Goal: Information Seeking & Learning: Learn about a topic

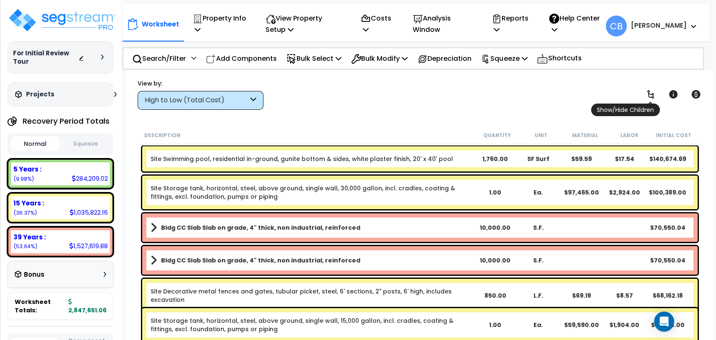
click at [650, 95] on icon at bounding box center [650, 94] width 10 height 10
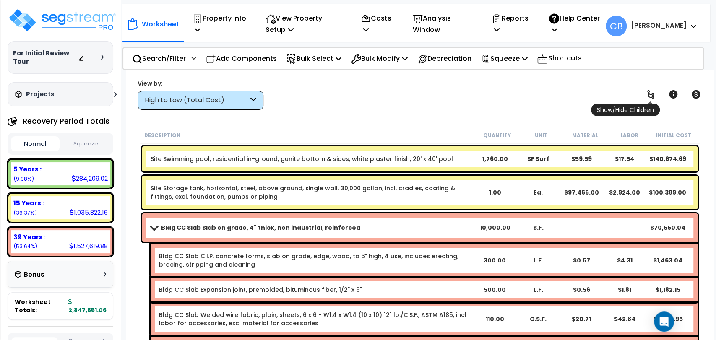
click at [650, 95] on icon at bounding box center [650, 94] width 10 height 10
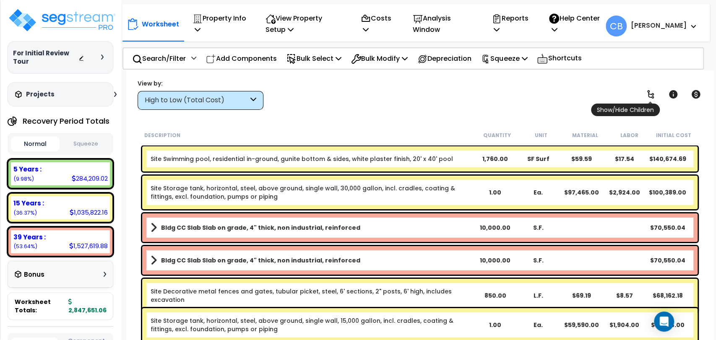
click at [650, 95] on icon at bounding box center [650, 94] width 10 height 10
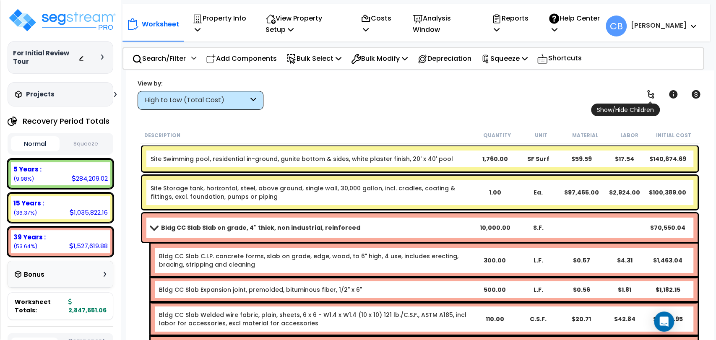
click at [650, 95] on icon at bounding box center [650, 94] width 10 height 10
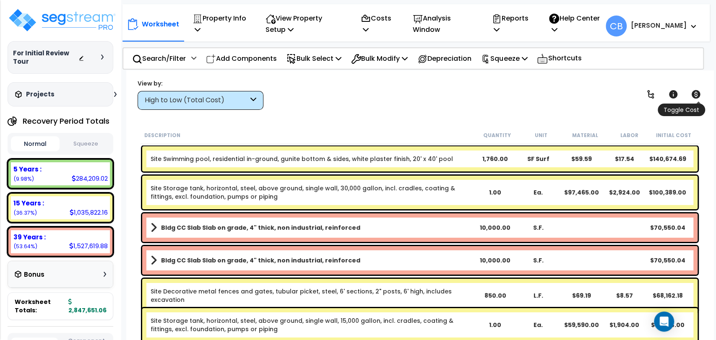
click at [696, 95] on icon at bounding box center [695, 94] width 9 height 8
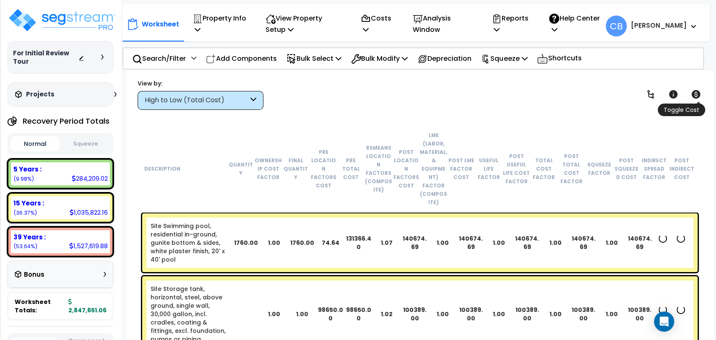
click at [696, 94] on icon at bounding box center [696, 94] width 10 height 10
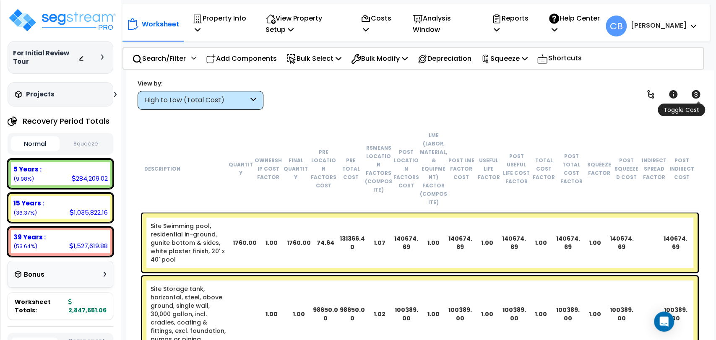
click at [696, 94] on icon at bounding box center [696, 94] width 10 height 10
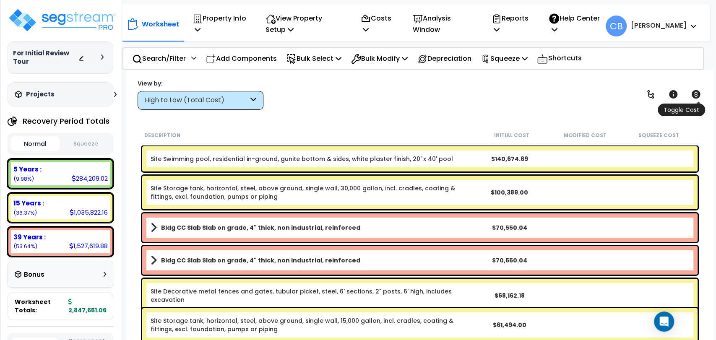
click at [696, 94] on icon at bounding box center [696, 94] width 10 height 10
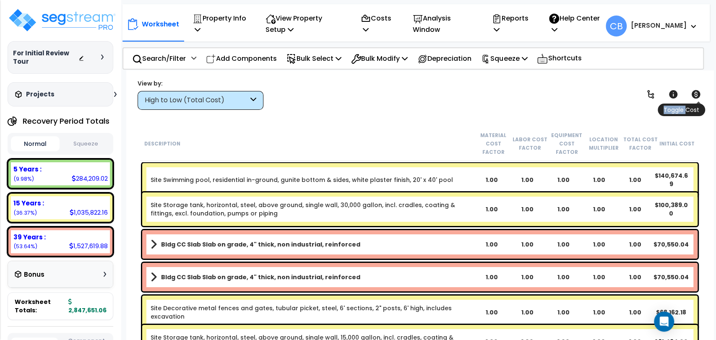
click at [696, 94] on icon at bounding box center [696, 94] width 10 height 10
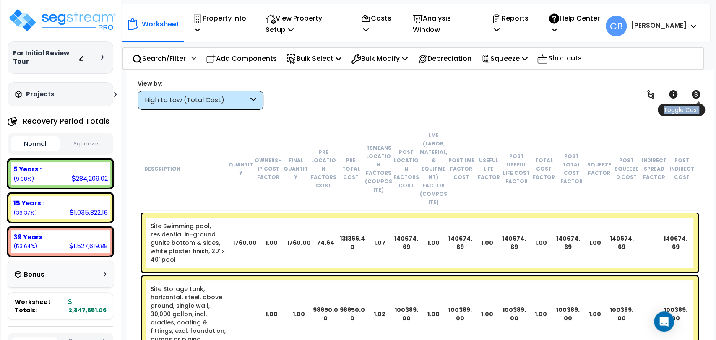
click at [696, 94] on icon at bounding box center [696, 94] width 10 height 10
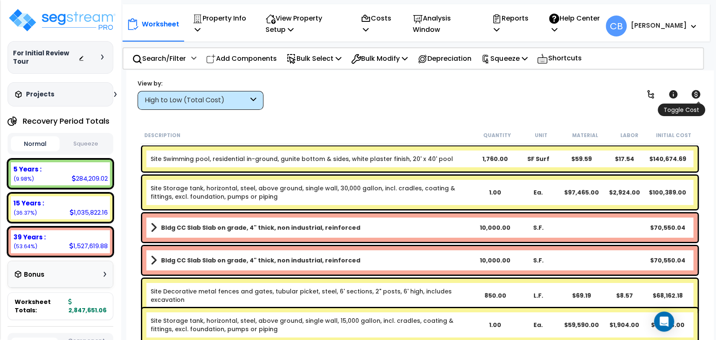
click at [696, 94] on icon at bounding box center [696, 94] width 10 height 10
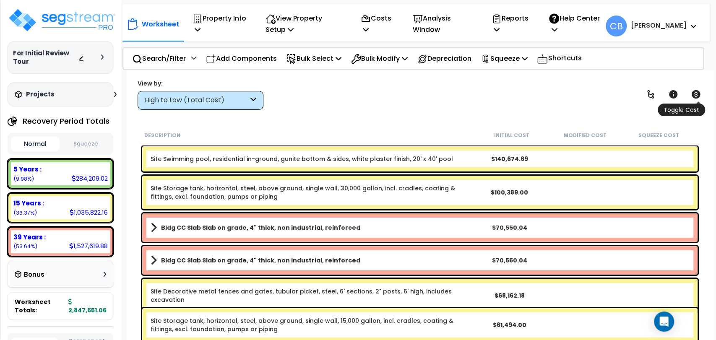
click at [693, 98] on icon at bounding box center [696, 94] width 10 height 10
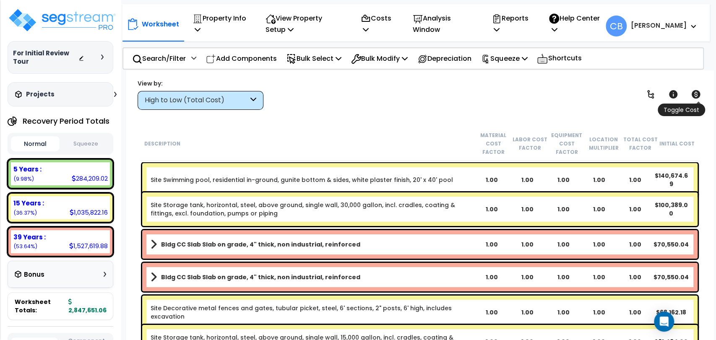
click at [693, 98] on icon at bounding box center [696, 94] width 10 height 10
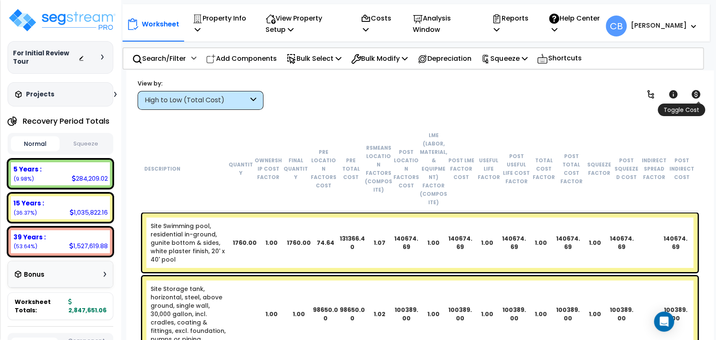
click at [693, 98] on icon at bounding box center [696, 94] width 10 height 10
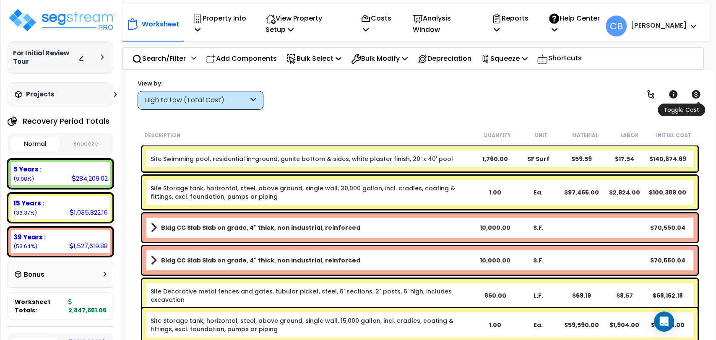
click at [693, 98] on icon at bounding box center [696, 94] width 10 height 10
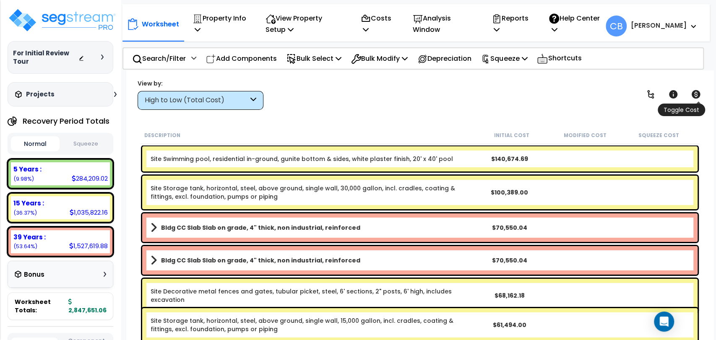
click at [693, 98] on icon at bounding box center [696, 94] width 10 height 10
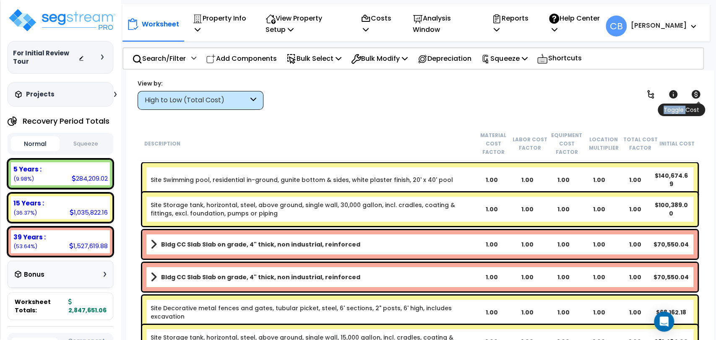
click at [693, 98] on icon at bounding box center [696, 94] width 10 height 10
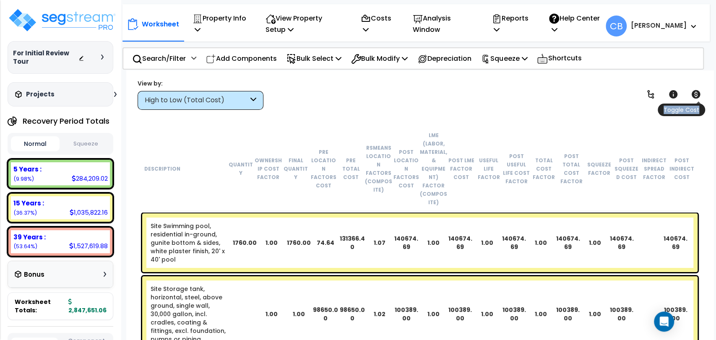
click at [693, 98] on icon at bounding box center [696, 94] width 10 height 10
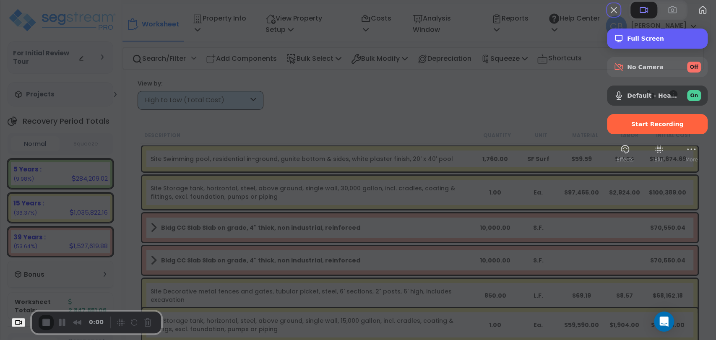
click at [634, 49] on div "Full Screen" at bounding box center [657, 39] width 101 height 20
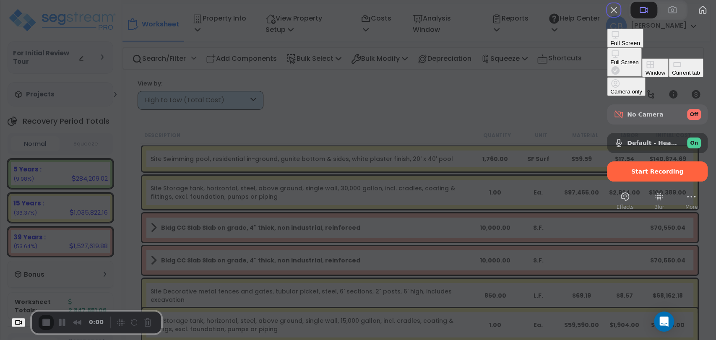
click at [607, 60] on button "Full Screen" at bounding box center [624, 62] width 35 height 29
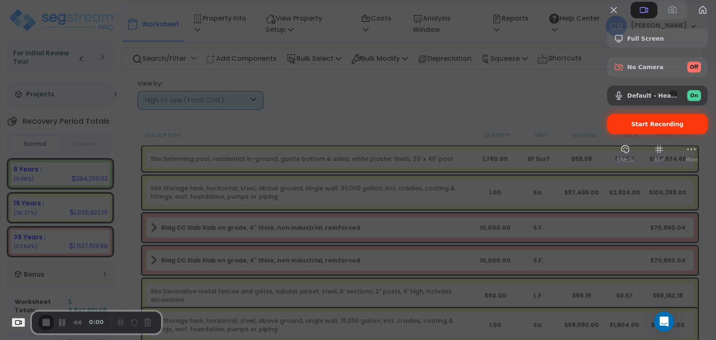
click at [653, 134] on div "Start Recording" at bounding box center [657, 124] width 101 height 20
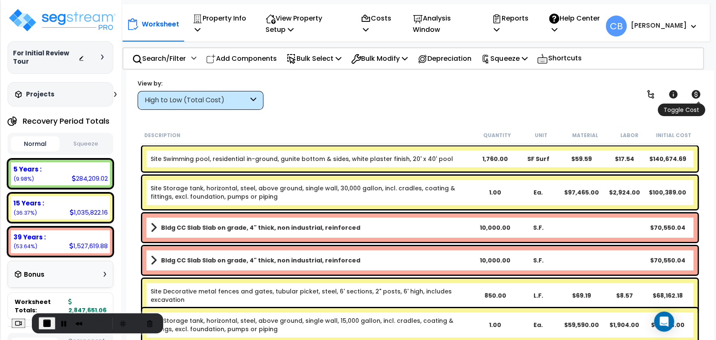
click at [699, 93] on icon at bounding box center [695, 94] width 9 height 8
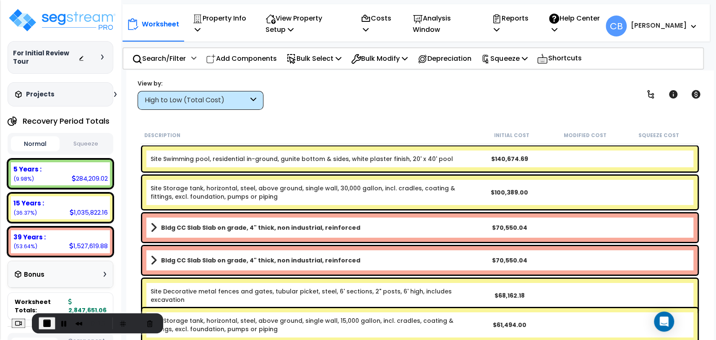
click at [141, 143] on div "Description Initial Cost Modified Cost Squeeze Cost" at bounding box center [419, 136] width 559 height 18
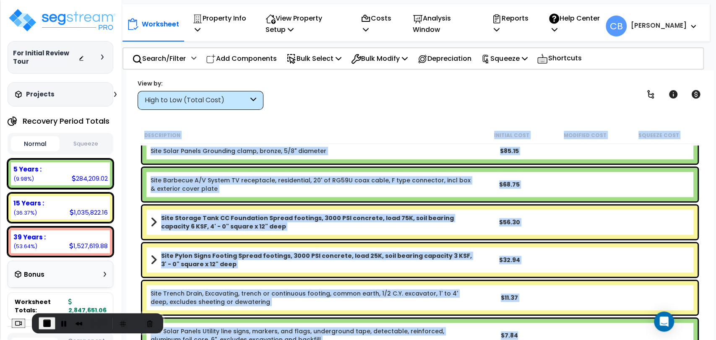
scroll to position [37, 0]
drag, startPoint x: 140, startPoint y: 143, endPoint x: 553, endPoint y: 328, distance: 452.7
click at [553, 328] on div "Description Initial Cost Modified Cost Squeeze Cost HVAC Electrical Circuit bre…" at bounding box center [420, 241] width 562 height 228
copy div "Description Initial Cost Modified Cost Squeeze Cost HVAC Electrical Circuit bre…"
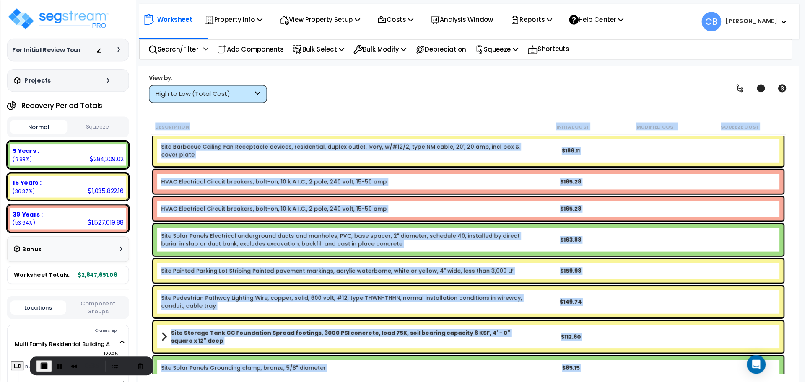
scroll to position [11048, 0]
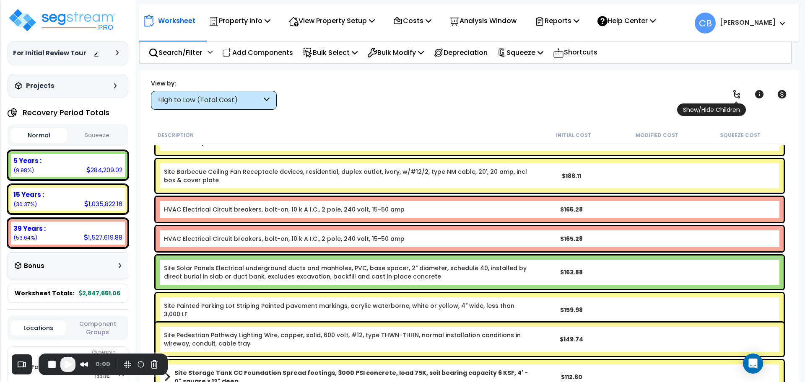
click at [735, 96] on icon at bounding box center [736, 94] width 7 height 8
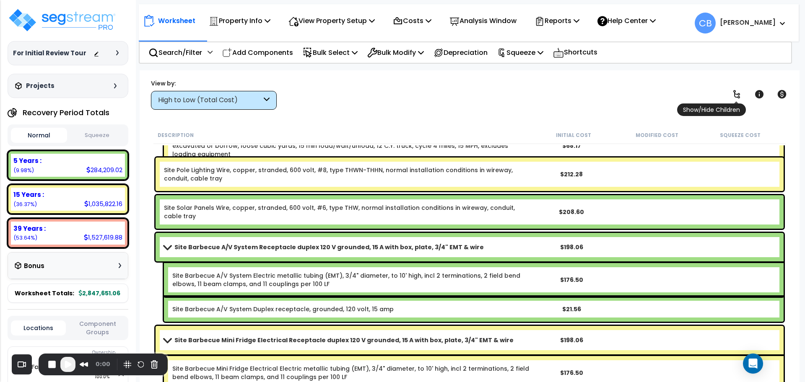
click at [735, 96] on icon at bounding box center [736, 94] width 7 height 8
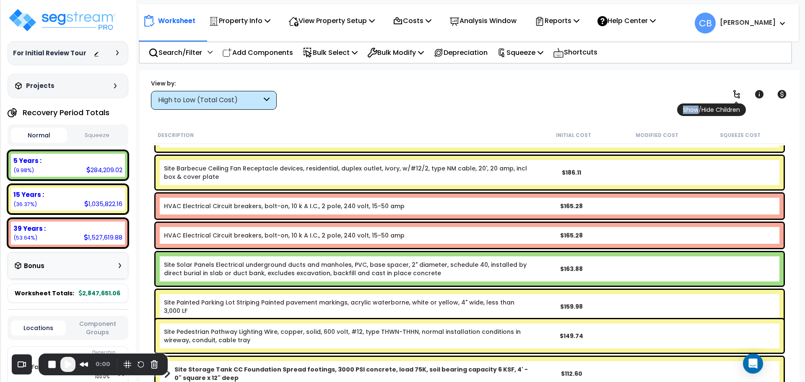
click at [735, 96] on icon at bounding box center [736, 94] width 7 height 8
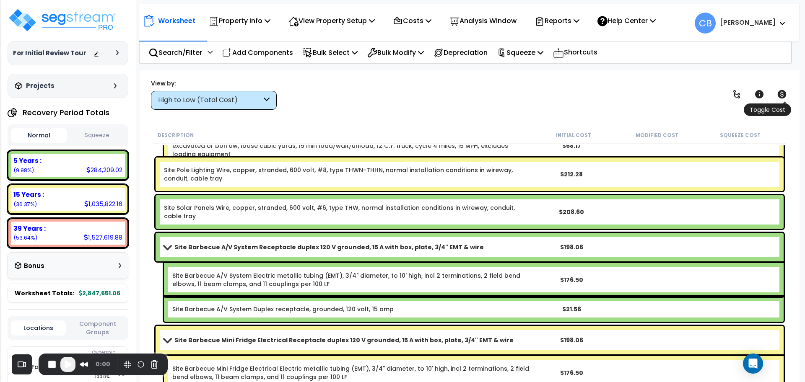
click at [774, 97] on link at bounding box center [782, 94] width 18 height 18
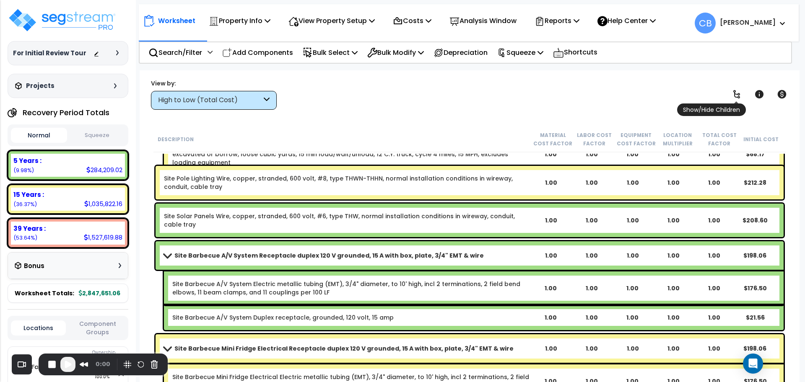
click at [737, 93] on icon at bounding box center [737, 94] width 10 height 10
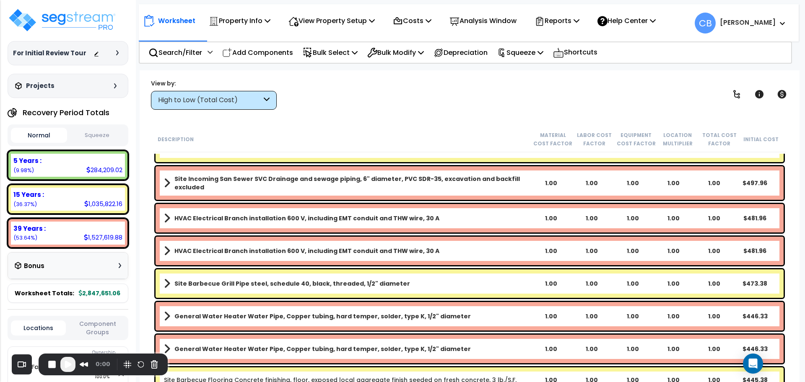
scroll to position [9843, 0]
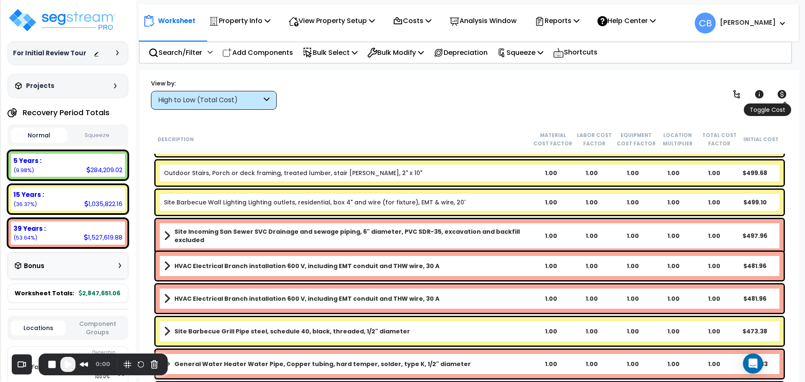
click at [784, 91] on icon at bounding box center [782, 94] width 9 height 8
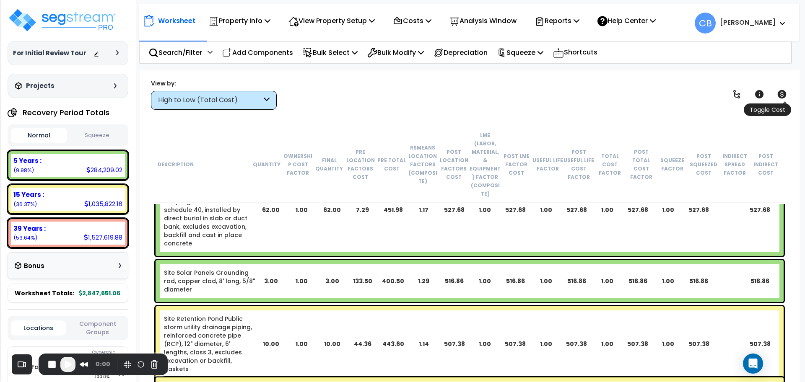
click at [784, 91] on icon at bounding box center [782, 94] width 9 height 8
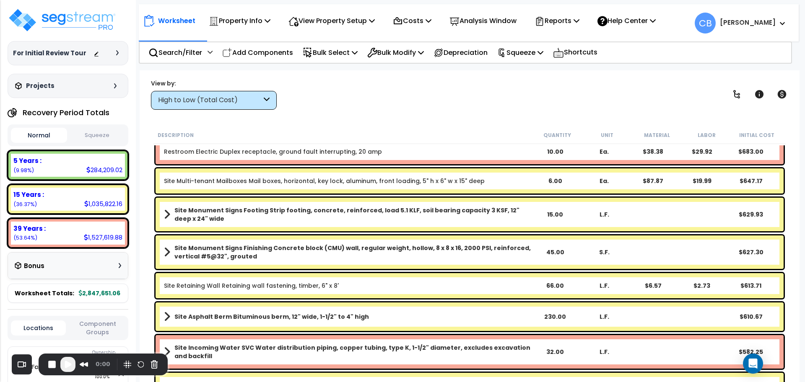
scroll to position [9266, 0]
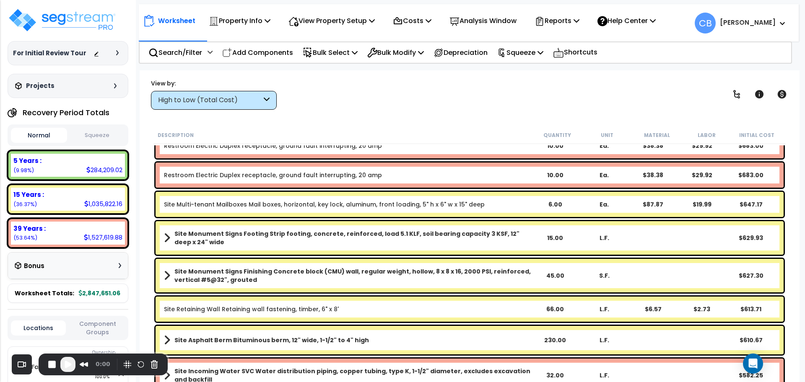
click at [494, 232] on b "Site Monument Signs Footing Strip footing, concrete, reinforced, load 5.1 KLF, …" at bounding box center [352, 238] width 356 height 17
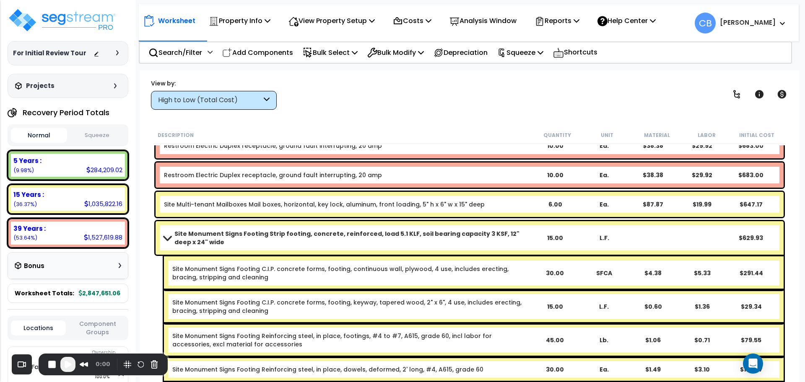
click at [494, 232] on b "Site Monument Signs Footing Strip footing, concrete, reinforced, load 5.1 KLF, …" at bounding box center [352, 238] width 356 height 17
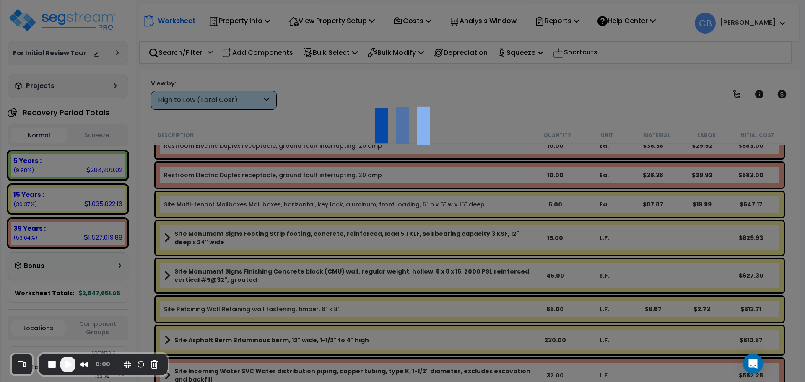
scroll to position [0, 0]
click at [520, 143] on div at bounding box center [402, 191] width 805 height 382
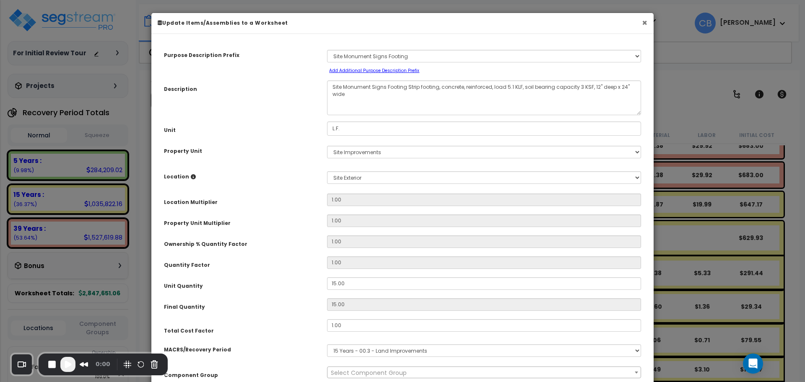
select select "29936"
click at [645, 25] on button "×" at bounding box center [644, 22] width 5 height 9
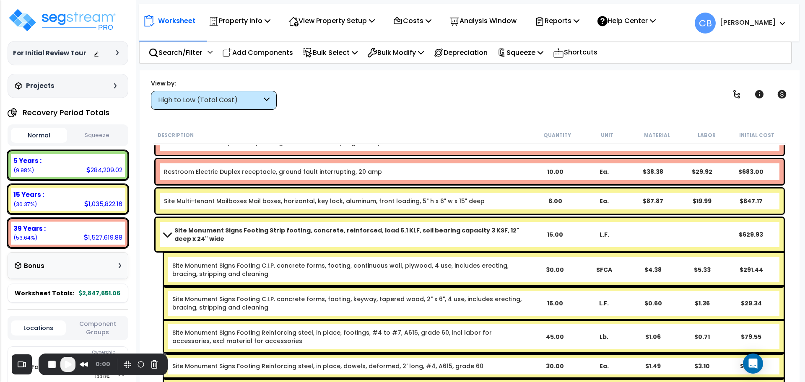
scroll to position [9319, 0]
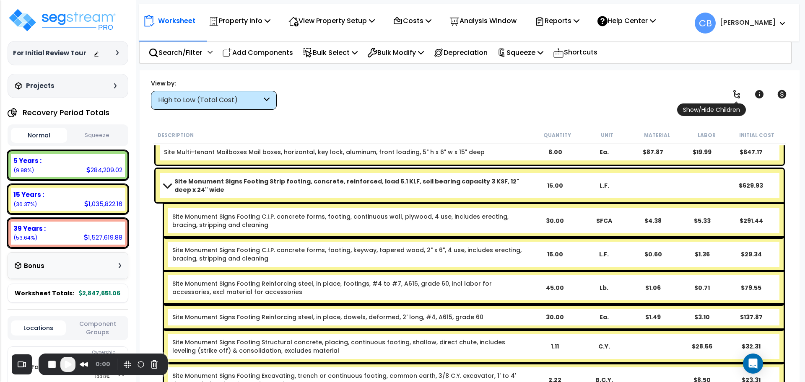
click at [742, 90] on icon at bounding box center [737, 94] width 10 height 10
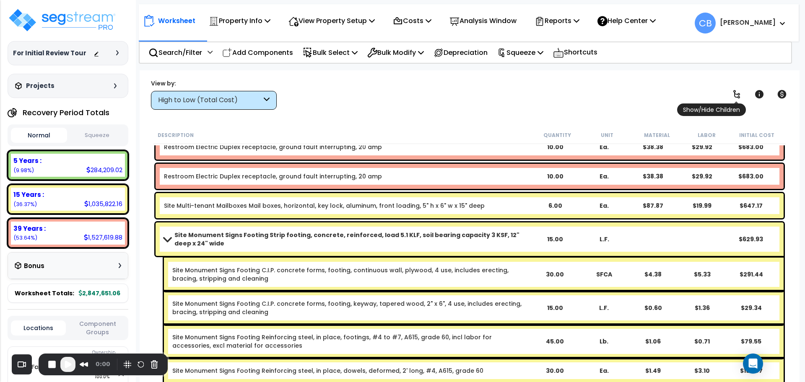
click at [742, 90] on icon at bounding box center [737, 94] width 10 height 10
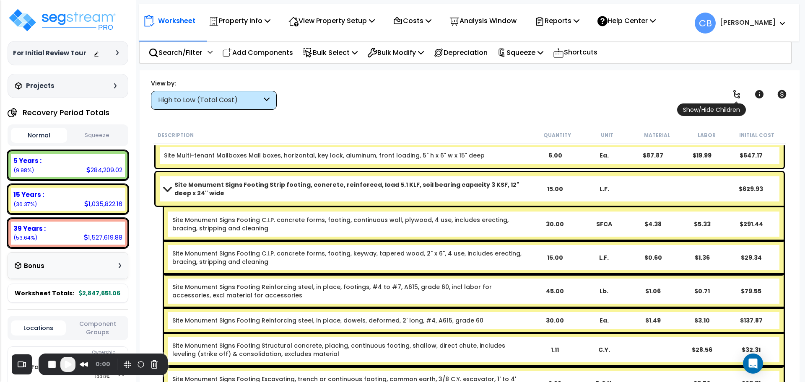
click at [742, 90] on icon at bounding box center [737, 94] width 10 height 10
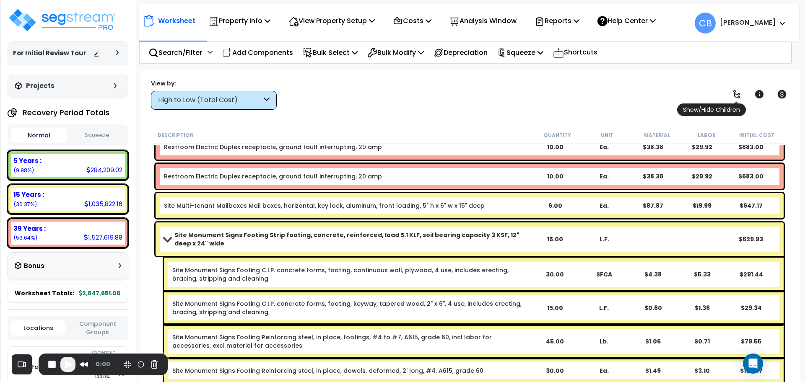
click at [742, 90] on icon at bounding box center [737, 94] width 10 height 10
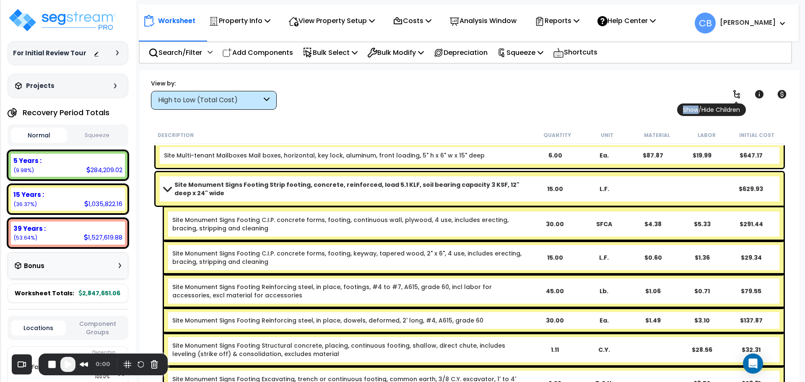
click at [742, 90] on icon at bounding box center [737, 94] width 10 height 10
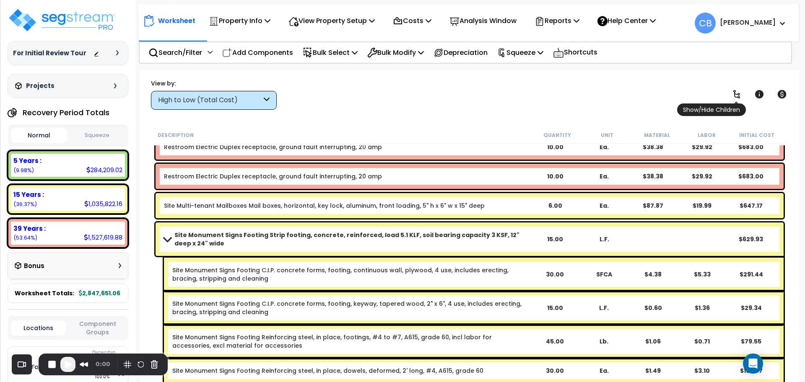
click at [742, 90] on icon at bounding box center [737, 94] width 10 height 10
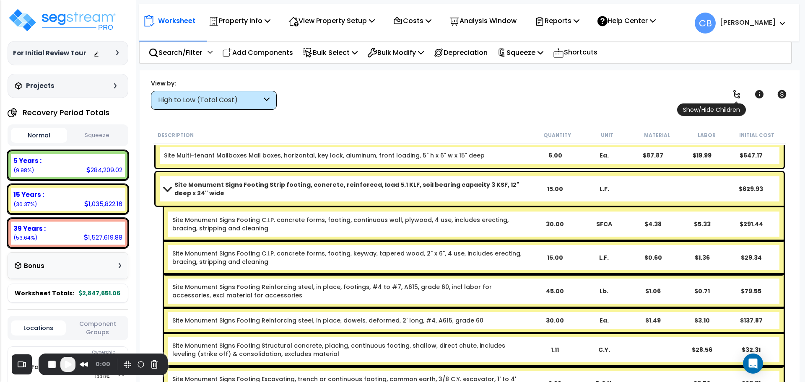
click at [742, 90] on icon at bounding box center [737, 94] width 10 height 10
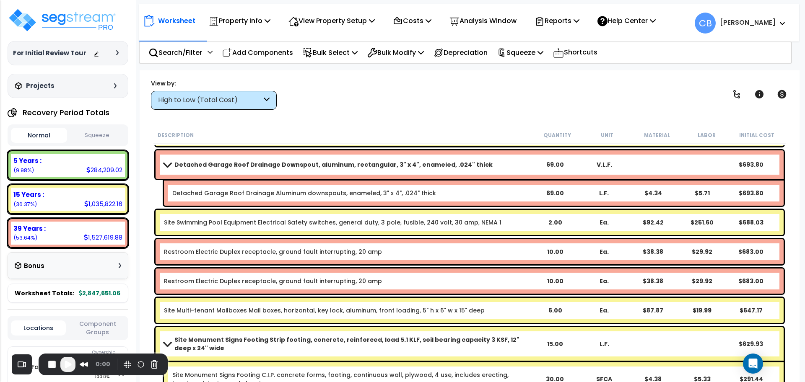
scroll to position [9161, 0]
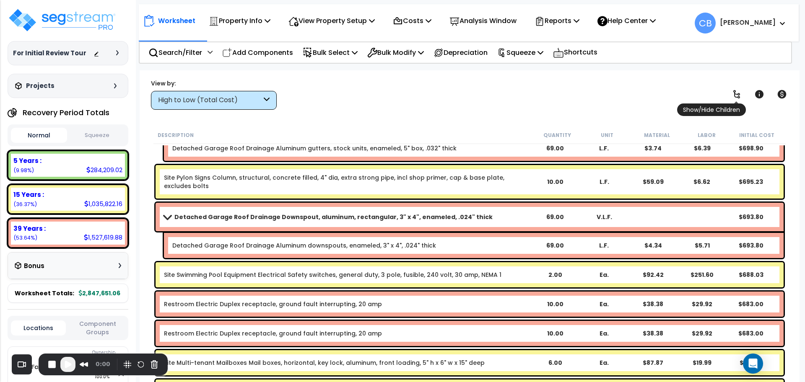
click at [735, 91] on icon at bounding box center [736, 94] width 7 height 8
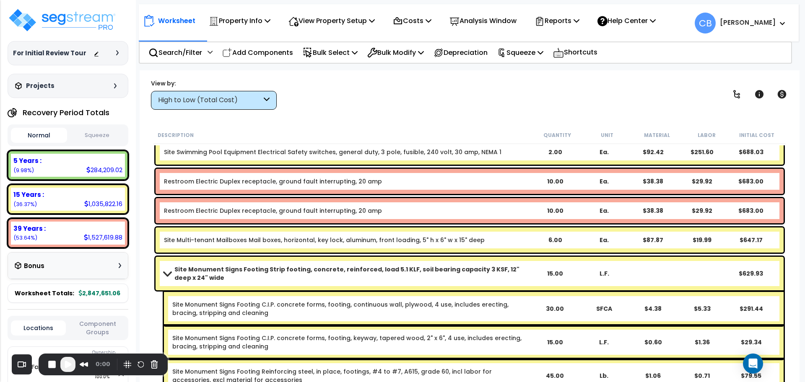
scroll to position [9319, 0]
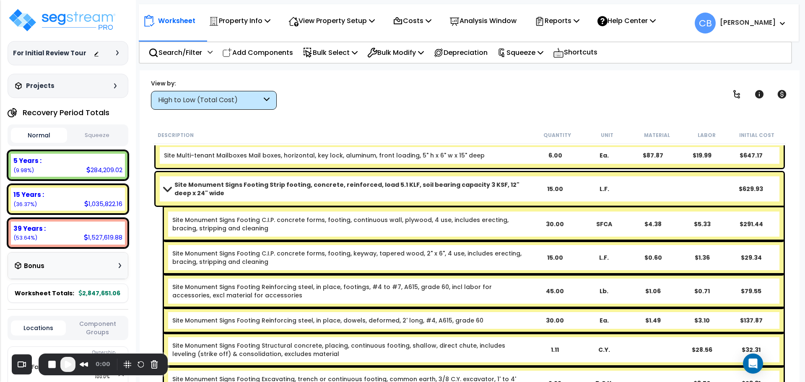
click at [373, 188] on b "Site Monument Signs Footing Strip footing, concrete, reinforced, load 5.1 KLF, …" at bounding box center [352, 189] width 356 height 17
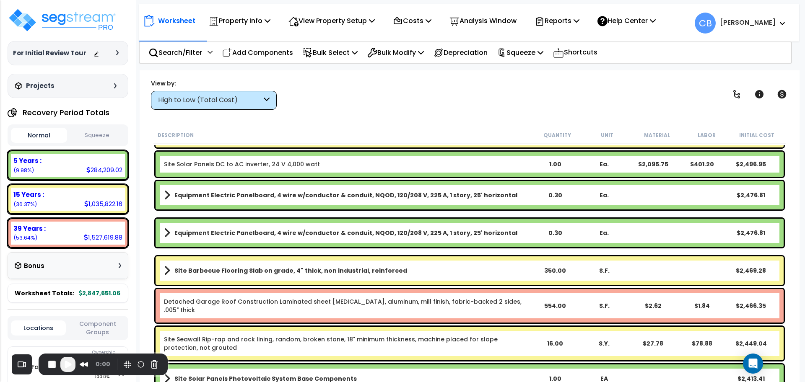
scroll to position [5755, 0]
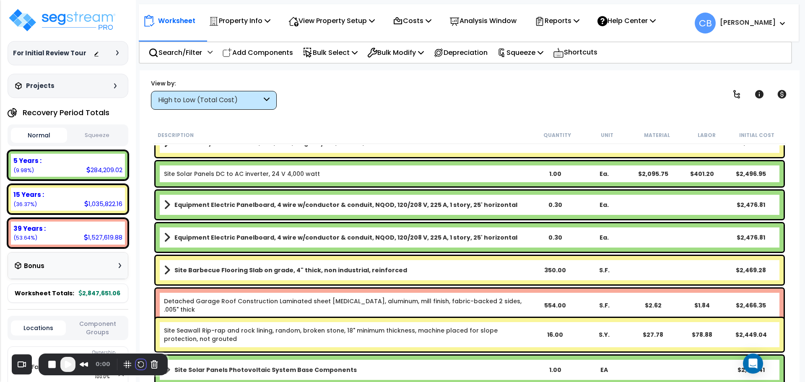
click at [140, 368] on button "Restart Recording" at bounding box center [141, 365] width 10 height 10
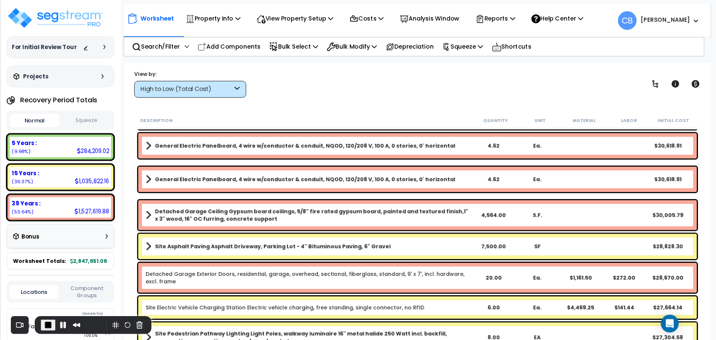
scroll to position [0, 0]
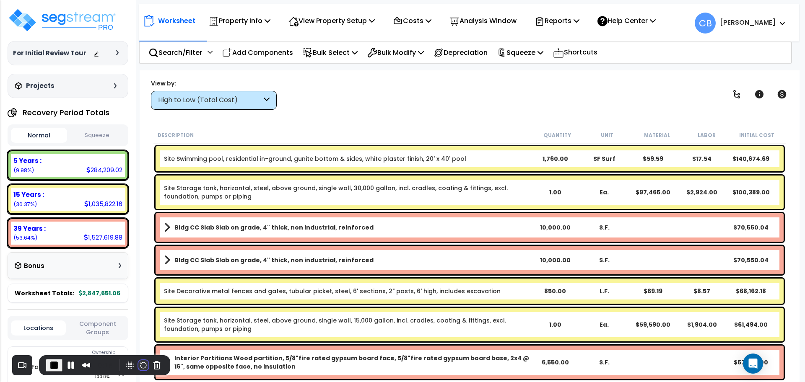
click at [138, 365] on button "Restart Recording" at bounding box center [143, 366] width 10 height 10
click at [784, 95] on icon at bounding box center [782, 94] width 9 height 8
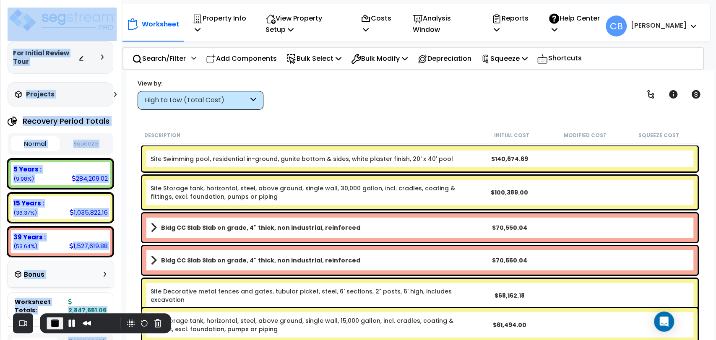
drag, startPoint x: 150, startPoint y: 156, endPoint x: 251, endPoint y: 117, distance: 107.8
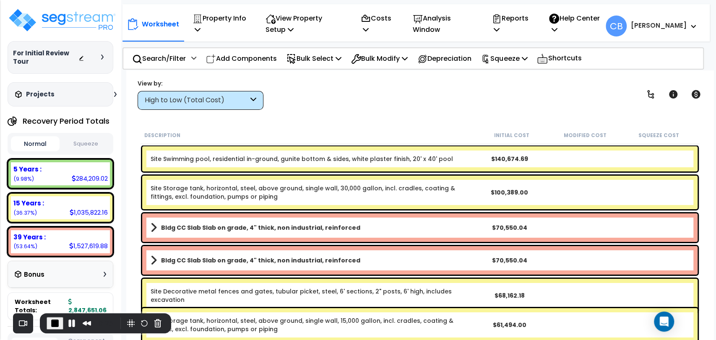
click at [283, 132] on div "Description" at bounding box center [309, 135] width 330 height 8
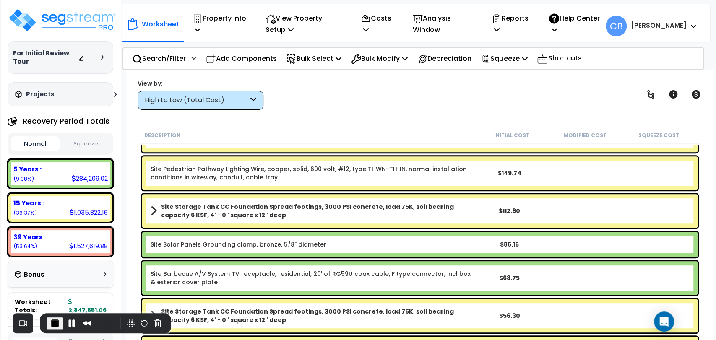
scroll to position [11327, 0]
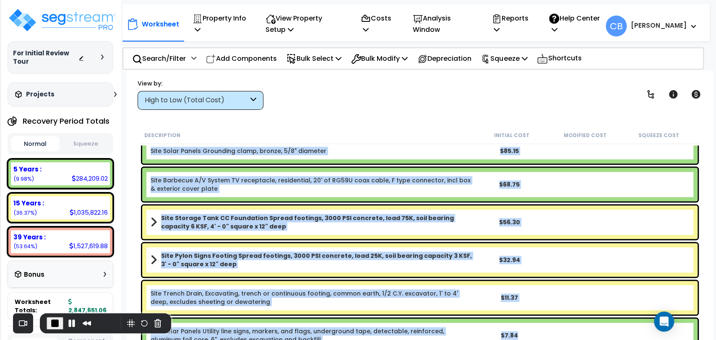
drag, startPoint x: 149, startPoint y: 156, endPoint x: 519, endPoint y: 330, distance: 408.1
copy div "HVAC Electrical Circuit breakers, bolt-on, 10 k A I.C., 2 pole, 240 volt, 15-50…"
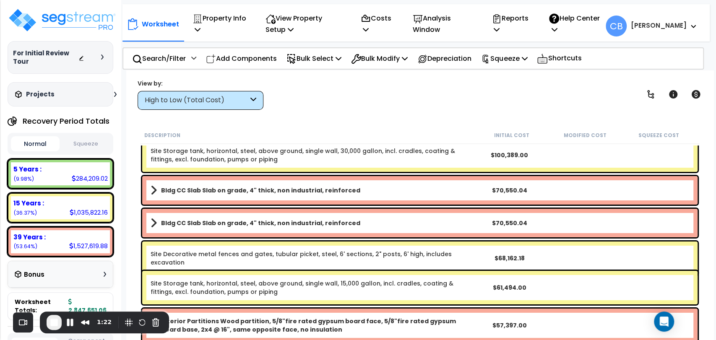
scroll to position [0, 0]
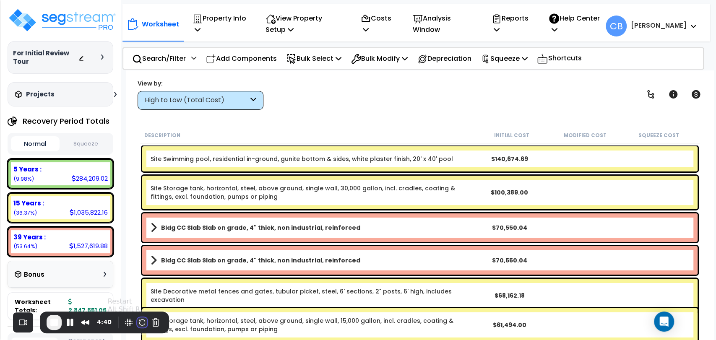
click at [141, 321] on button "Restart Recording" at bounding box center [142, 322] width 10 height 10
drag, startPoint x: 145, startPoint y: 318, endPoint x: 110, endPoint y: 184, distance: 138.5
click at [145, 318] on div "Recorder controls - play pause" at bounding box center [144, 323] width 40 height 13
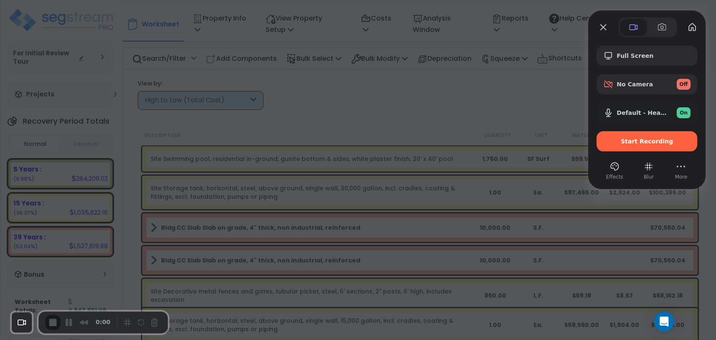
click at [661, 164] on div "Effects Blur More" at bounding box center [646, 170] width 101 height 21
click at [656, 142] on span "Start Recording" at bounding box center [647, 141] width 52 height 7
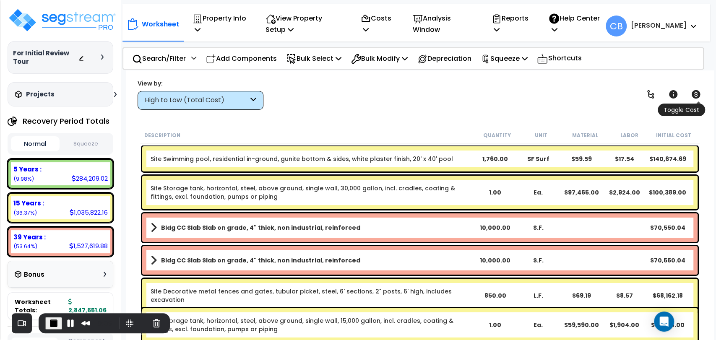
click at [695, 93] on icon at bounding box center [695, 94] width 9 height 8
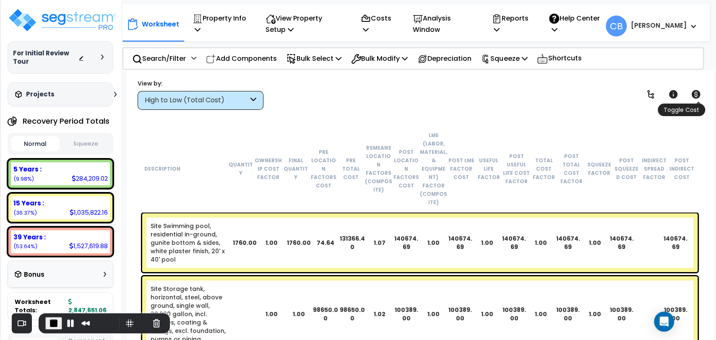
click at [695, 93] on icon at bounding box center [695, 94] width 9 height 8
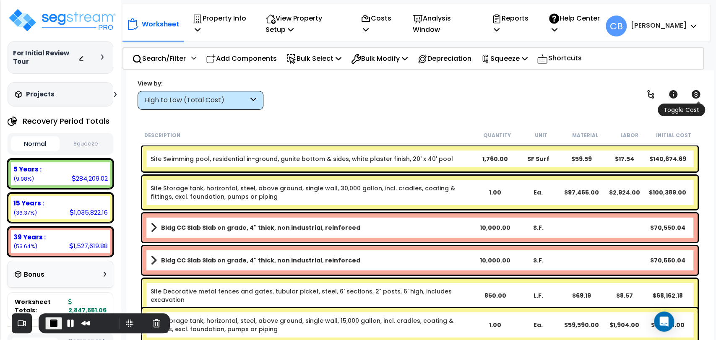
click at [695, 93] on icon at bounding box center [695, 94] width 9 height 8
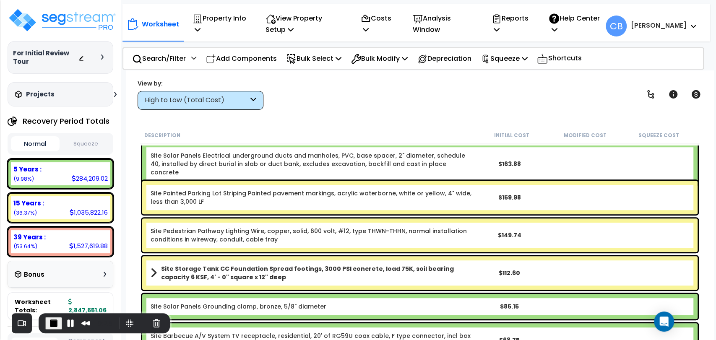
scroll to position [11326, 0]
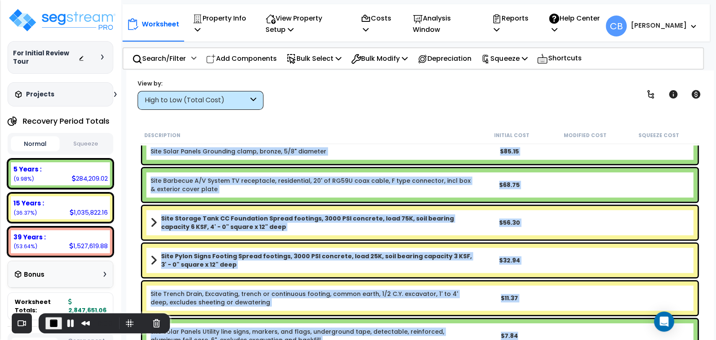
drag, startPoint x: 151, startPoint y: 158, endPoint x: 520, endPoint y: 326, distance: 405.8
copy div "HVAC Electrical Circuit breakers, bolt-on, 10 k A I.C., 2 pole, 240 volt, 15-50…"
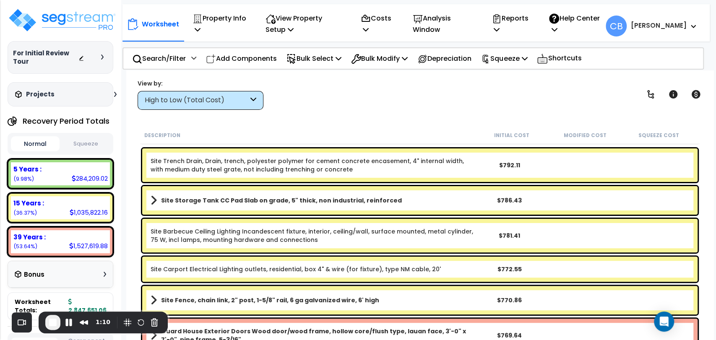
scroll to position [8484, 0]
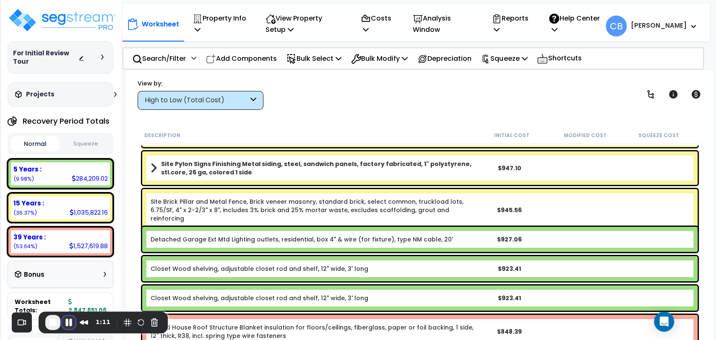
click at [68, 322] on button "Pause Recording" at bounding box center [68, 322] width 13 height 13
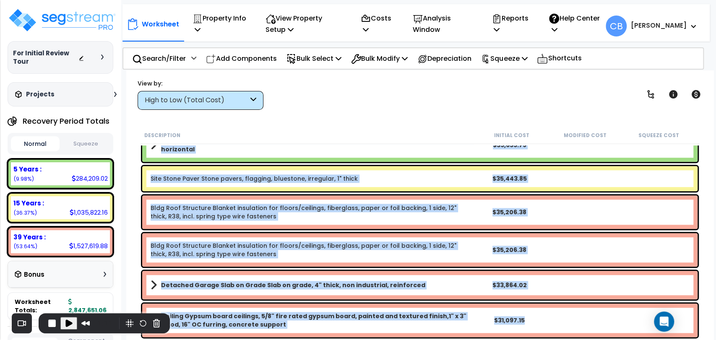
scroll to position [652, 0]
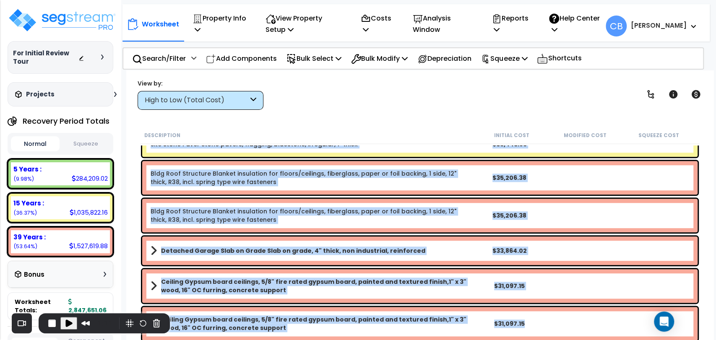
drag, startPoint x: 151, startPoint y: 157, endPoint x: 584, endPoint y: 324, distance: 464.3
copy div "Site Underground storage tank, steel, sti-P3, set in place, single wall, 20,000…"
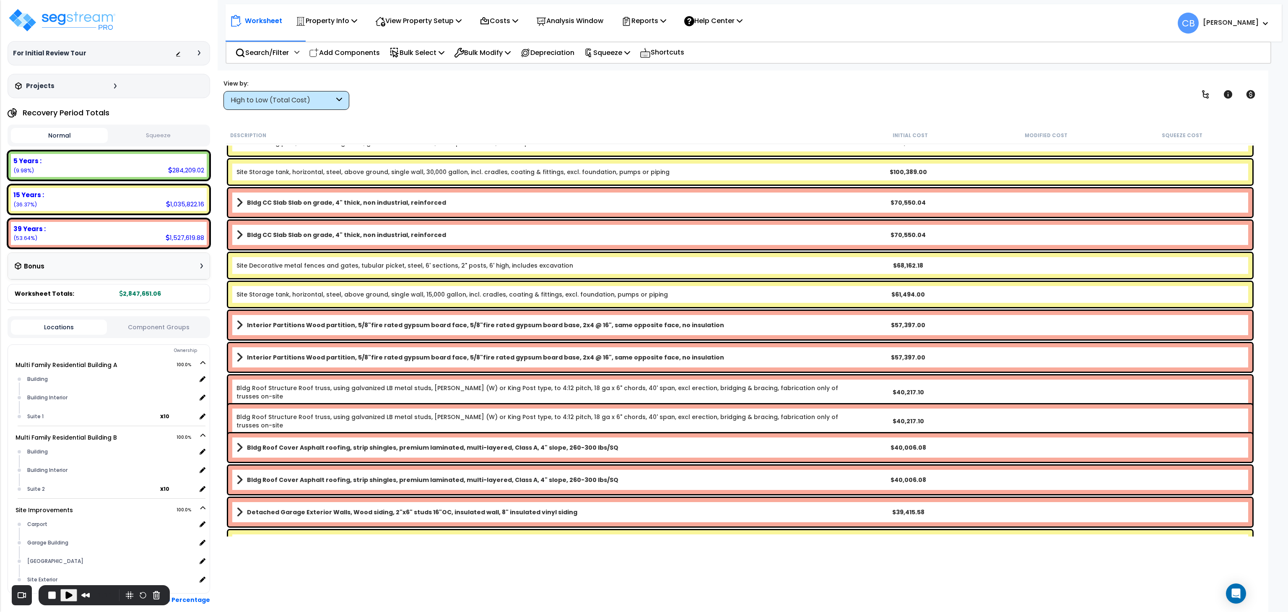
scroll to position [0, 0]
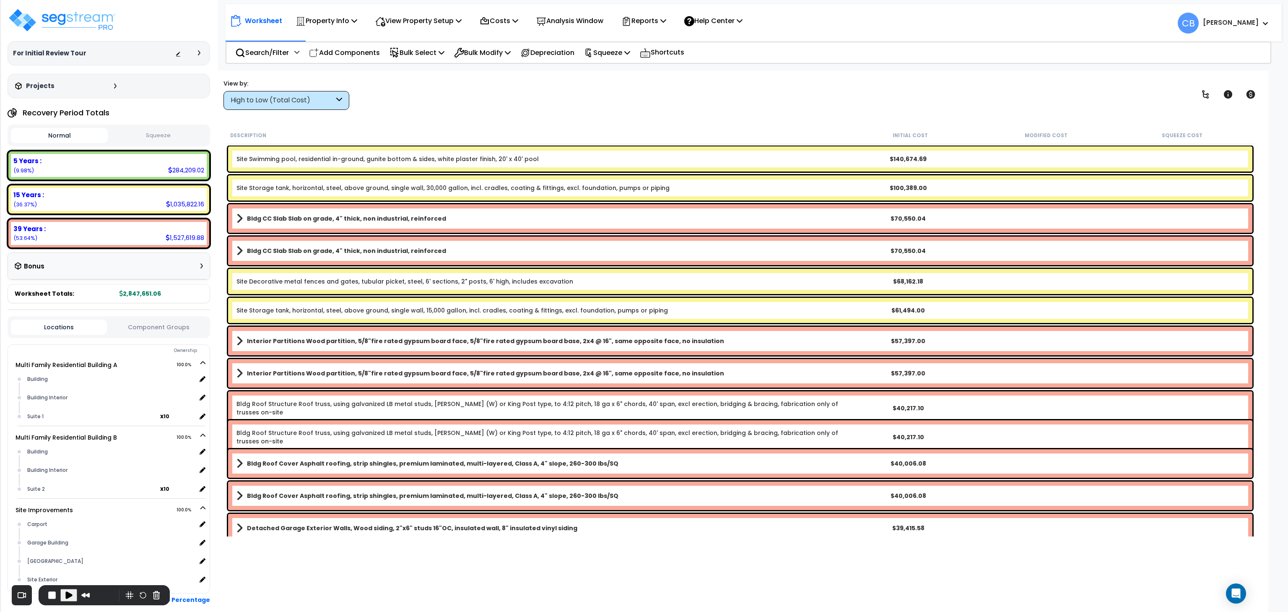
click at [445, 246] on link "Bldg CC Slab Slab on grade, 4" thick, non industrial, reinforced" at bounding box center [538, 251] width 605 height 12
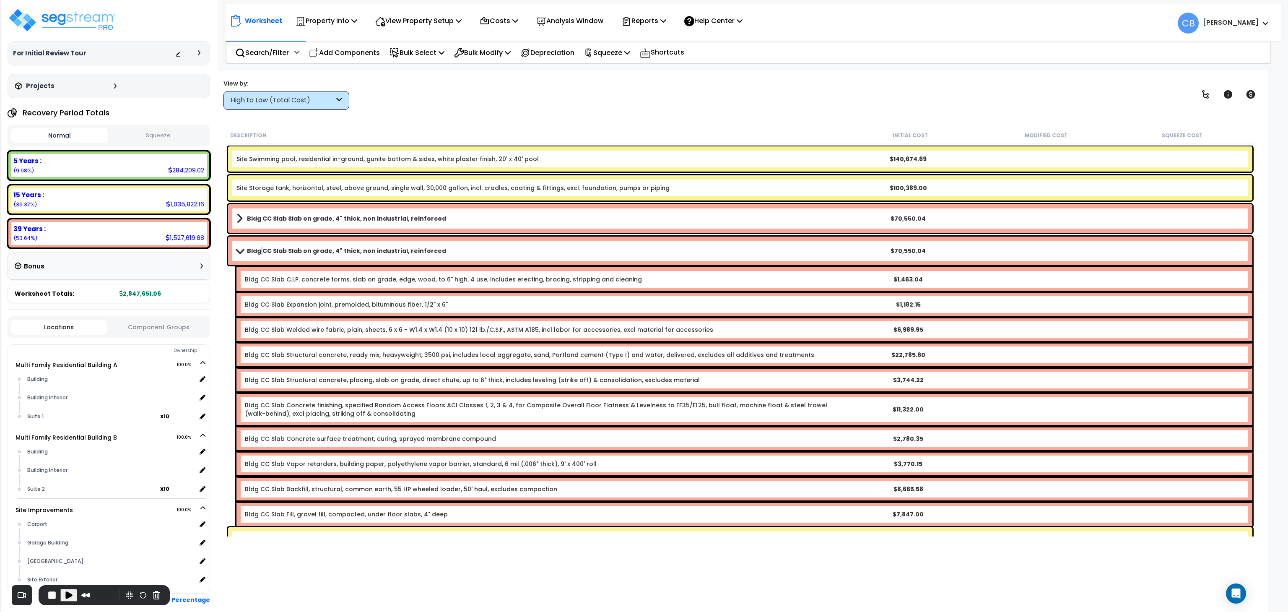
click at [262, 252] on b "Bldg CC Slab Slab on grade, 4" thick, non industrial, reinforced" at bounding box center [346, 251] width 199 height 8
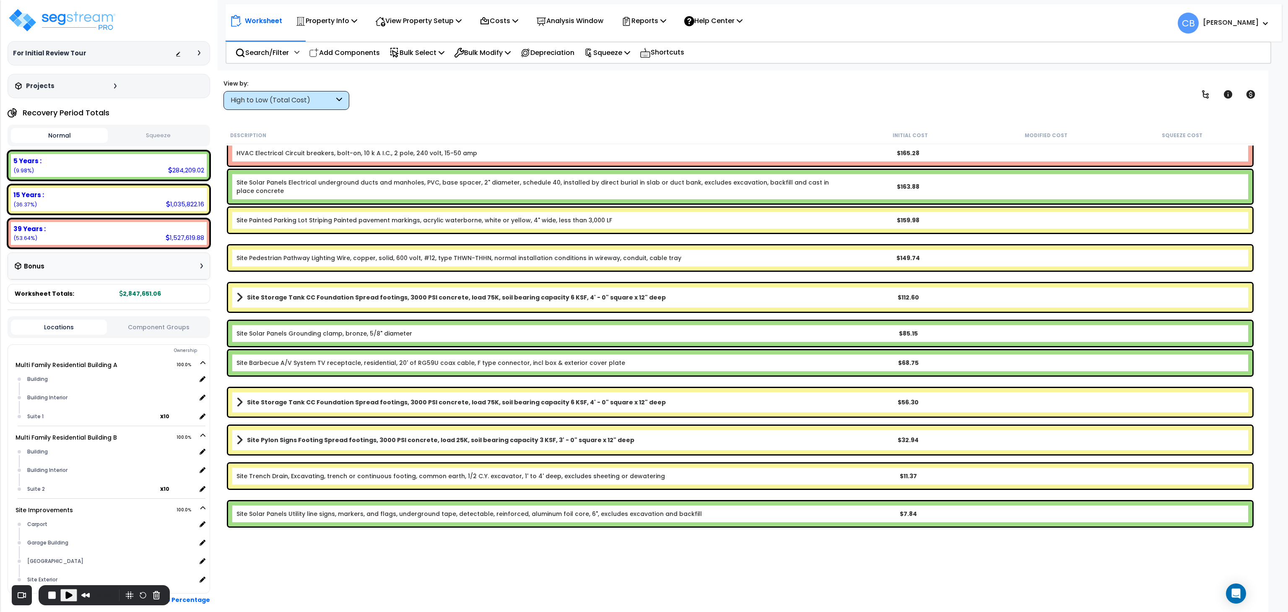
scroll to position [10021, 0]
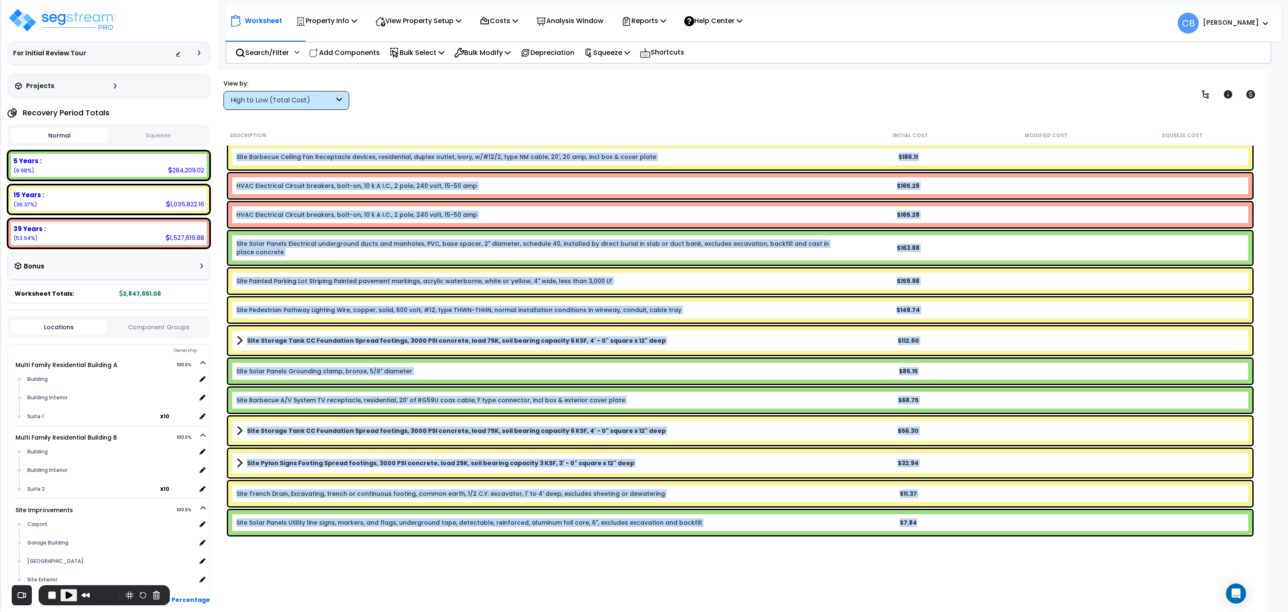
copy div "Site Solar Panels Wire, copper, stranded, 600 volt, #6, type THW, normal instal…"
drag, startPoint x: 231, startPoint y: 159, endPoint x: 917, endPoint y: 524, distance: 777.1
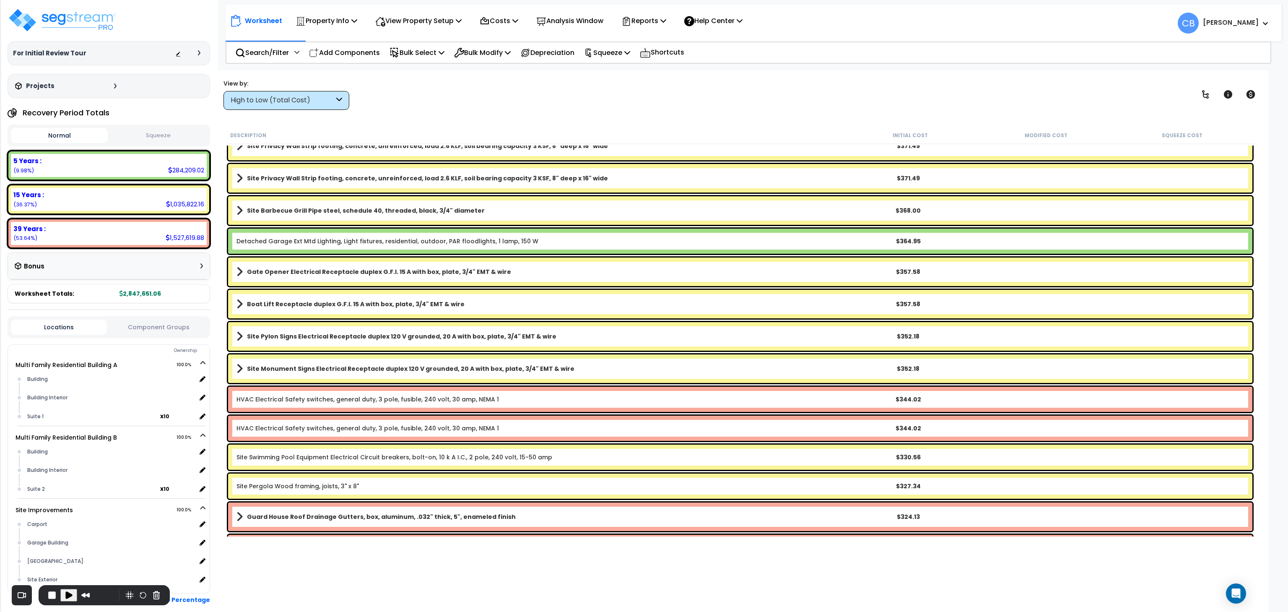
scroll to position [9517, 0]
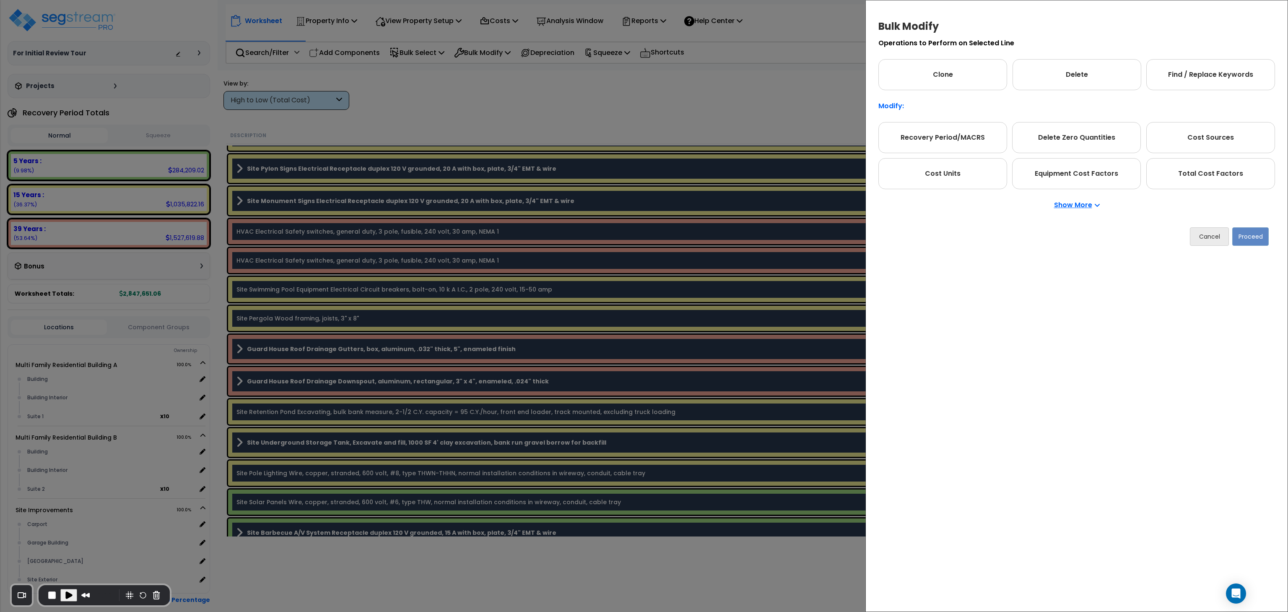
click at [704, 340] on div "Bulk Modify Operations to Perform on Selected Line Clone Delete Find / Replace …" at bounding box center [644, 306] width 1288 height 612
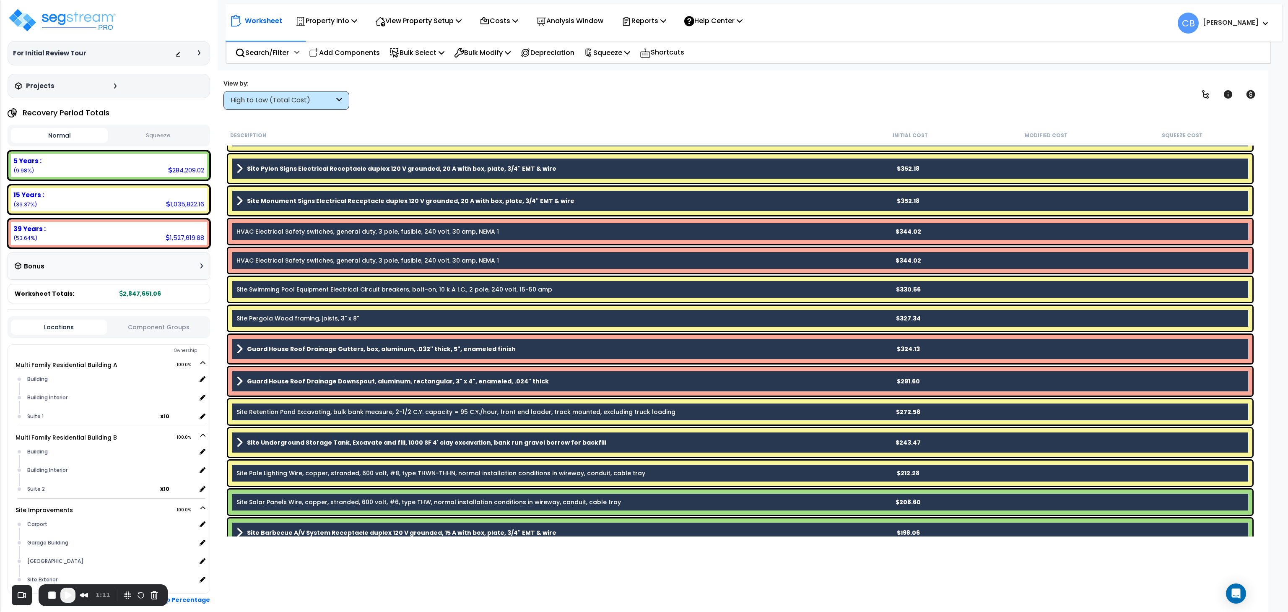
click at [655, 318] on b "Site Pergola Wood framing, joists, 3" x 8"" at bounding box center [538, 318] width 605 height 8
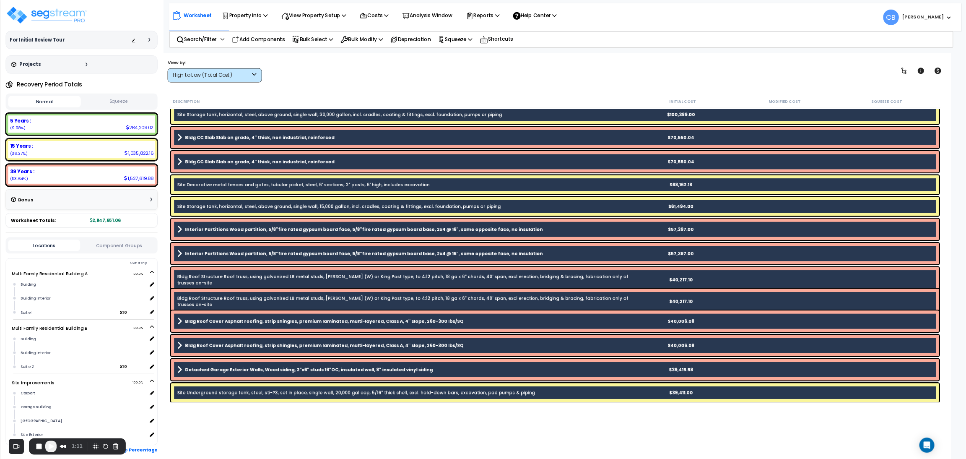
scroll to position [0, 0]
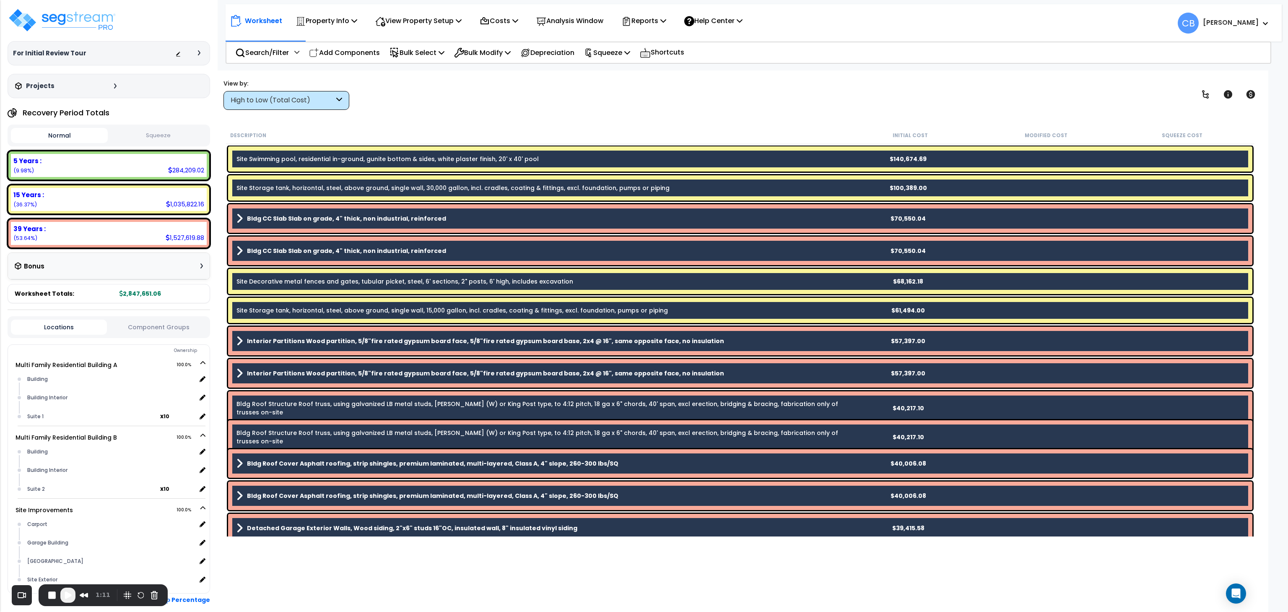
click at [715, 340] on link "Interior Partitions Wood partition, 5/8"fire rated gypsum board face, 5/8"fire …" at bounding box center [538, 341] width 605 height 12
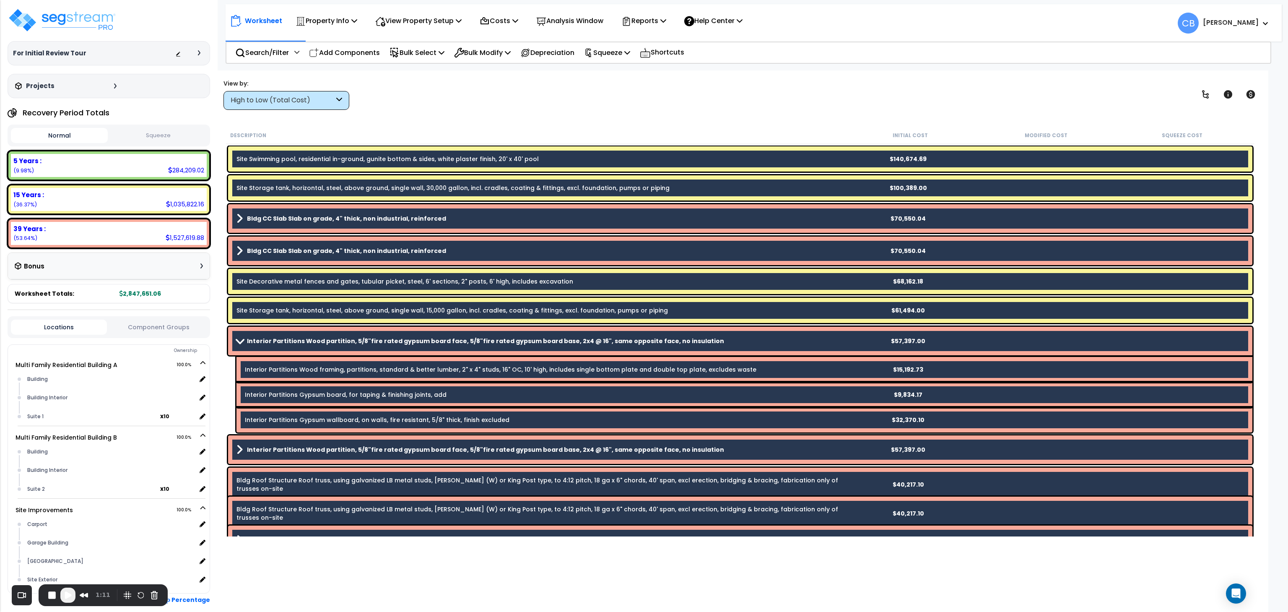
click at [715, 340] on link "Interior Partitions Wood partition, 5/8"fire rated gypsum board face, 5/8"fire …" at bounding box center [538, 341] width 605 height 12
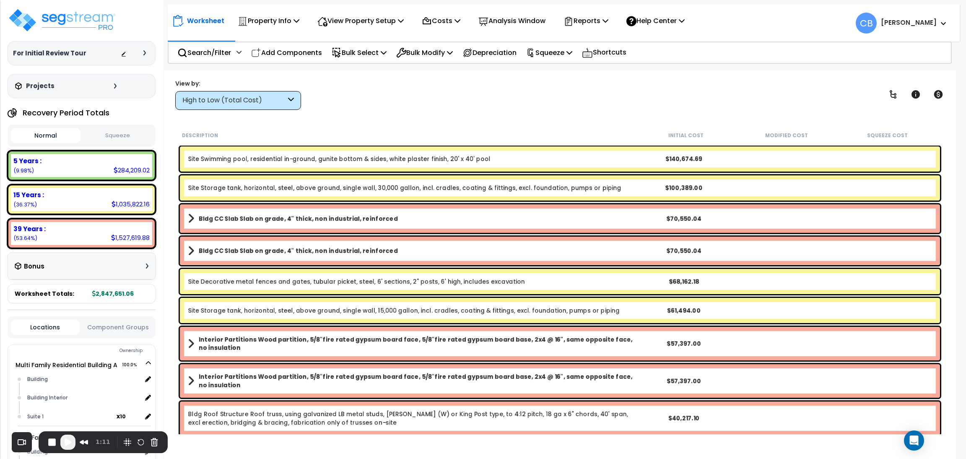
drag, startPoint x: 224, startPoint y: 430, endPoint x: 316, endPoint y: 106, distance: 335.9
click at [316, 106] on div "View by: High to Low (Total Cost) High to Low (Total Cost)" at bounding box center [559, 94] width 775 height 31
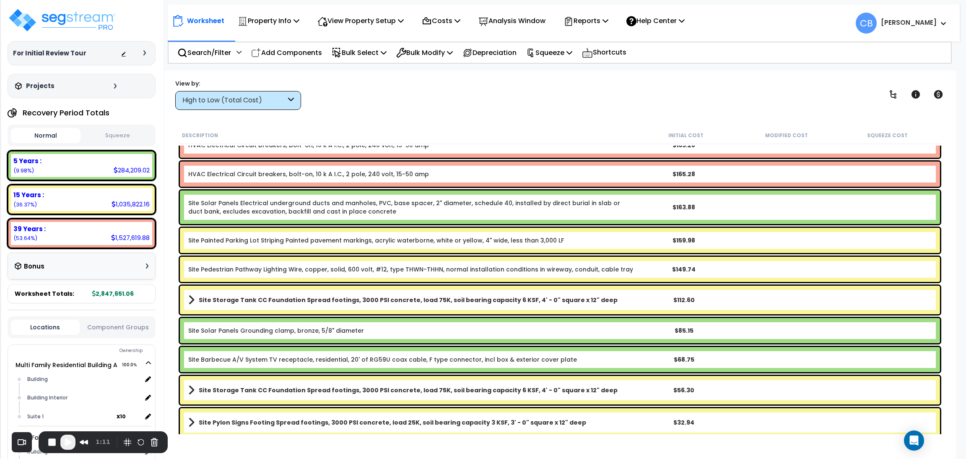
scroll to position [10277, 0]
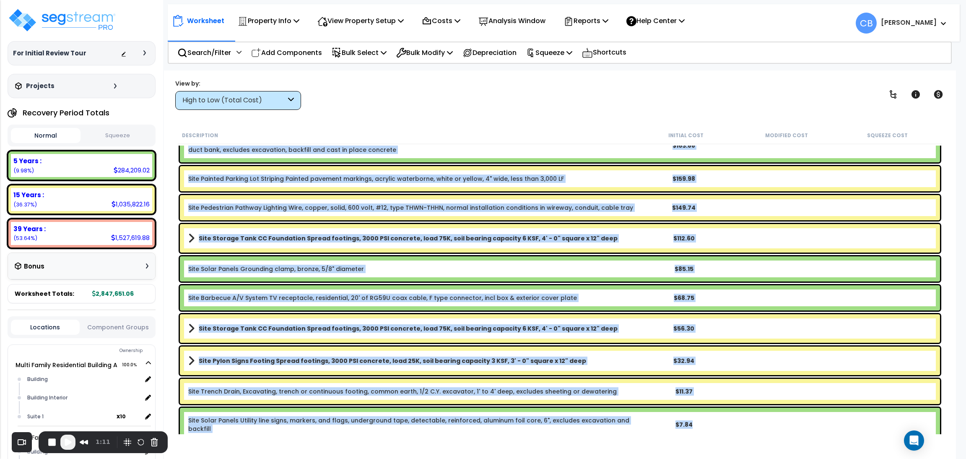
drag, startPoint x: 185, startPoint y: 155, endPoint x: 691, endPoint y: 422, distance: 572.4
copy div "Guard House Electric Receptacles, Receptacle duplex 120 V grounded, 15 A with b…"
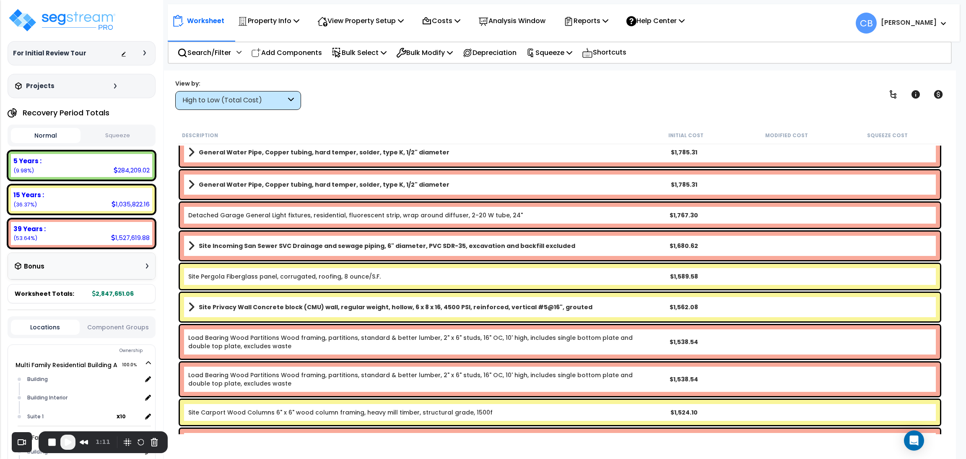
click at [715, 308] on div "$1,562.08" at bounding box center [683, 307] width 99 height 8
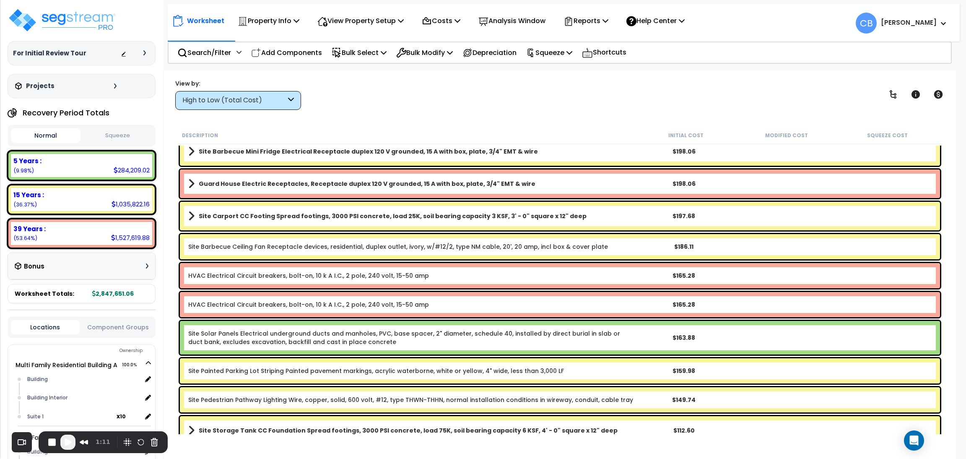
scroll to position [10311, 0]
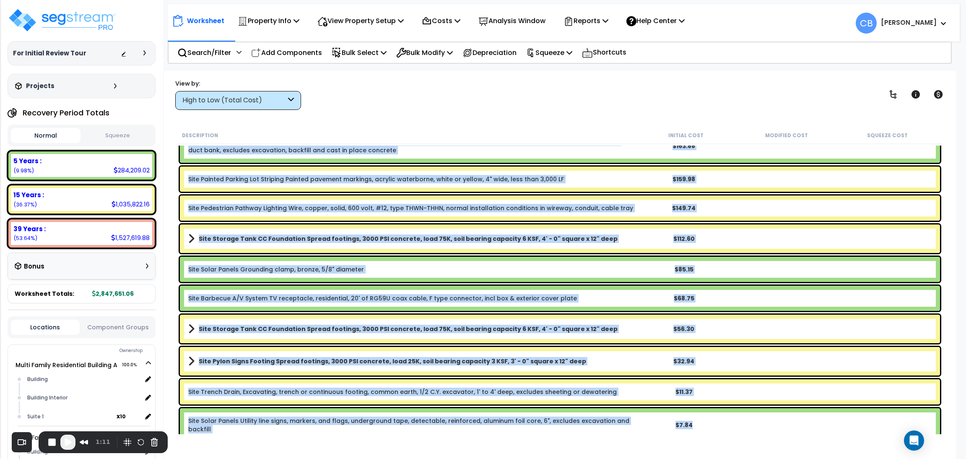
drag, startPoint x: 186, startPoint y: 154, endPoint x: 693, endPoint y: 421, distance: 573.7
copy div "Guard House Electric Receptacles, Receptacle duplex 120 V grounded, 15 A with b…"
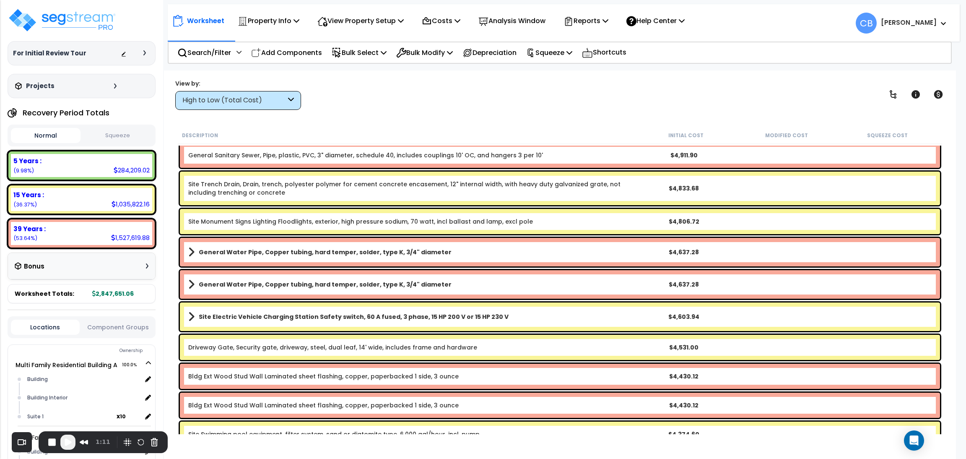
scroll to position [3581, 0]
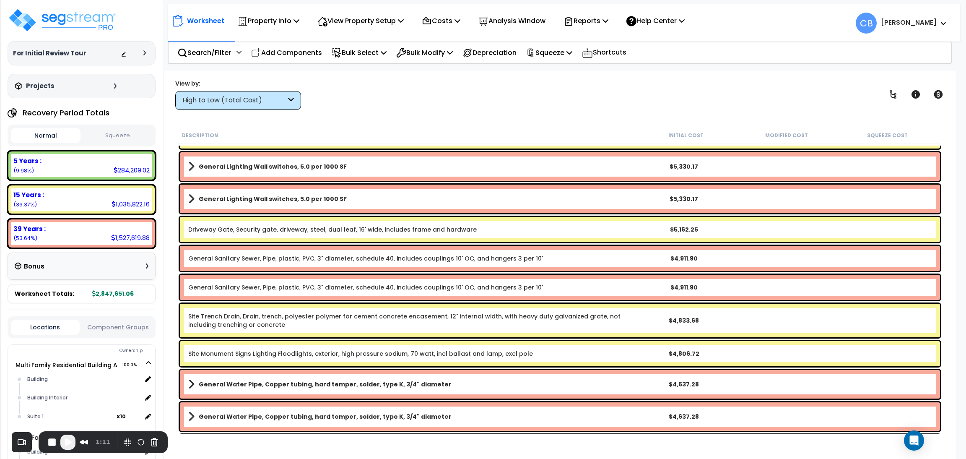
click at [500, 235] on div "Driveway Gate, Security gate, driveway, steel, dual leaf, 16' wide, includes fr…" at bounding box center [560, 229] width 760 height 25
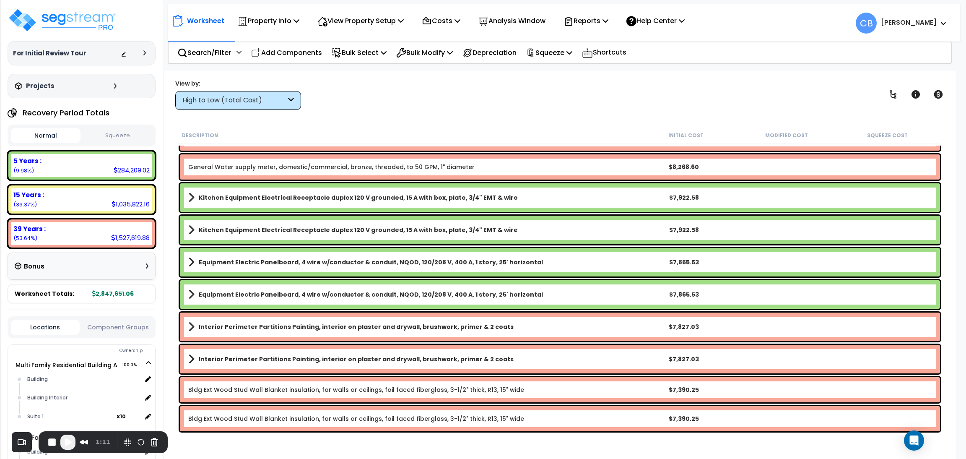
scroll to position [2638, 0]
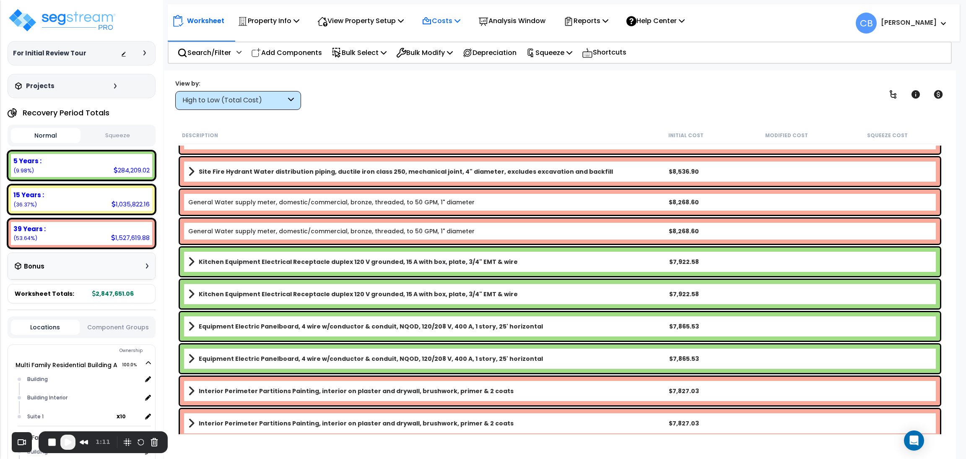
click at [454, 23] on p "Costs" at bounding box center [441, 20] width 39 height 11
click at [534, 164] on div "Site Fire Hydrant Water distribution piping, ductile iron class 250, mechanical…" at bounding box center [560, 171] width 760 height 29
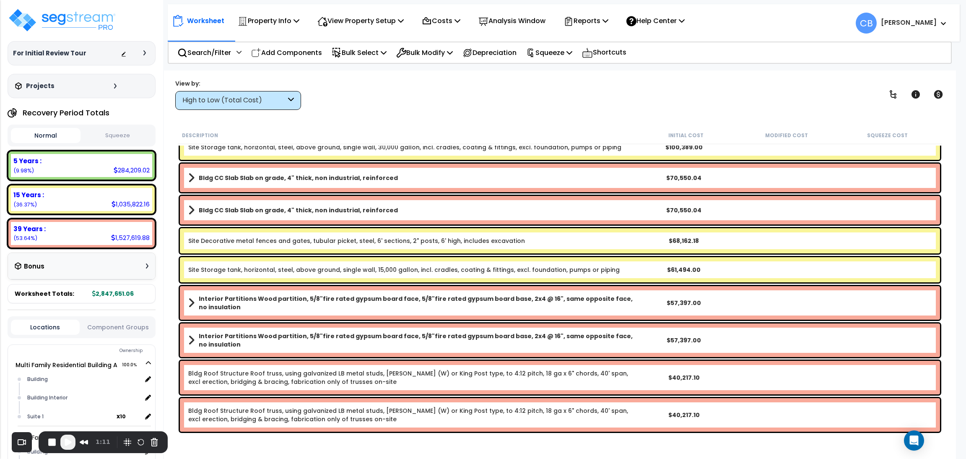
scroll to position [0, 0]
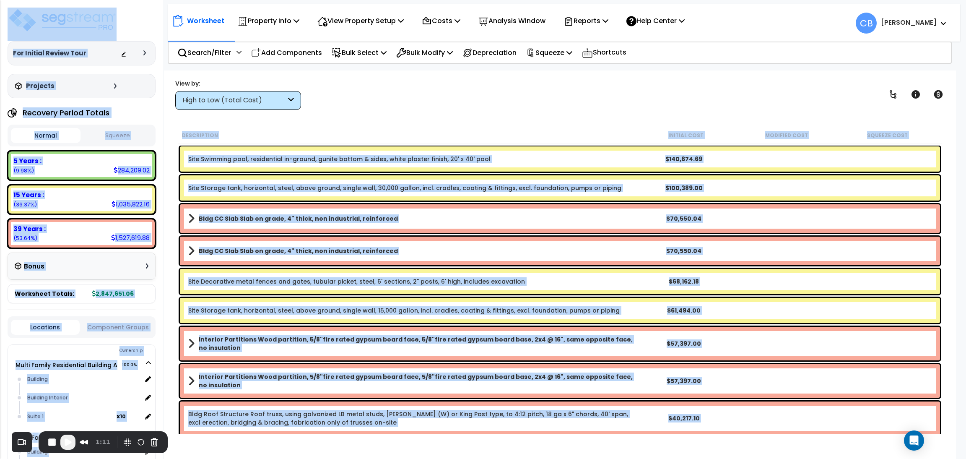
drag, startPoint x: 427, startPoint y: 106, endPoint x: 660, endPoint y: 488, distance: 447.1
click at [660, 340] on html "We are Building your Property. So please grab a coffee and let us do the heavy …" at bounding box center [483, 229] width 966 height 459
click at [379, 104] on div "View by: High to Low (Total Cost) High to Low (Total Cost)" at bounding box center [559, 94] width 775 height 31
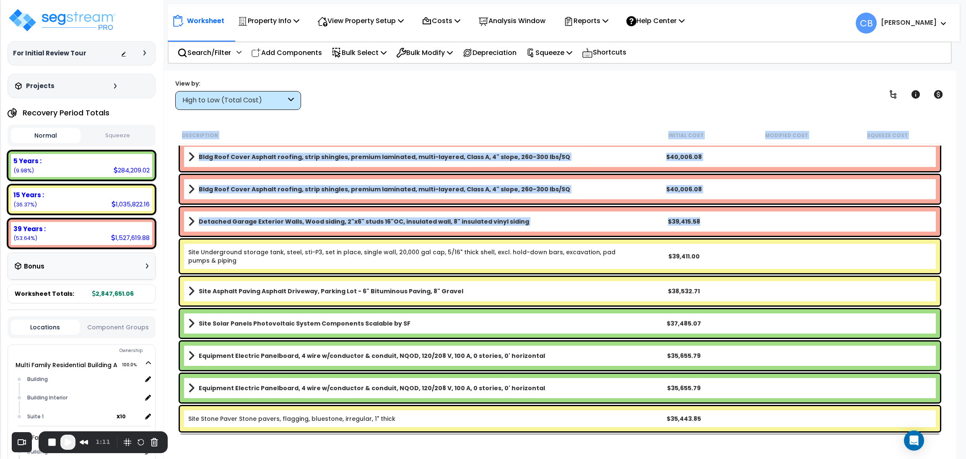
scroll to position [377, 0]
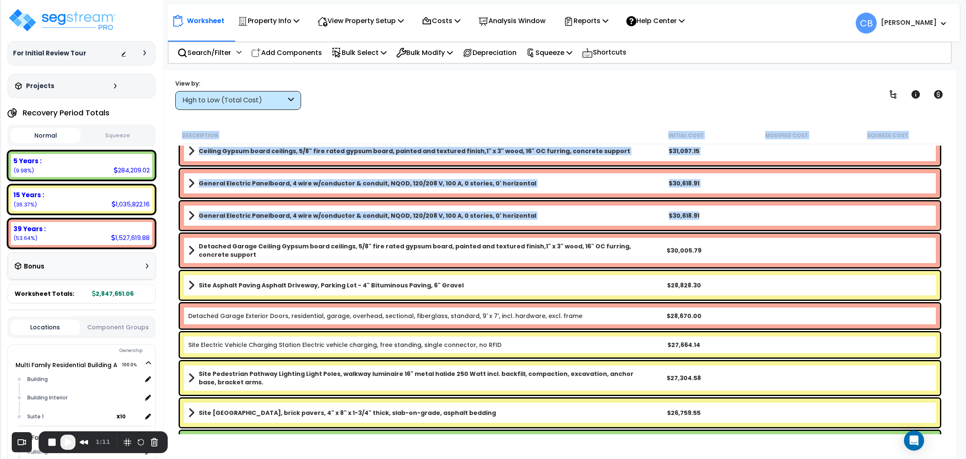
drag, startPoint x: 182, startPoint y: 127, endPoint x: 714, endPoint y: 402, distance: 599.1
click at [714, 340] on div "Description Initial Cost Modified Cost Squeeze Cost Equipment Electric Panelboa…" at bounding box center [560, 280] width 767 height 307
copy div "Description Initial Cost Modified Cost Squeeze Cost Bldg Roof Cover Asphalt roo…"
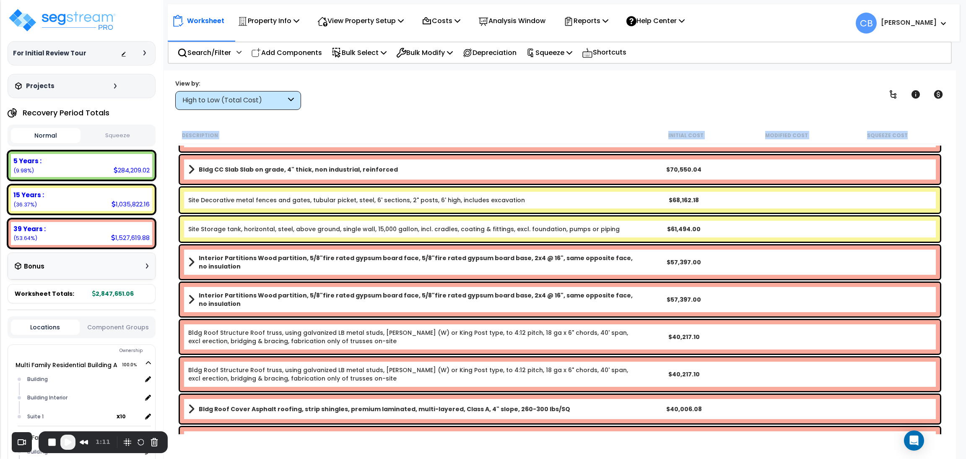
scroll to position [0, 0]
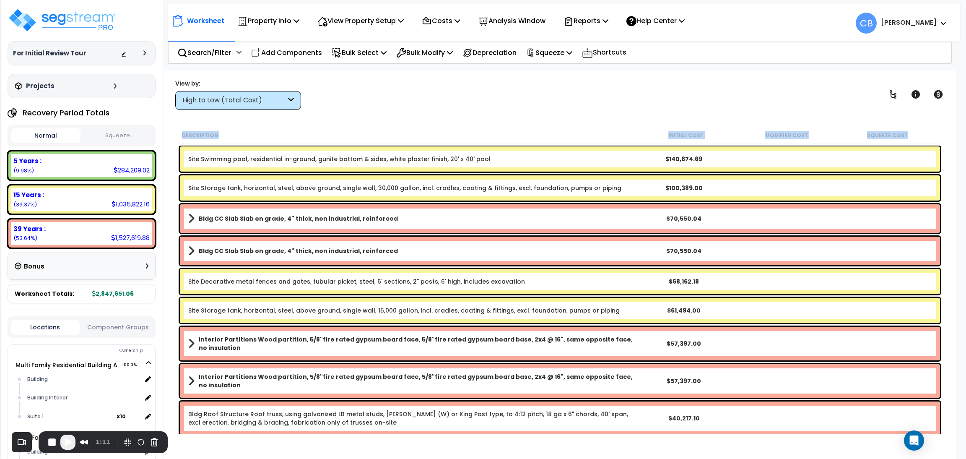
click at [460, 117] on div "Worksheet Property Info Property Setup Add Property Unit Template property Clon…" at bounding box center [560, 299] width 792 height 459
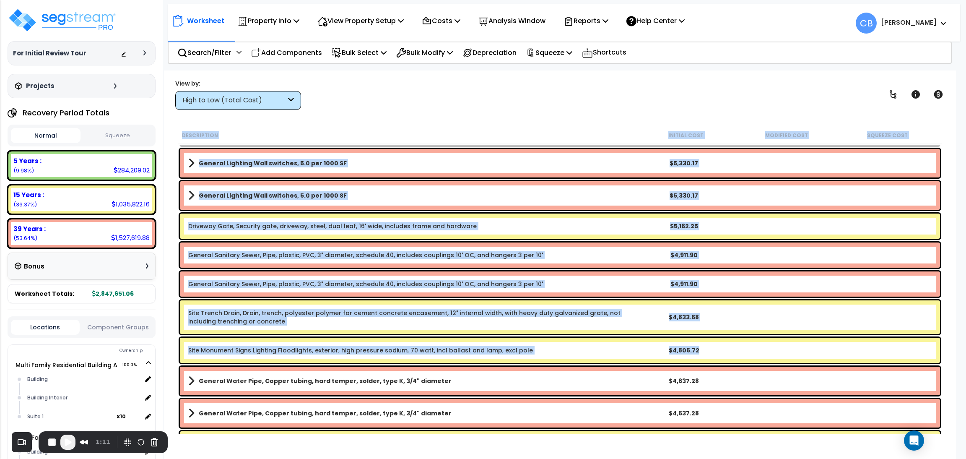
drag, startPoint x: 182, startPoint y: 133, endPoint x: 732, endPoint y: 408, distance: 615.4
click at [715, 340] on div "Description Initial Cost Modified Cost Squeeze Cost General Electric Panelboard…" at bounding box center [560, 280] width 767 height 307
copy div "Description Initial Cost Modified Cost Squeeze Cost General Electric Receptacle…"
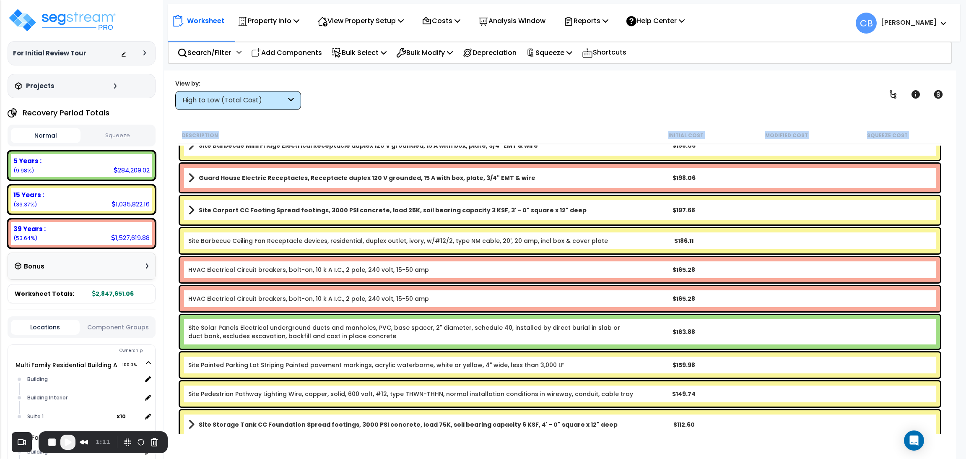
scroll to position [10311, 0]
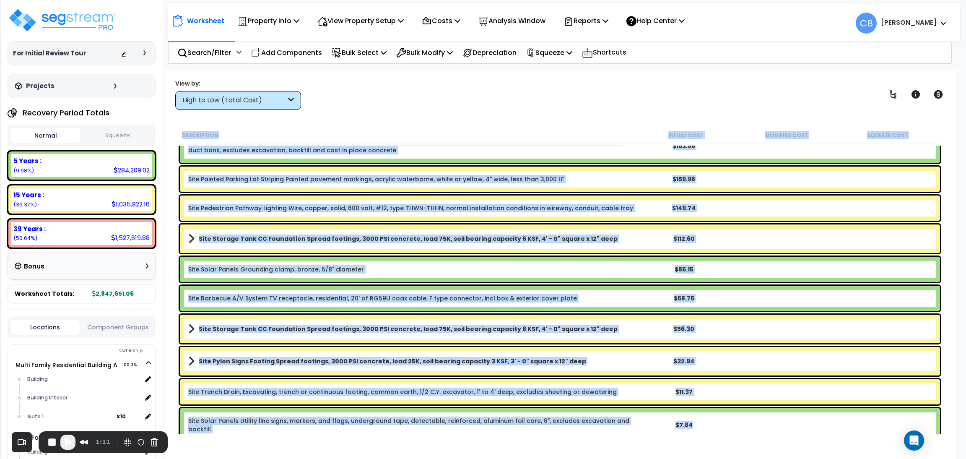
copy div "Description Initial Cost Modified Cost Squeeze Cost Guard House Electric Recept…"
drag, startPoint x: 174, startPoint y: 126, endPoint x: 696, endPoint y: 416, distance: 596.6
click at [696, 340] on div "Description Initial Cost Modified Cost Squeeze Cost Guard House Electric Recept…" at bounding box center [559, 280] width 775 height 307
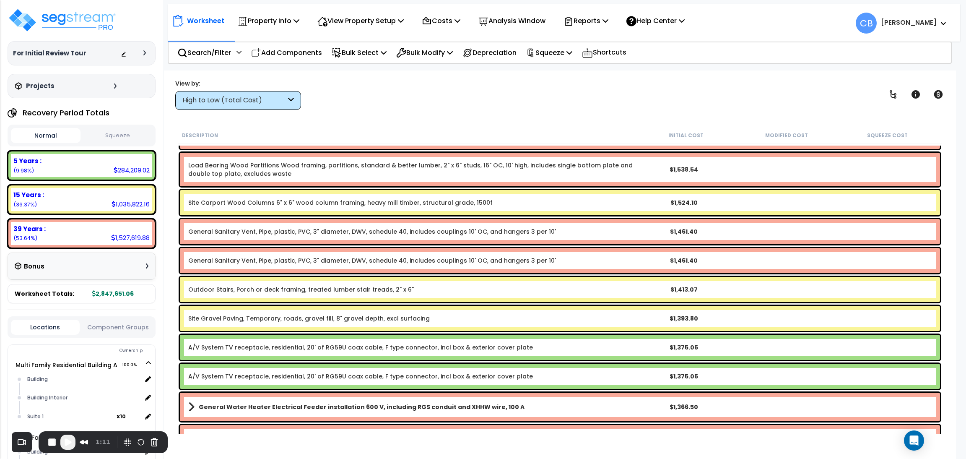
scroll to position [6537, 0]
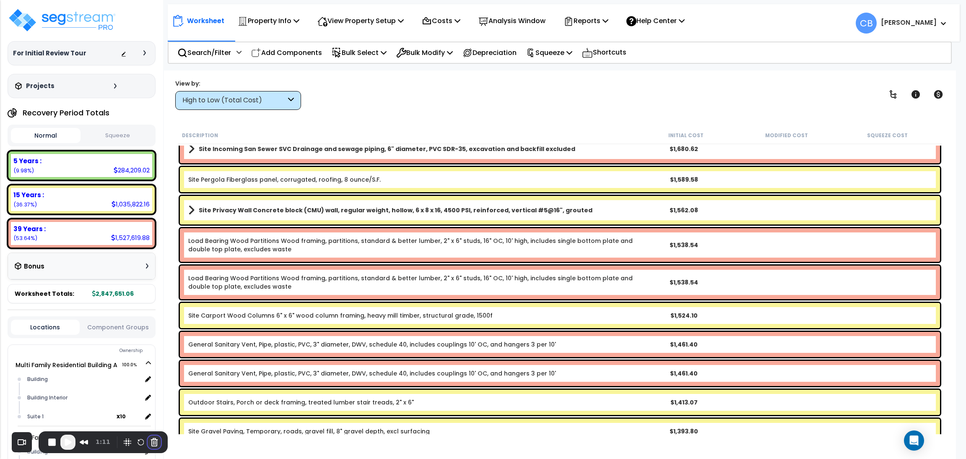
click at [156, 340] on button "Cancel Recording" at bounding box center [154, 441] width 13 height 13
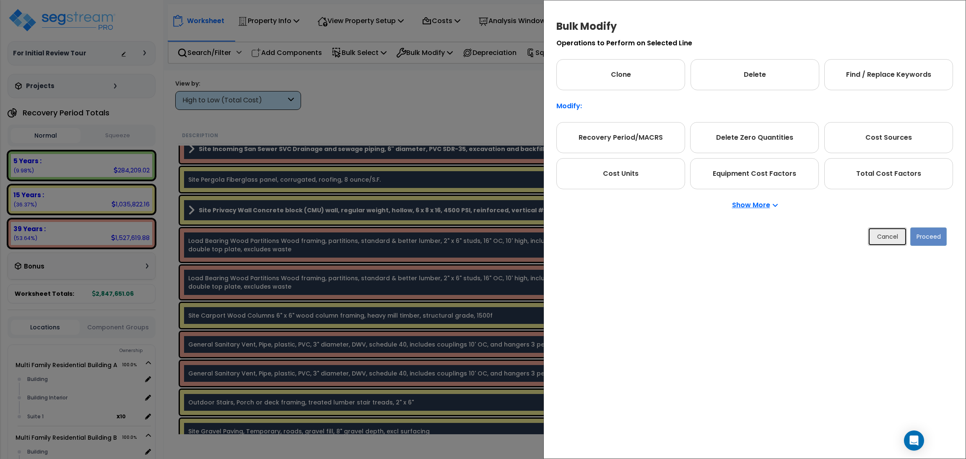
click at [715, 242] on button "Cancel" at bounding box center [887, 236] width 39 height 18
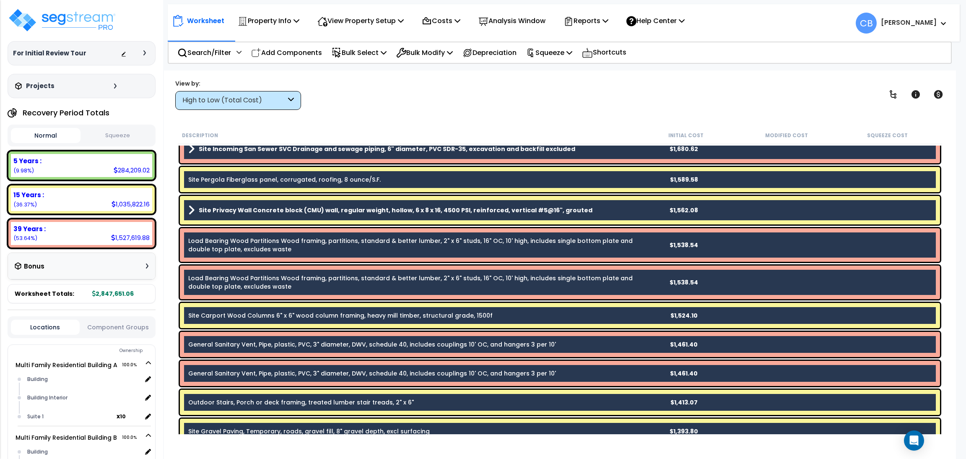
click at [588, 182] on div "Site Pergola Fiberglass panel, corrugated, roofing, 8 ounce/S.F. $1,589.58" at bounding box center [560, 179] width 760 height 25
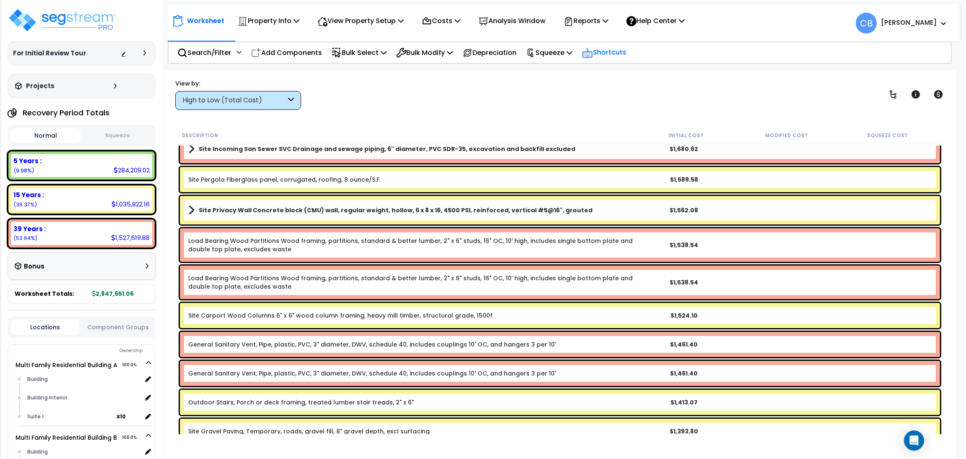
click at [610, 49] on p "Shortcuts" at bounding box center [604, 53] width 44 height 12
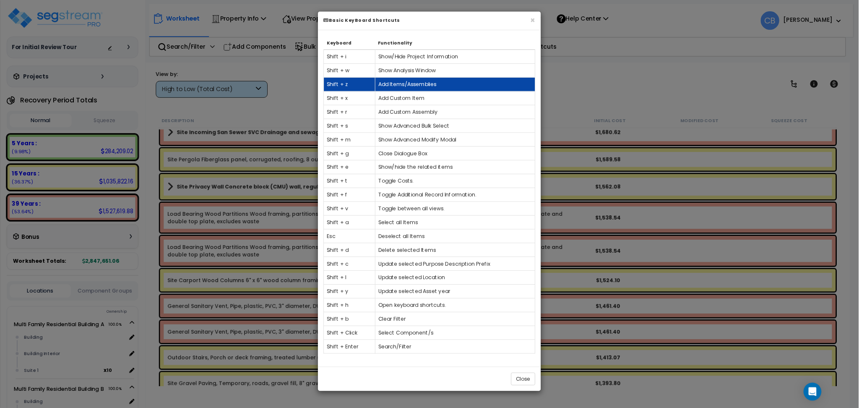
scroll to position [6537, 0]
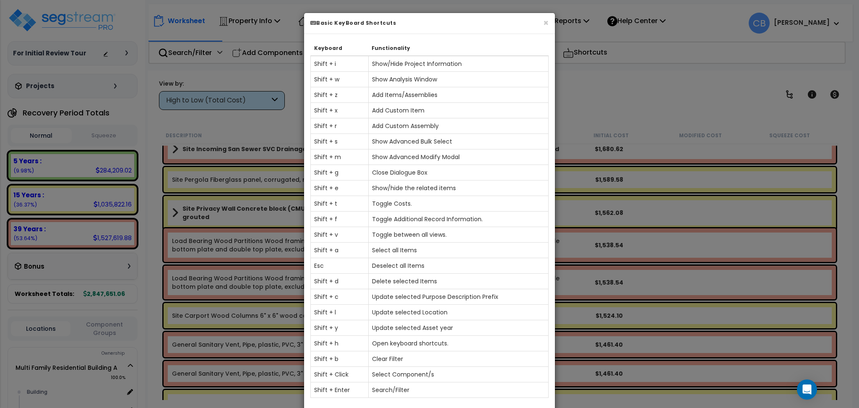
click at [669, 340] on div "× Basic KeyBoard Shortcuts Keyboard Functionality Shift + i Show/Hide Project I…" at bounding box center [429, 204] width 859 height 408
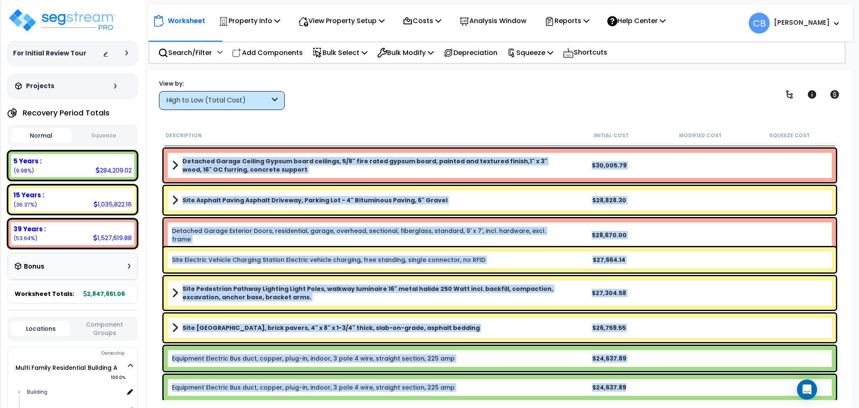
scroll to position [959, 0]
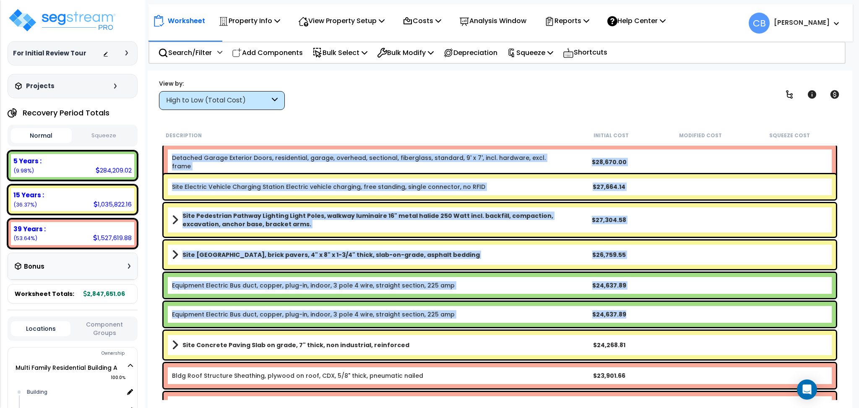
drag, startPoint x: 158, startPoint y: 154, endPoint x: 636, endPoint y: 317, distance: 505.4
click at [636, 317] on div "Description Initial Cost Modified Cost Squeeze Cost Ceiling Gypsum board ceilin…" at bounding box center [499, 263] width 687 height 273
copy div "Ceiling Gypsum board ceilings, 5/8" fire rated gypsum board, painted and textur…"
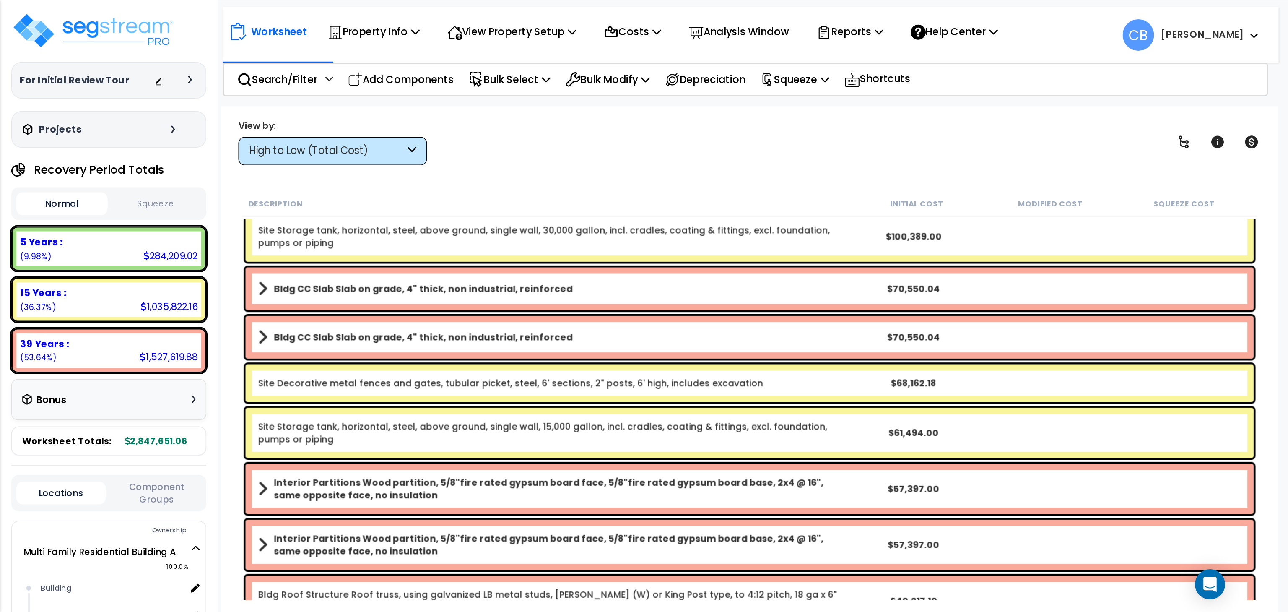
scroll to position [0, 0]
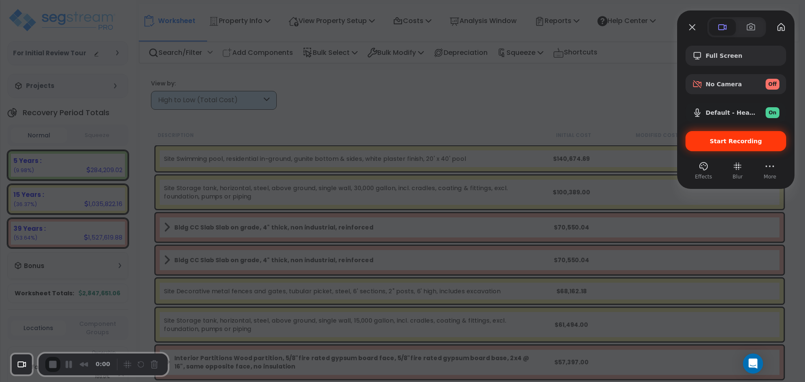
click at [715, 141] on span "Start Recording" at bounding box center [736, 141] width 52 height 7
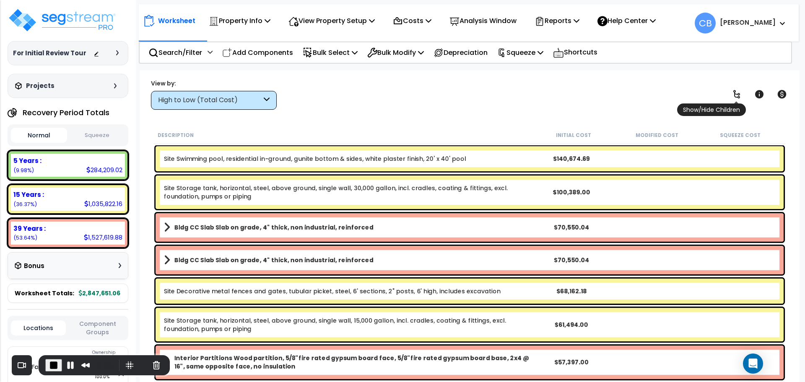
click at [715, 91] on link at bounding box center [736, 94] width 18 height 18
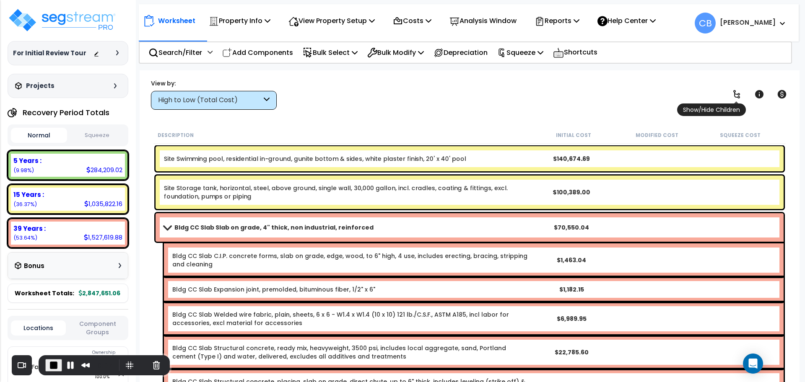
click at [715, 97] on icon at bounding box center [737, 94] width 10 height 10
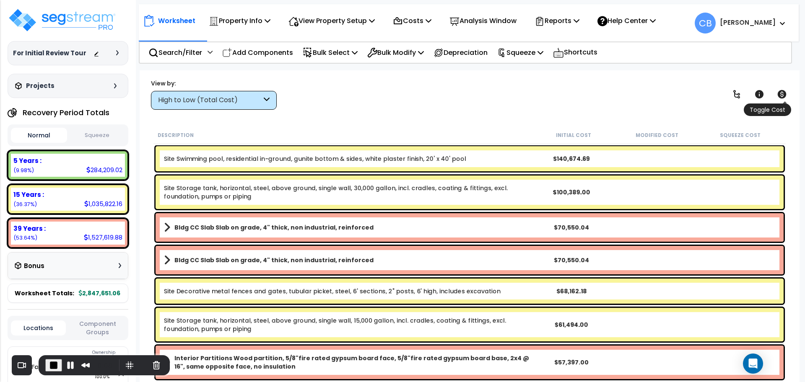
click at [715, 104] on span "Toggle Cost" at bounding box center [767, 110] width 47 height 13
click at [715, 97] on icon at bounding box center [782, 94] width 9 height 8
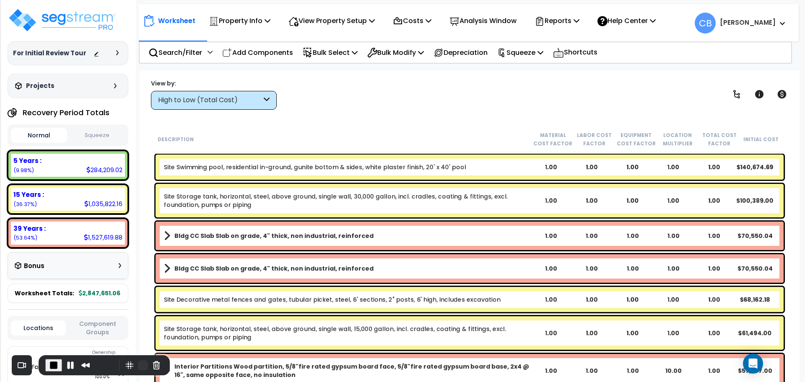
drag, startPoint x: 145, startPoint y: 361, endPoint x: 137, endPoint y: 364, distance: 8.1
click at [144, 340] on div "Recorder controls - play pause" at bounding box center [143, 365] width 40 height 13
click at [138, 340] on button "Restart Recording" at bounding box center [143, 366] width 10 height 10
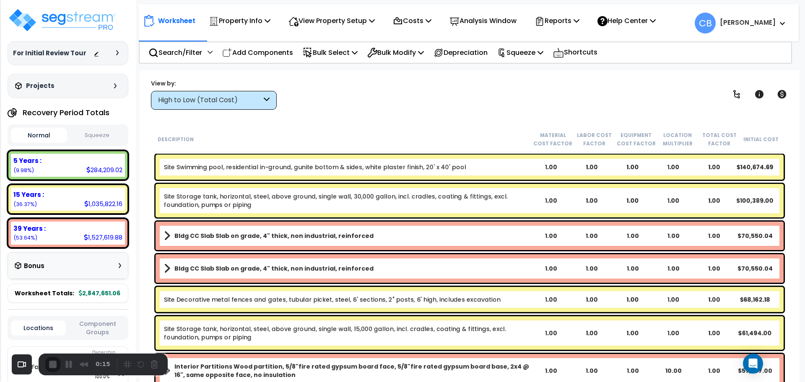
click at [201, 101] on div "High to Low (Total Cost)" at bounding box center [210, 101] width 104 height 10
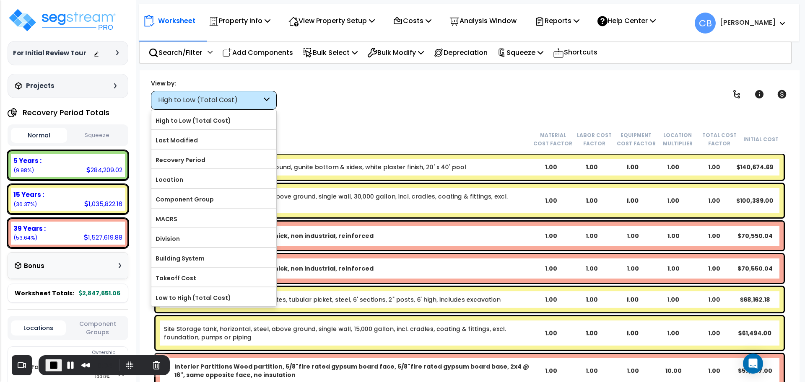
click at [201, 101] on div "High to Low (Total Cost)" at bounding box center [210, 101] width 104 height 10
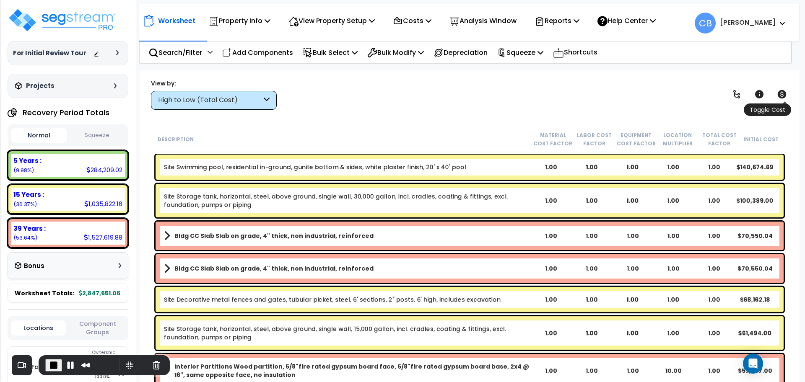
click at [715, 99] on icon at bounding box center [782, 94] width 10 height 10
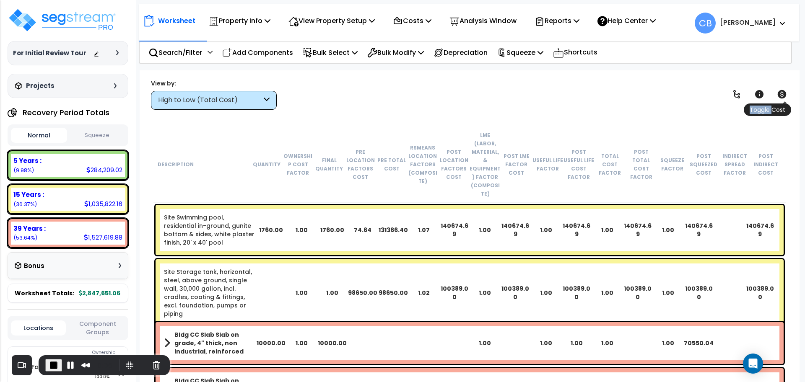
click at [715, 99] on icon at bounding box center [782, 94] width 10 height 10
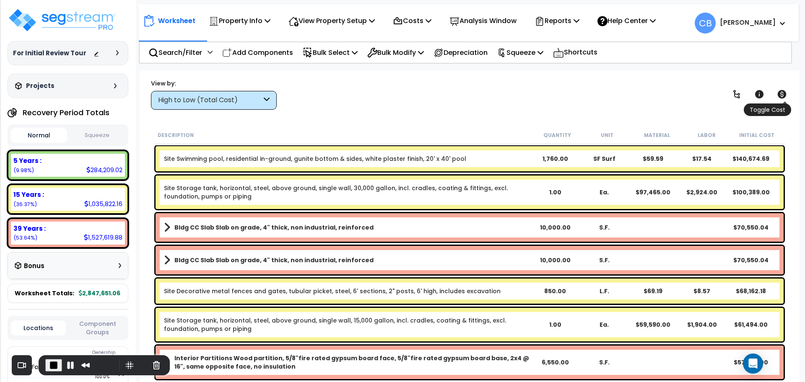
click at [715, 99] on icon at bounding box center [782, 94] width 10 height 10
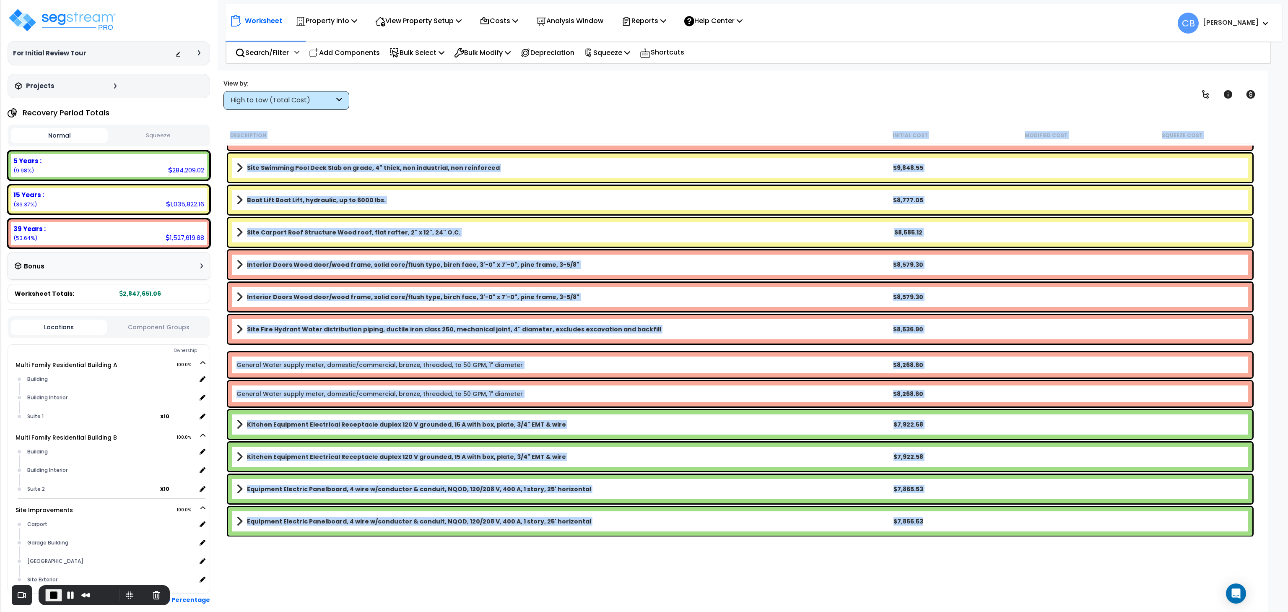
scroll to position [2599, 0]
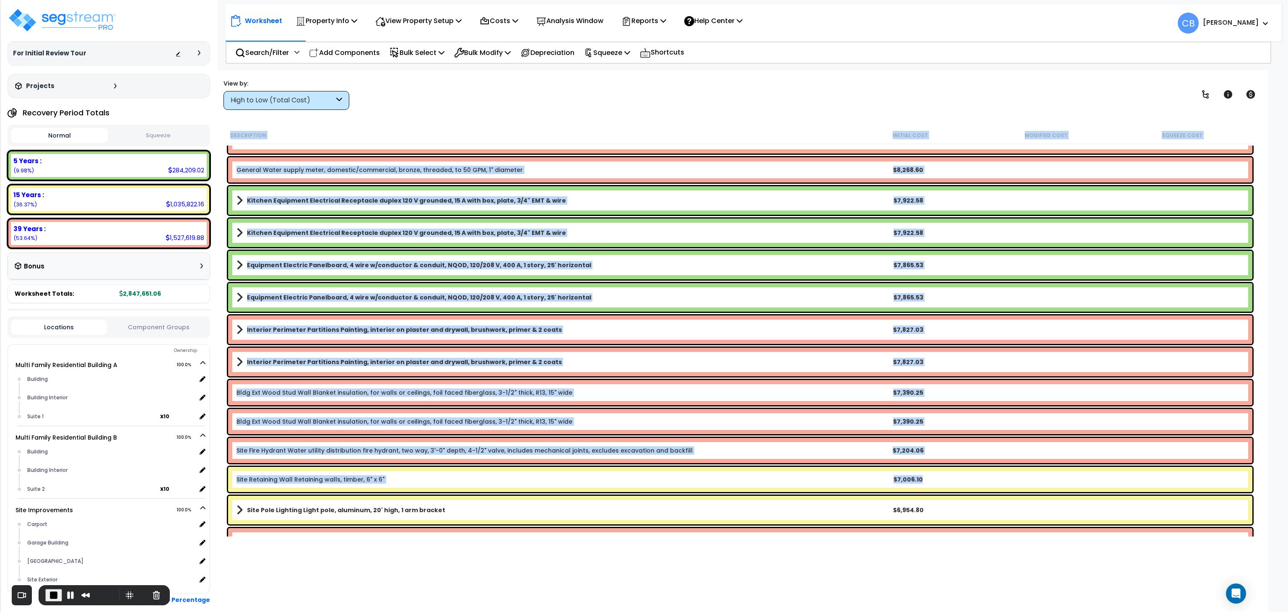
drag, startPoint x: 223, startPoint y: 139, endPoint x: 946, endPoint y: 487, distance: 802.4
click at [715, 340] on div "Description Initial Cost Modified Cost Squeeze Cost Boat Lift Boat Lift, hydrau…" at bounding box center [740, 332] width 1039 height 410
copy div "Description Initial Cost Modified Cost Squeeze Cost Boat Lift Boat Lift, hydrau…"
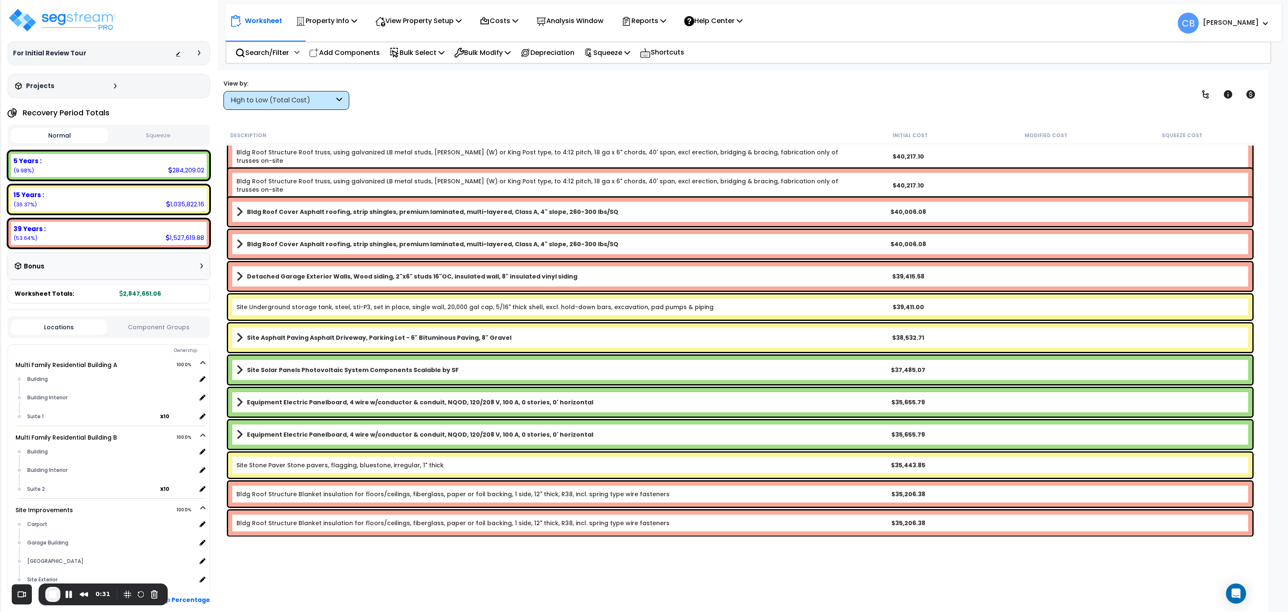
scroll to position [0, 0]
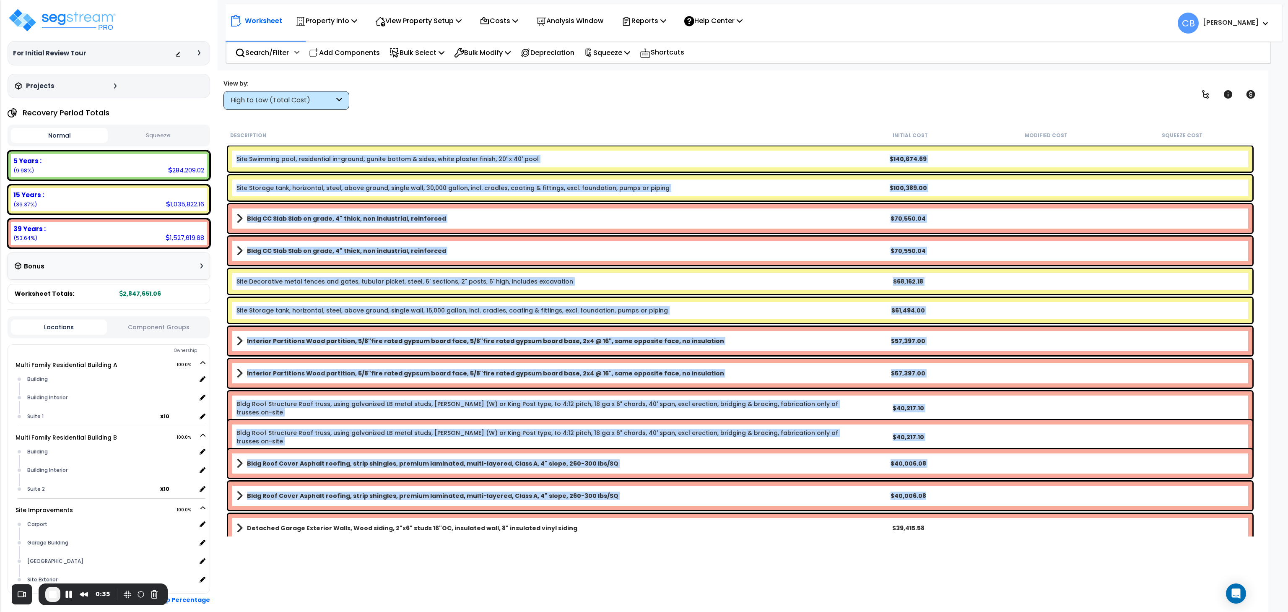
drag, startPoint x: 354, startPoint y: 184, endPoint x: 1020, endPoint y: 494, distance: 734.7
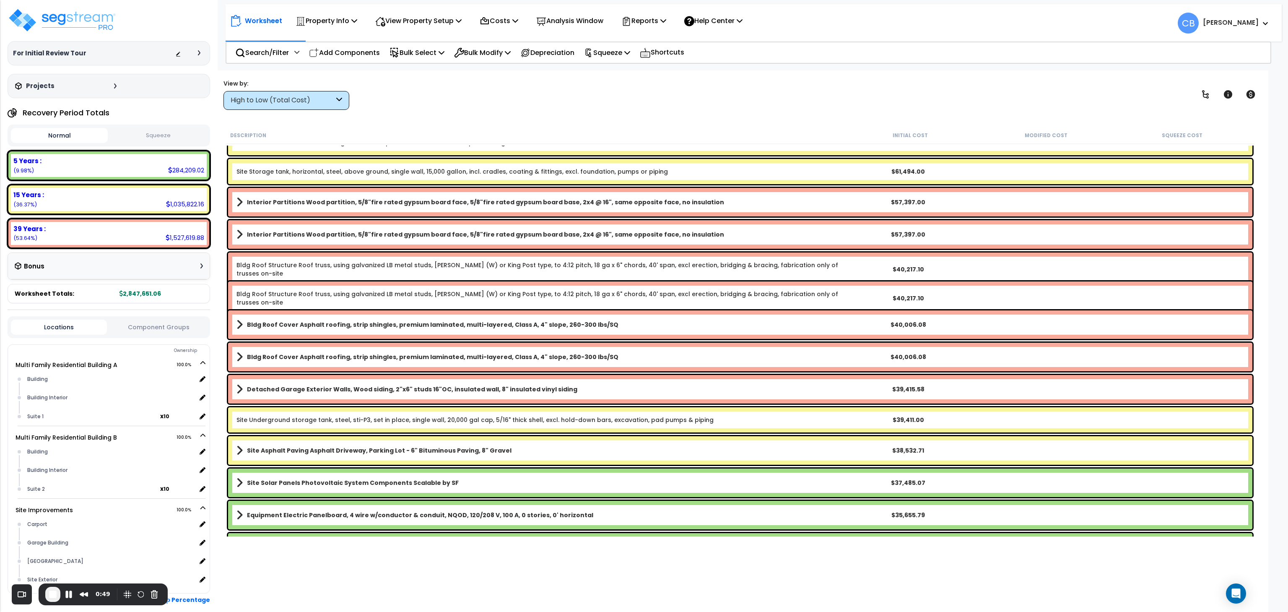
scroll to position [168, 0]
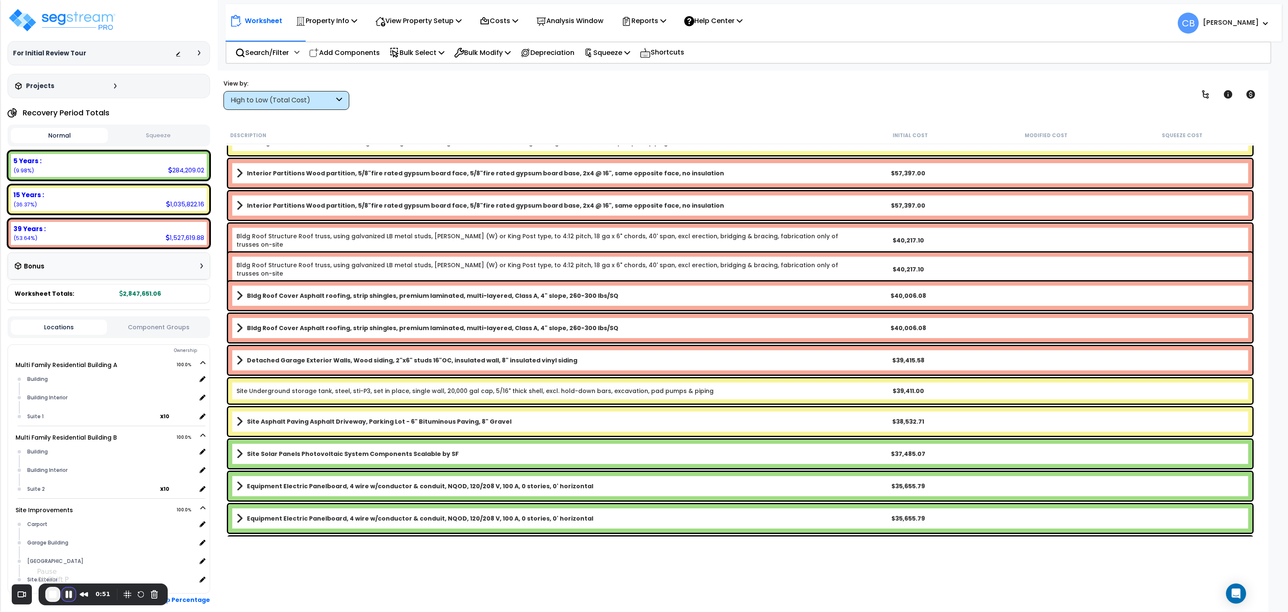
click at [66, 340] on button "Pause Recording" at bounding box center [68, 593] width 13 height 13
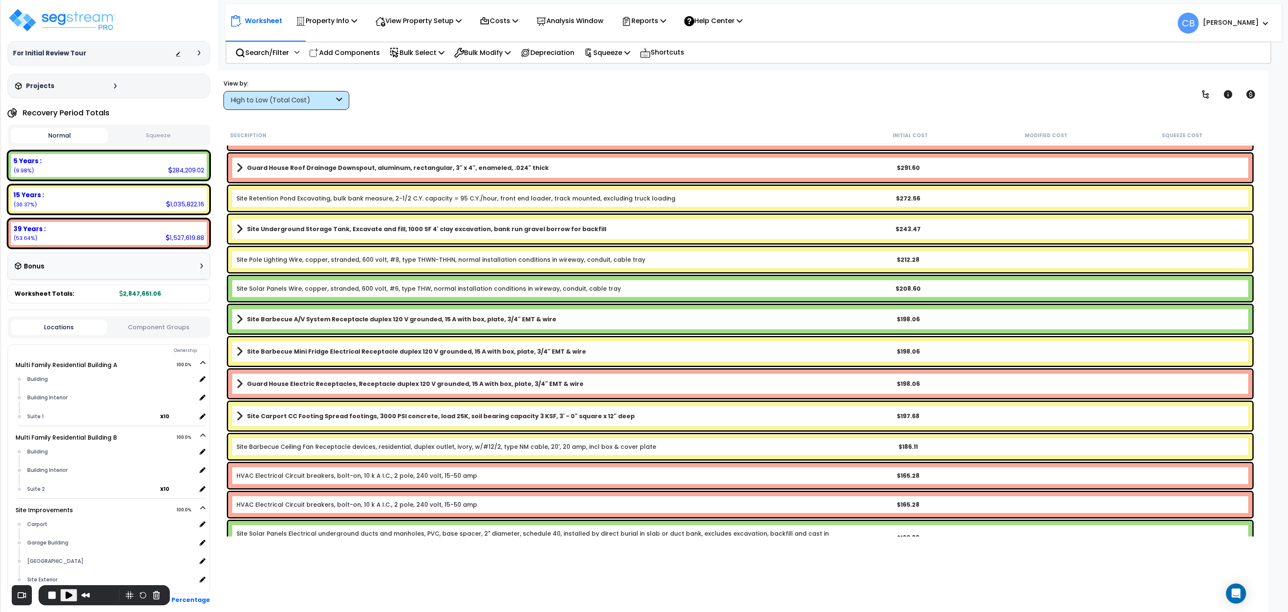
scroll to position [10034, 0]
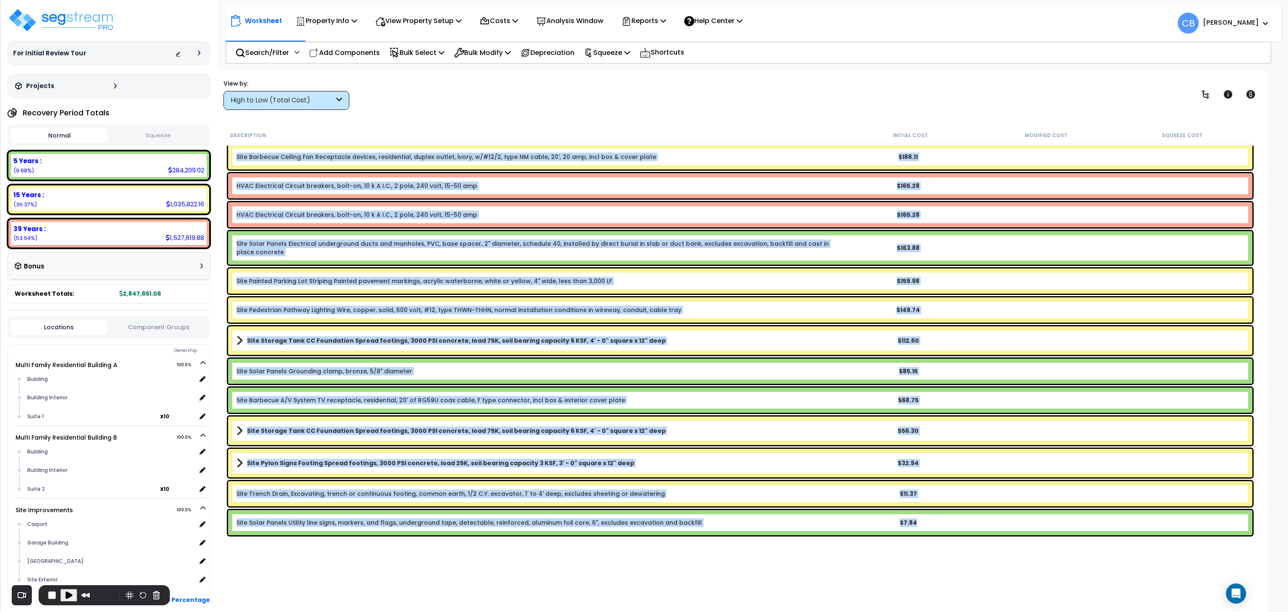
drag, startPoint x: 231, startPoint y: 156, endPoint x: 928, endPoint y: 522, distance: 787.7
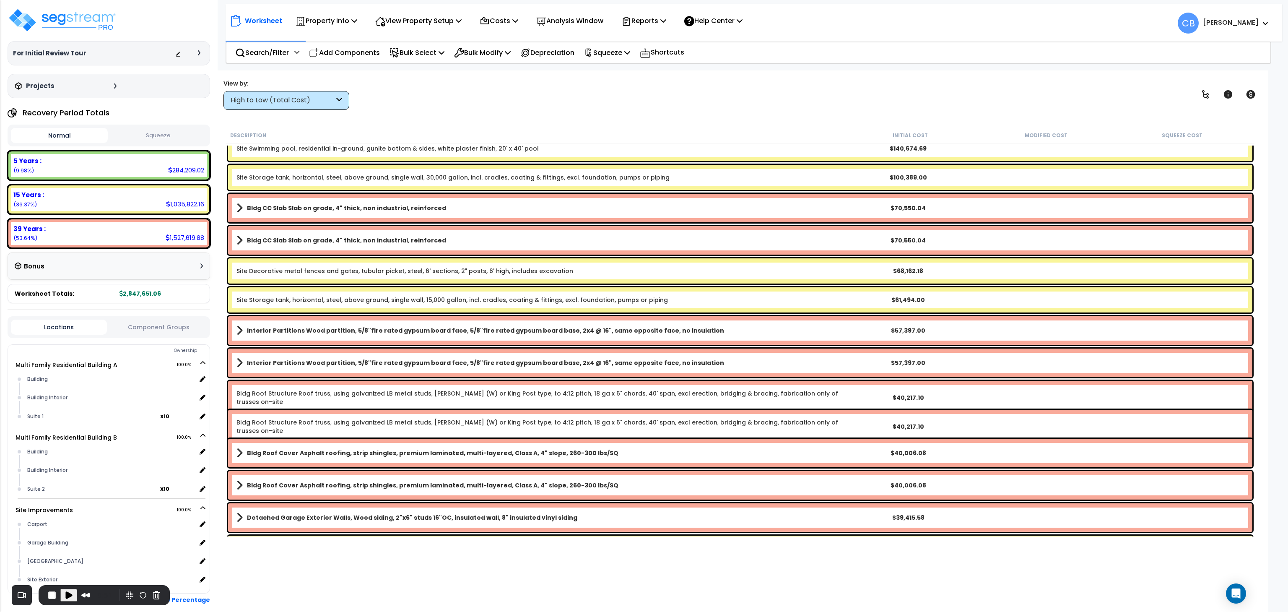
scroll to position [0, 0]
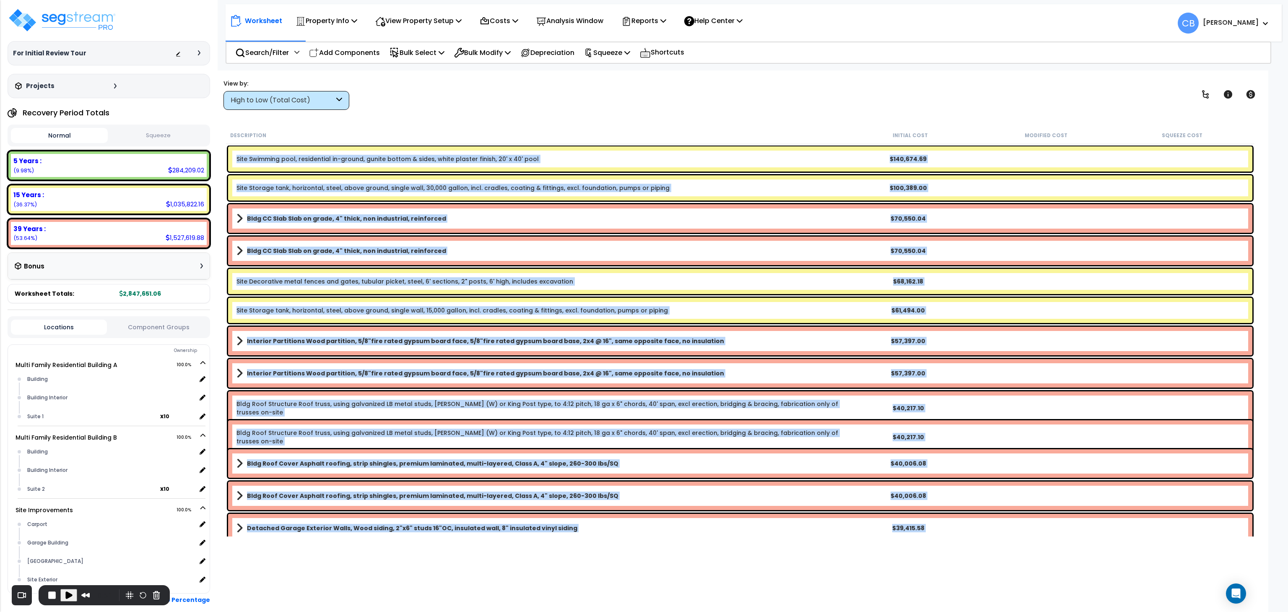
drag, startPoint x: 928, startPoint y: 523, endPoint x: 237, endPoint y: 160, distance: 780.7
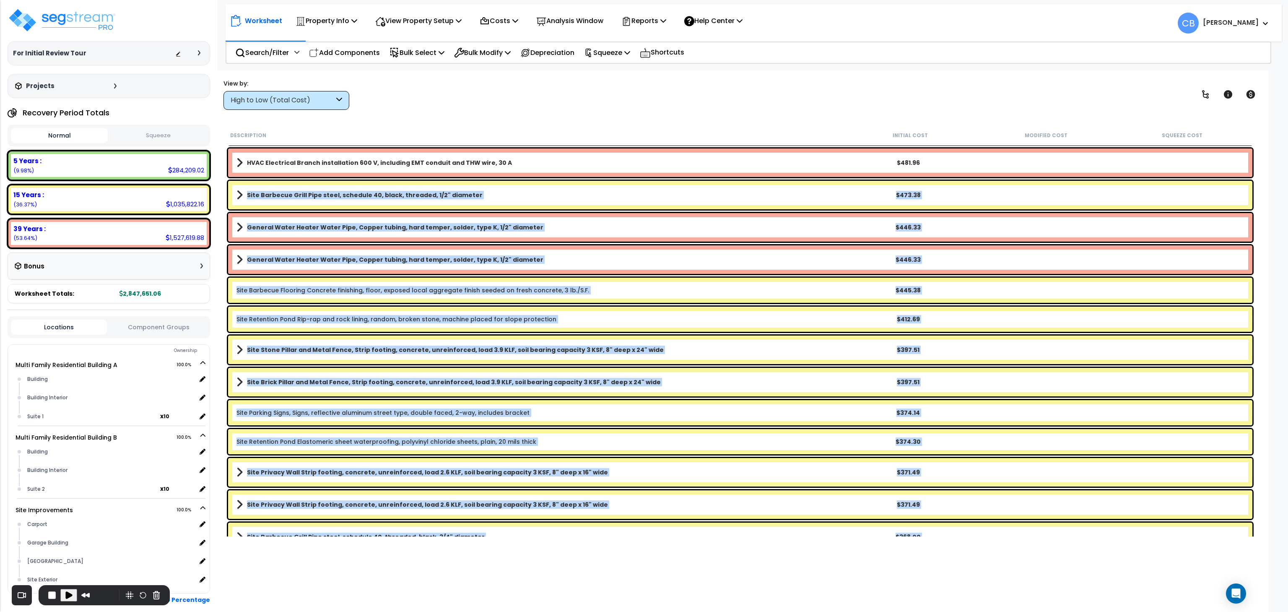
scroll to position [9034, 0]
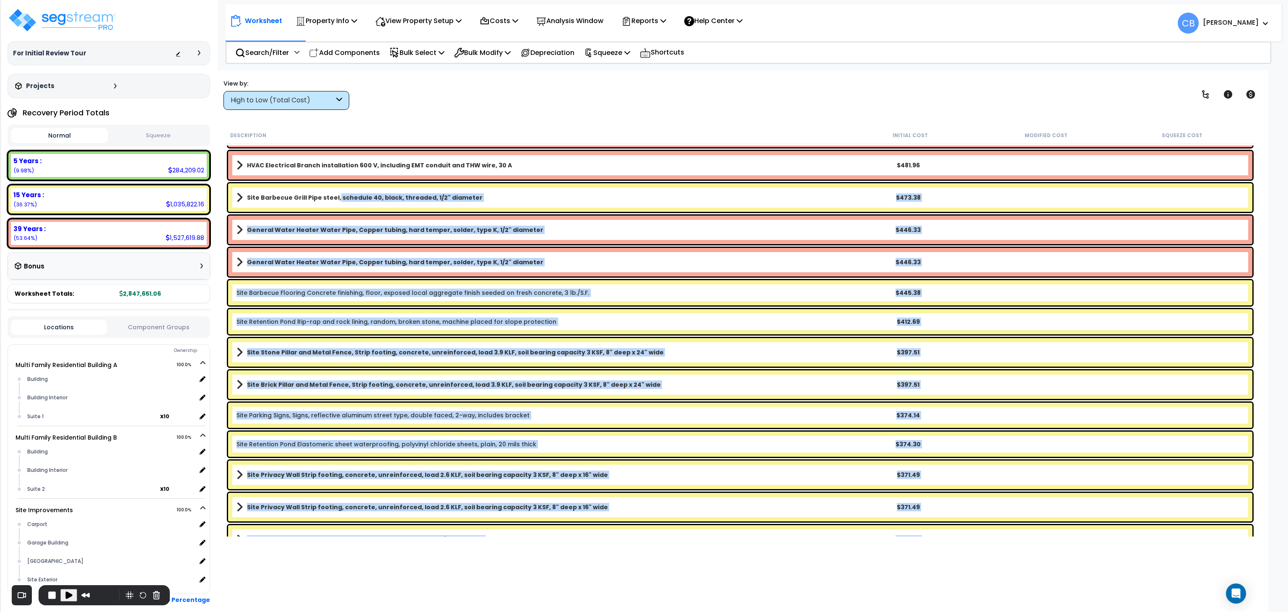
drag, startPoint x: 941, startPoint y: 524, endPoint x: 333, endPoint y: 178, distance: 699.3
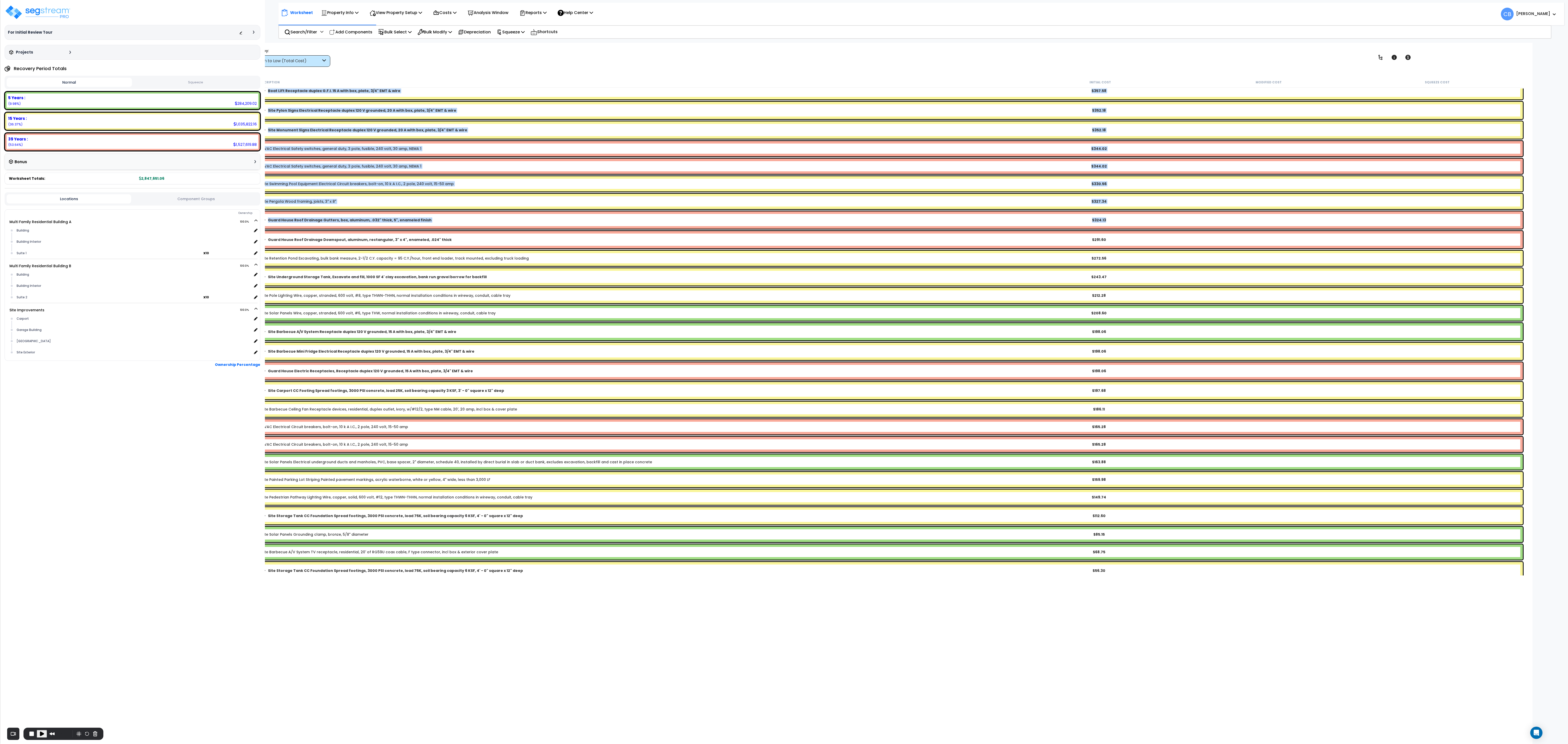
scroll to position [5844, 0]
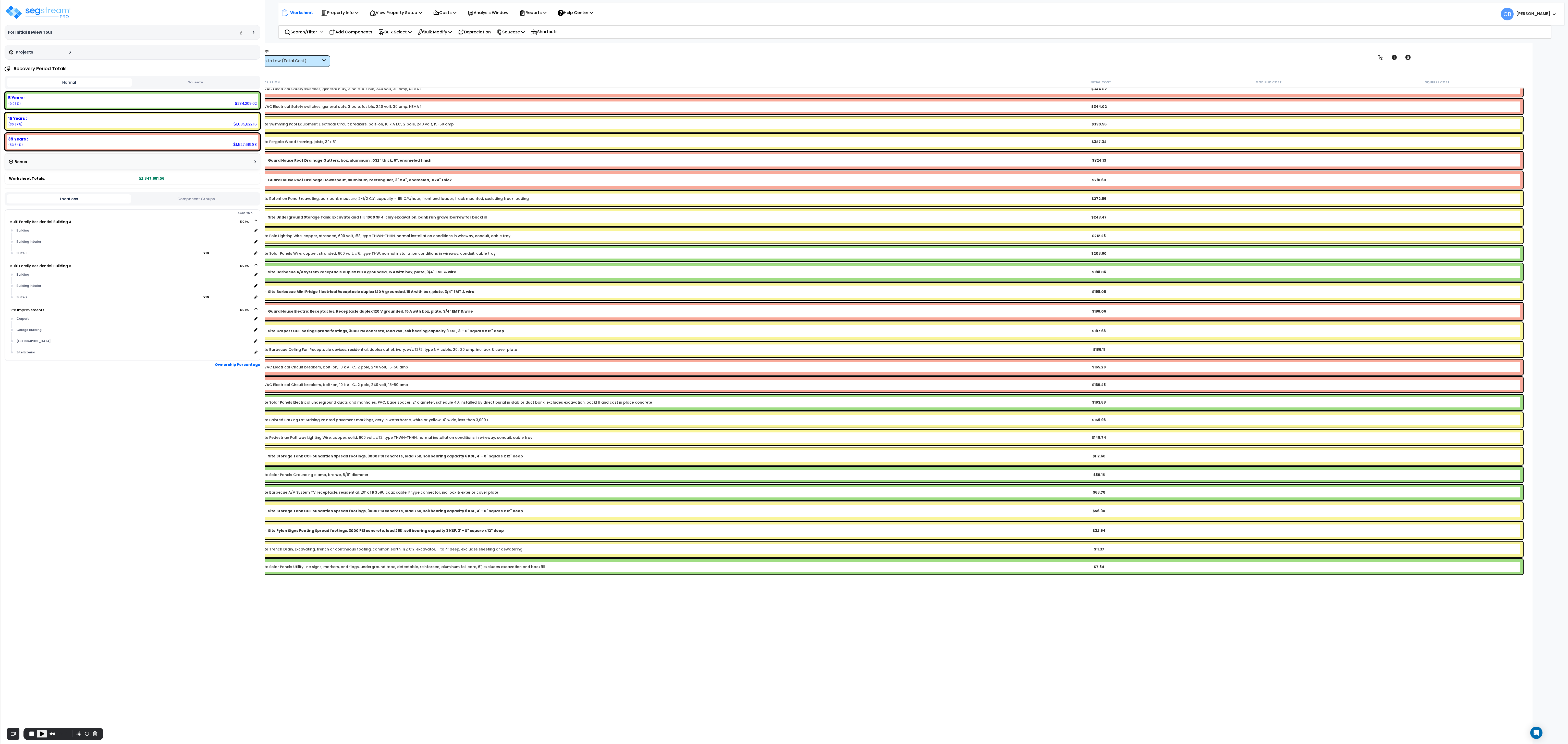
click at [435, 207] on div "$7.84" at bounding box center [1099, 567] width 167 height 5
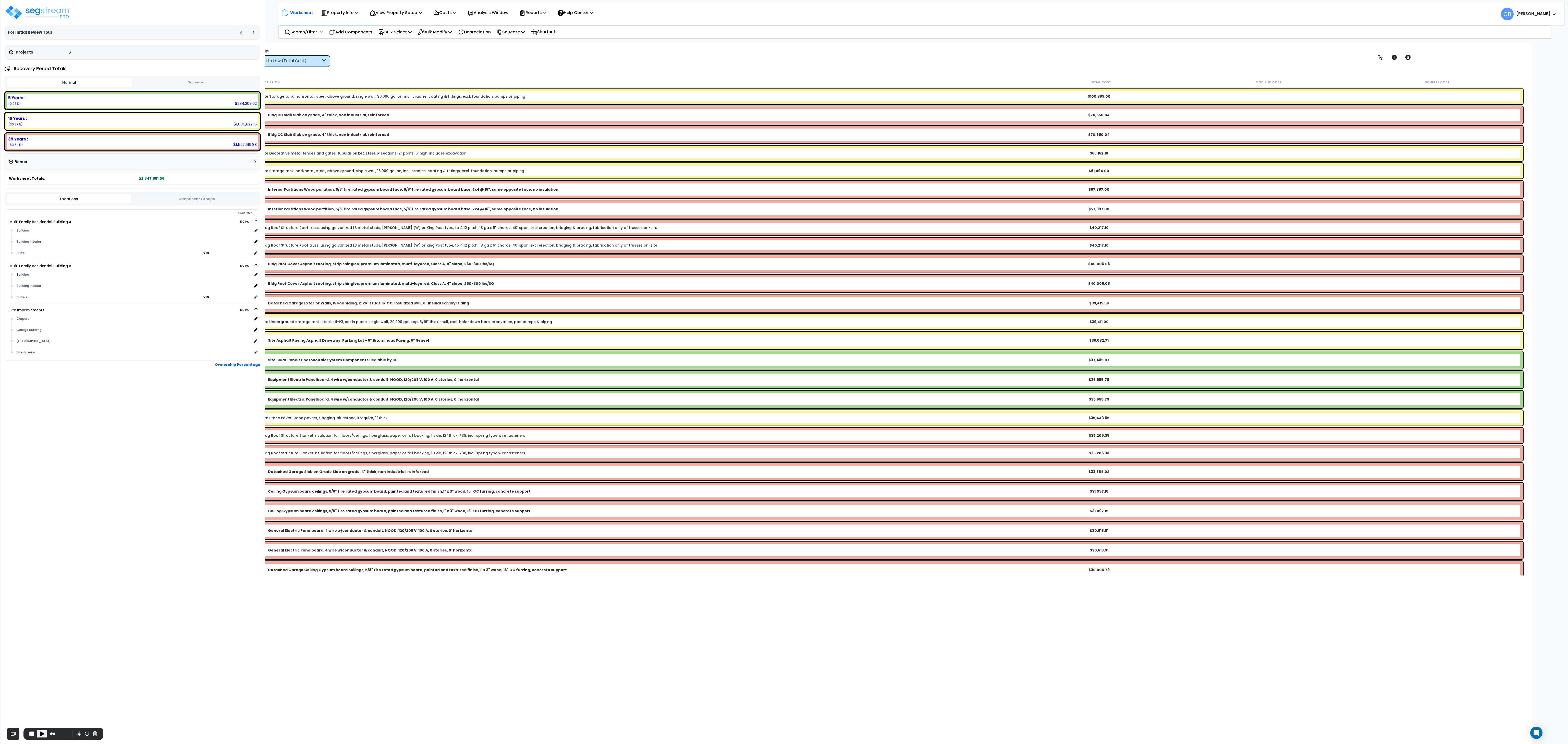
scroll to position [0, 0]
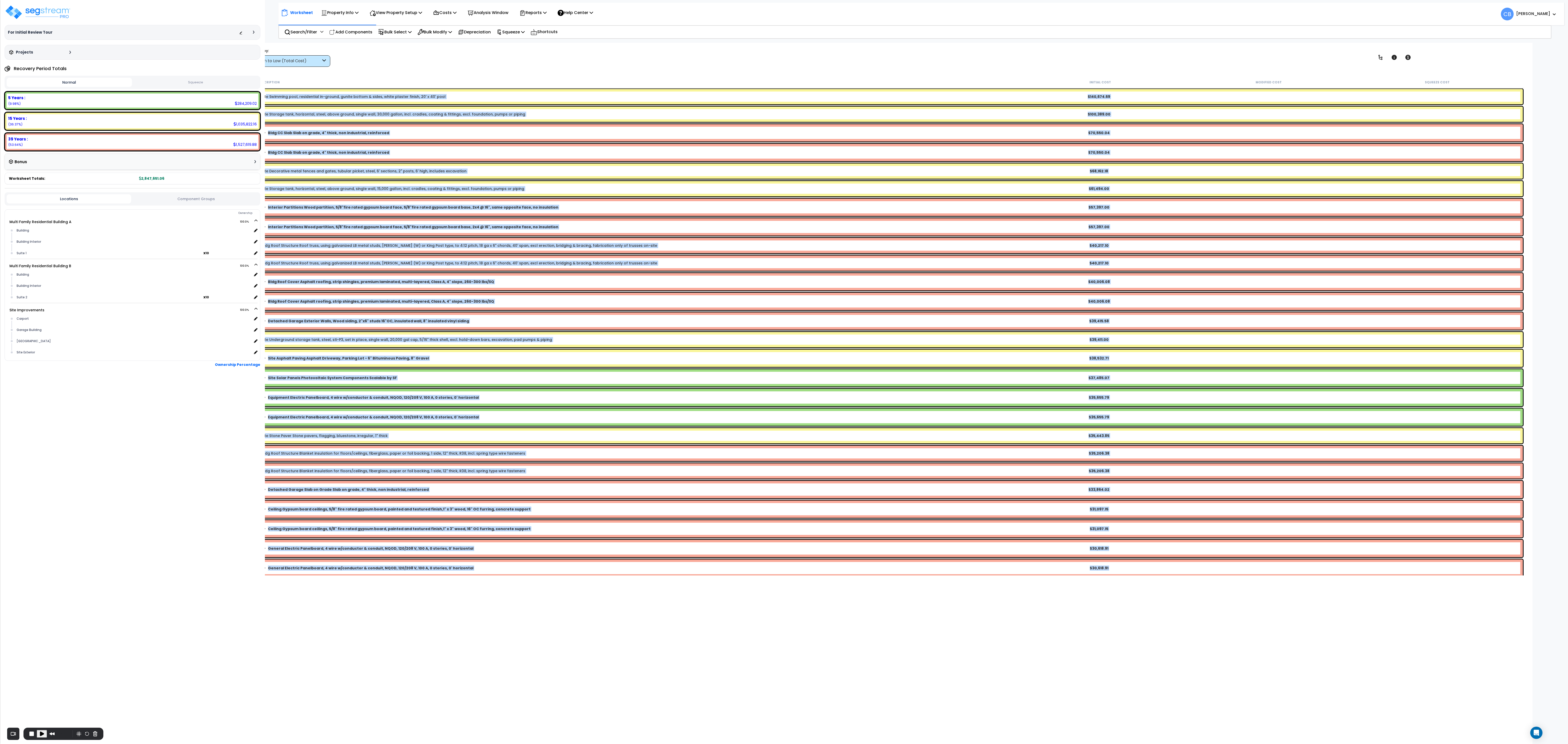
drag, startPoint x: 1097, startPoint y: 568, endPoint x: 265, endPoint y: 92, distance: 958.5
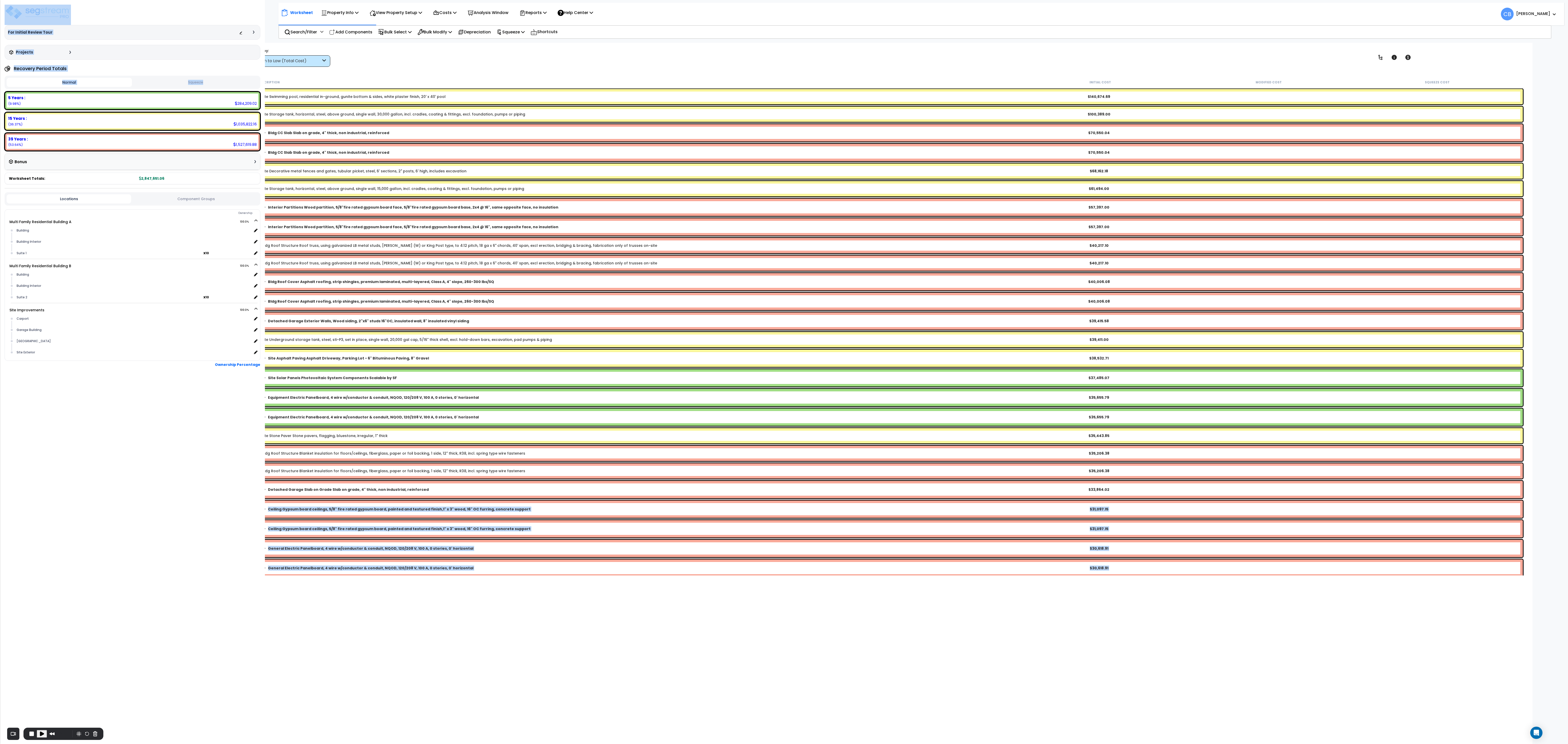
drag, startPoint x: 261, startPoint y: 88, endPoint x: 1123, endPoint y: 494, distance: 952.8
click at [435, 39] on div "Property Name DB Costs Setup Indirect Costs Direct Costs Costs Setup Rapid Take…" at bounding box center [784, 29] width 1568 height 21
click at [435, 207] on div "$30,618.91" at bounding box center [1099, 568] width 167 height 5
drag, startPoint x: 1119, startPoint y: 558, endPoint x: 452, endPoint y: 214, distance: 750.5
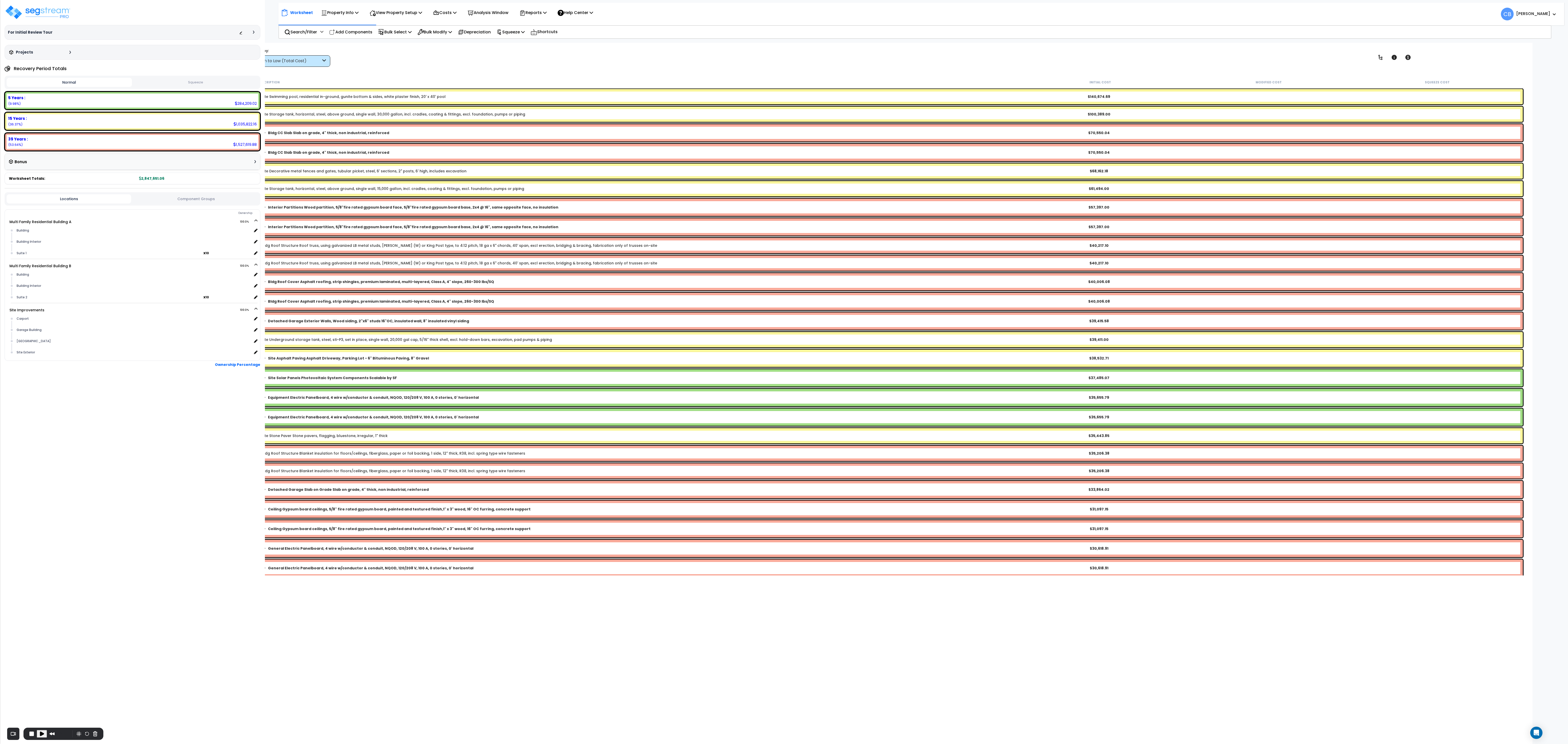
click at [398, 48] on div "View by: High to Low (Total Cost) High to Low (Total Cost)" at bounding box center [890, 57] width 1276 height 19
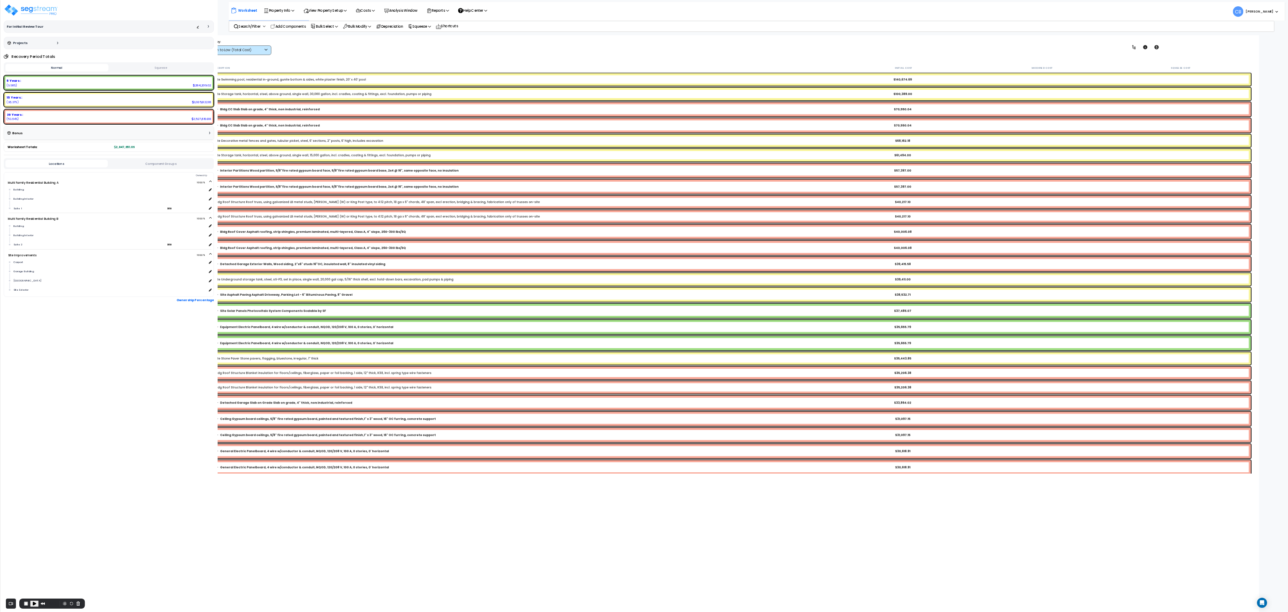
scroll to position [28, 0]
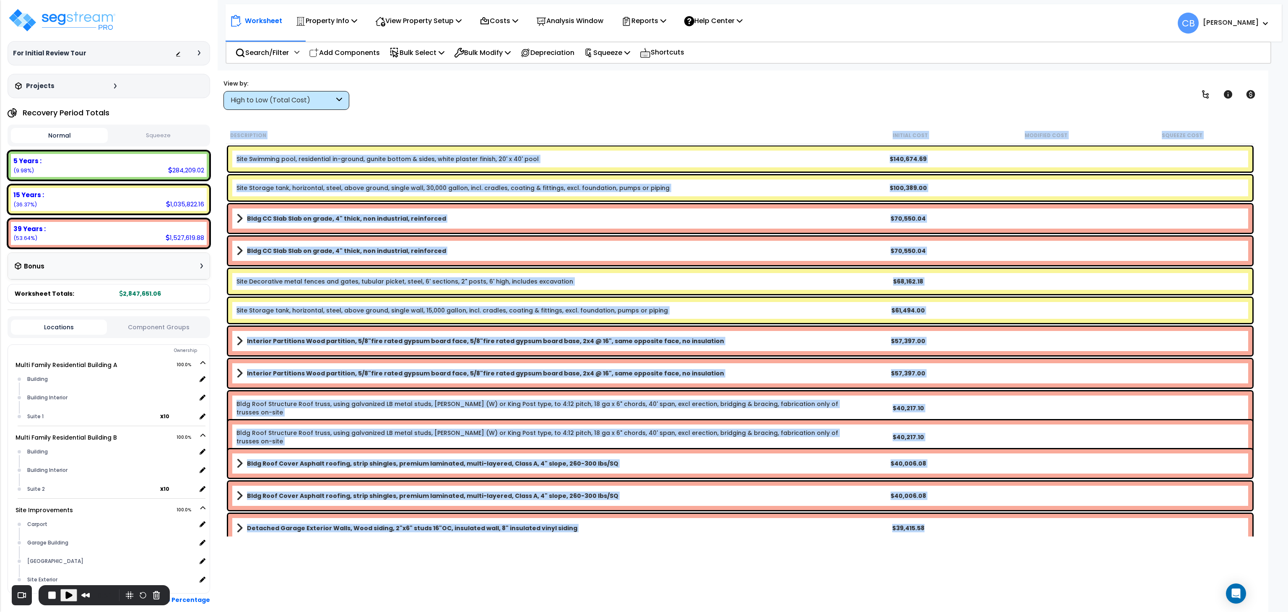
drag, startPoint x: 228, startPoint y: 133, endPoint x: 959, endPoint y: 523, distance: 828.7
click at [715, 340] on div "Description Initial Cost Modified Cost Squeeze Cost Site Swimming pool, residen…" at bounding box center [740, 332] width 1031 height 410
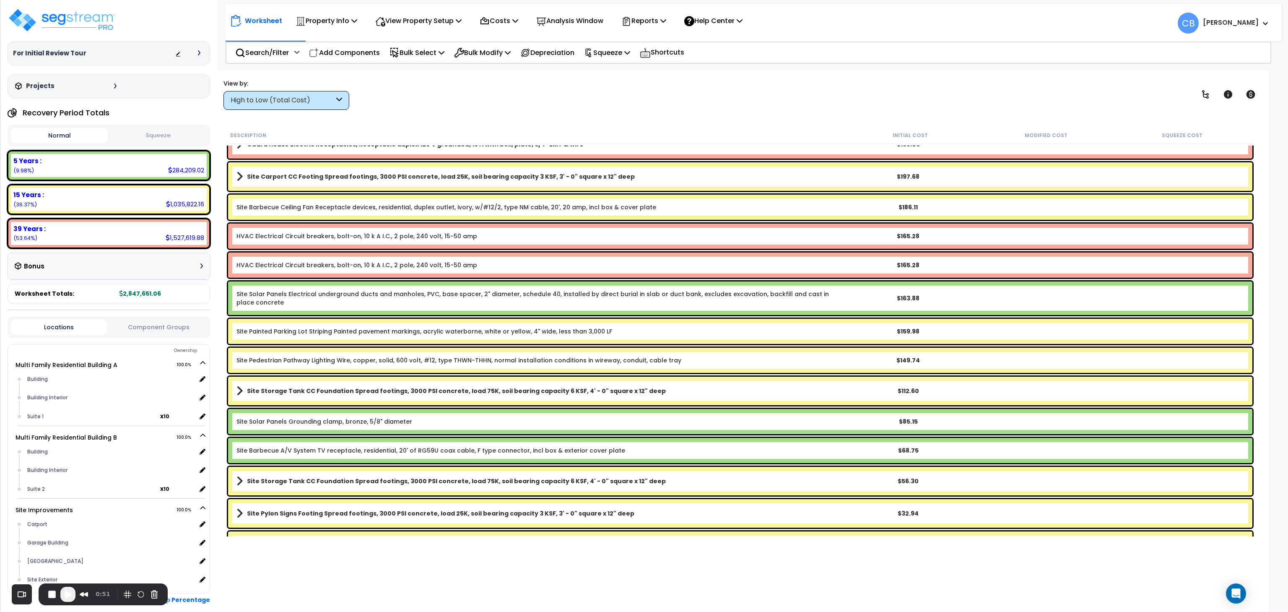
scroll to position [10021, 0]
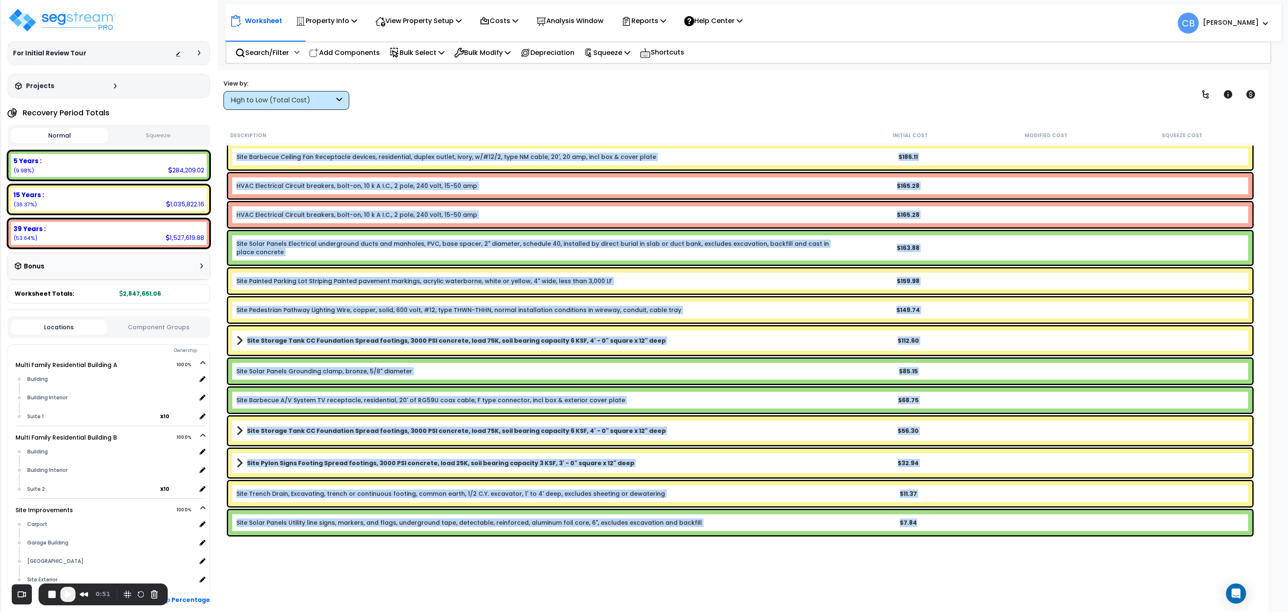
drag, startPoint x: 297, startPoint y: 191, endPoint x: 969, endPoint y: 514, distance: 745.4
click at [715, 340] on div "Description Initial Cost Modified Cost Squeeze Cost Site Solar Panels Wire, cop…" at bounding box center [740, 332] width 1039 height 410
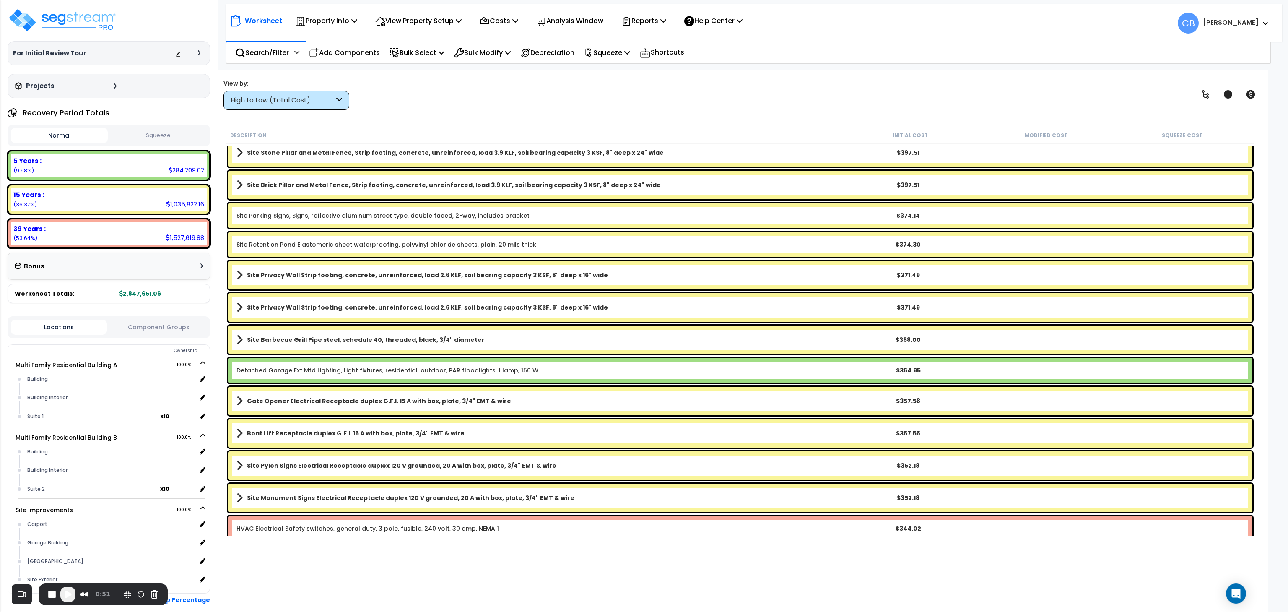
scroll to position [9350, 0]
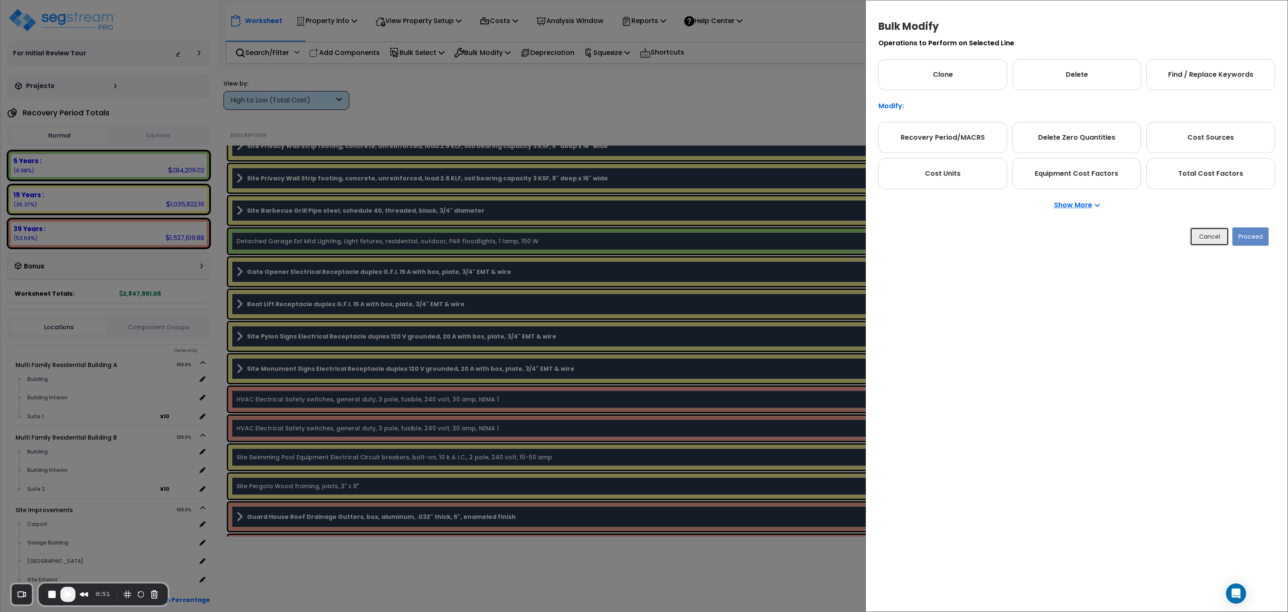
click at [715, 237] on button "Cancel" at bounding box center [1209, 236] width 39 height 18
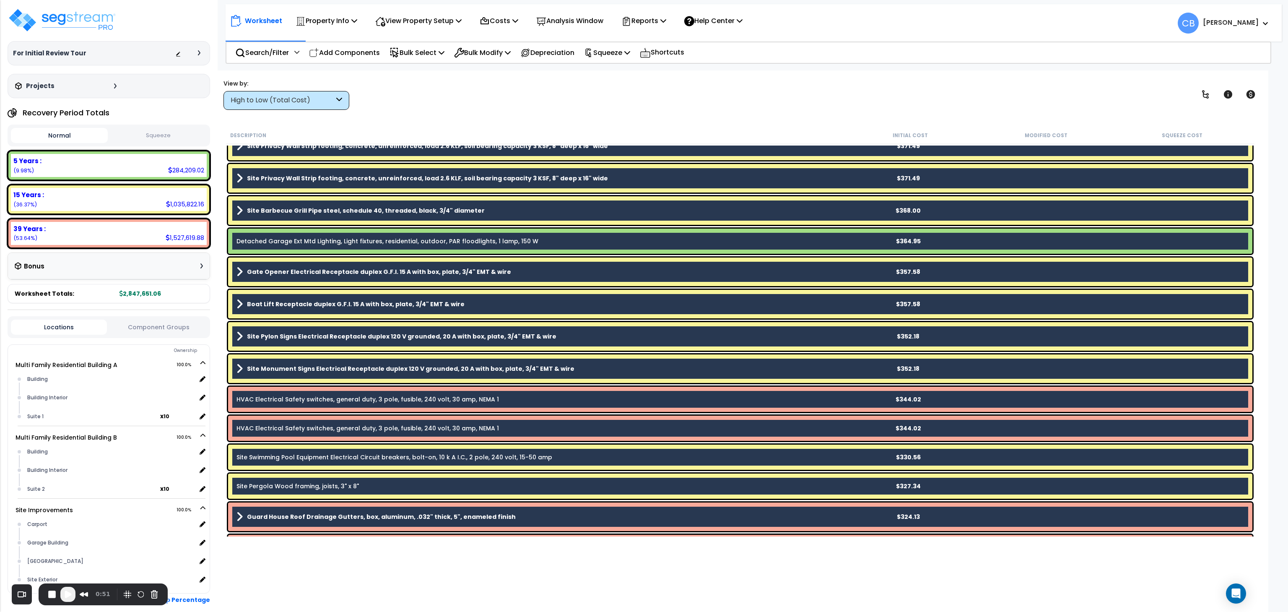
drag, startPoint x: 898, startPoint y: 209, endPoint x: 789, endPoint y: 213, distance: 109.5
drag, startPoint x: 789, startPoint y: 213, endPoint x: 687, endPoint y: 474, distance: 280.4
click at [687, 340] on div "Site Pergola Wood framing, joists, 3" x 8" $327.34" at bounding box center [740, 485] width 1028 height 29
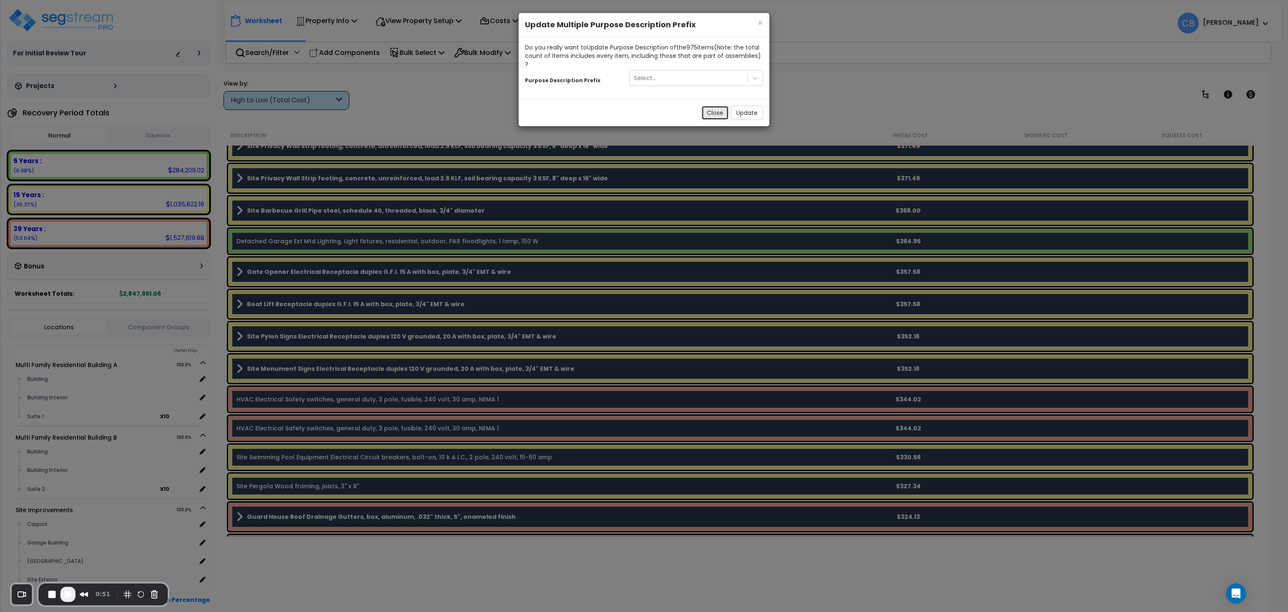
click at [710, 112] on button "Close" at bounding box center [714, 113] width 27 height 14
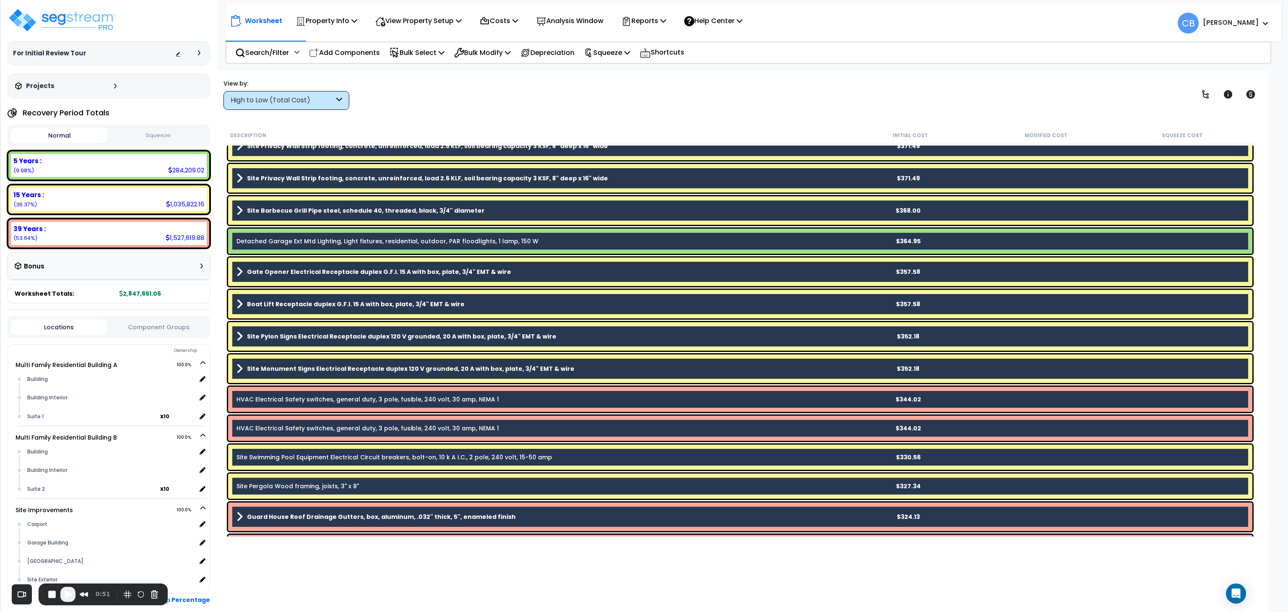
drag, startPoint x: 708, startPoint y: 174, endPoint x: 687, endPoint y: 248, distance: 76.7
click at [687, 248] on div "Detached Garage Ext Mtd Lighting, Light fixtures, residential, outdoor, PAR flo…" at bounding box center [740, 241] width 1024 height 25
click at [148, 340] on button "Cancel Recording" at bounding box center [154, 593] width 13 height 13
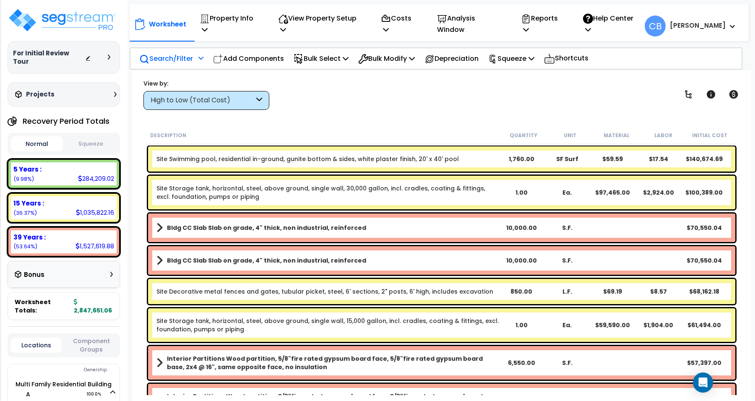
click at [190, 51] on div "Search/Filter Additional Search / Filter" at bounding box center [171, 59] width 64 height 20
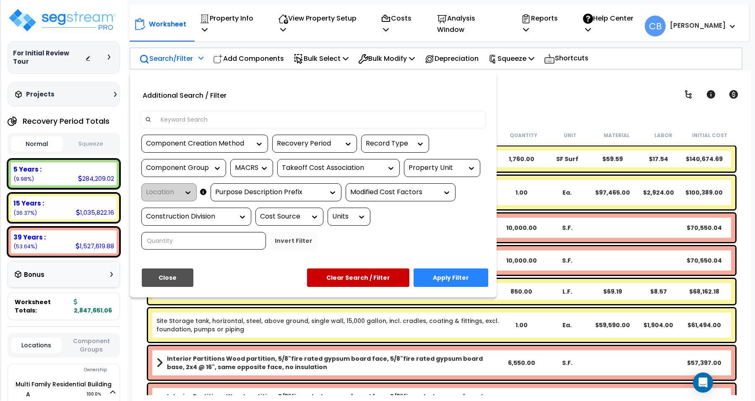
scroll to position [36, 0]
click at [200, 118] on input at bounding box center [319, 119] width 326 height 13
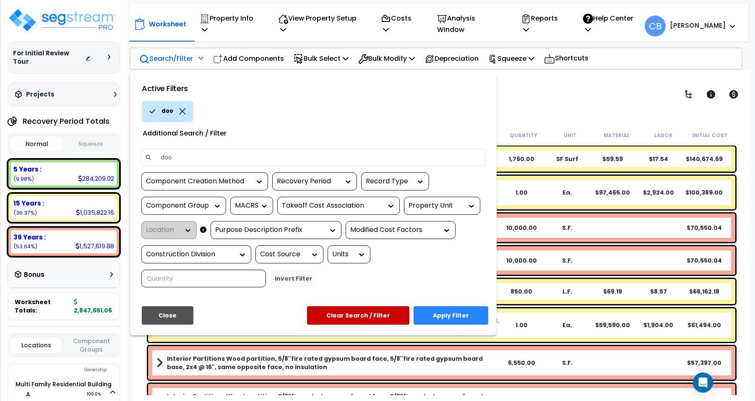
type input "door"
click at [454, 313] on button "Apply Filter" at bounding box center [450, 315] width 75 height 18
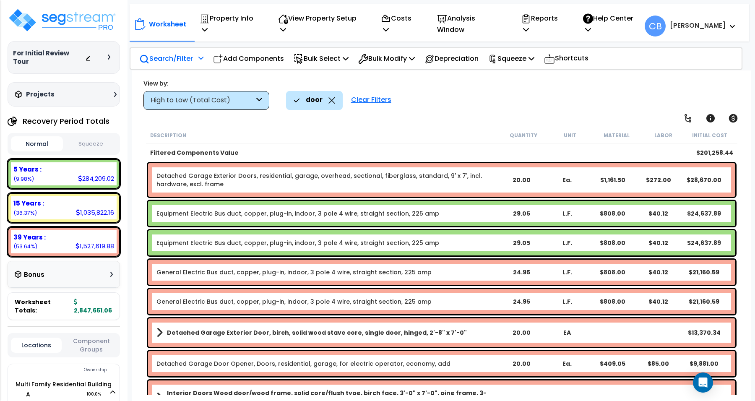
click at [331, 101] on icon at bounding box center [331, 100] width 7 height 6
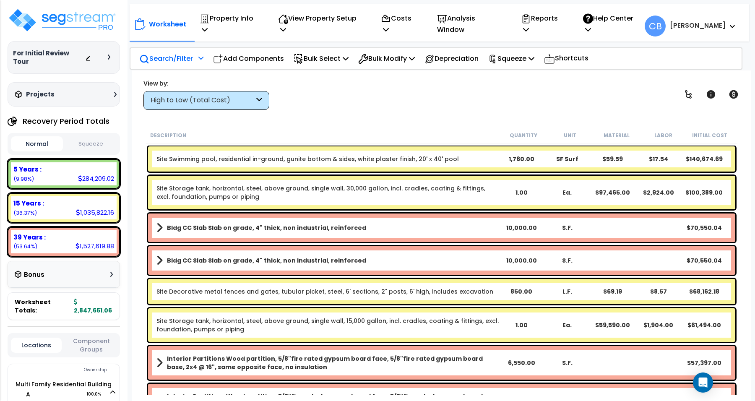
click at [249, 103] on div "High to Low (Total Cost)" at bounding box center [203, 101] width 104 height 10
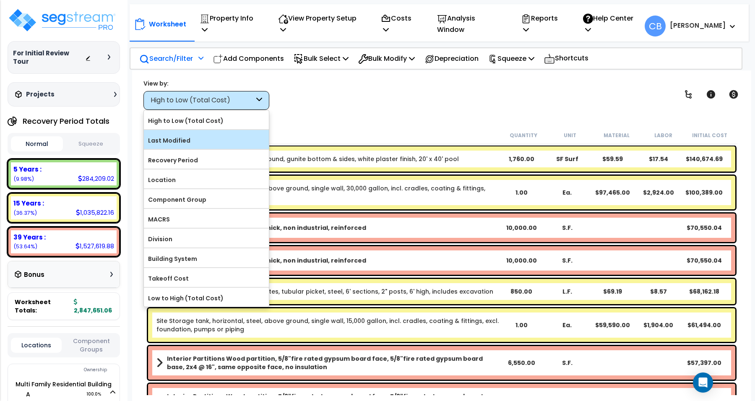
click at [242, 131] on div "Last Modified" at bounding box center [206, 139] width 125 height 19
click at [231, 148] on div "Last Modified" at bounding box center [206, 139] width 125 height 19
click at [223, 149] on div "Last Modified" at bounding box center [206, 139] width 125 height 19
click at [188, 138] on label "Last Modified" at bounding box center [206, 140] width 125 height 13
click at [0, 0] on input "Last Modified" at bounding box center [0, 0] width 0 height 0
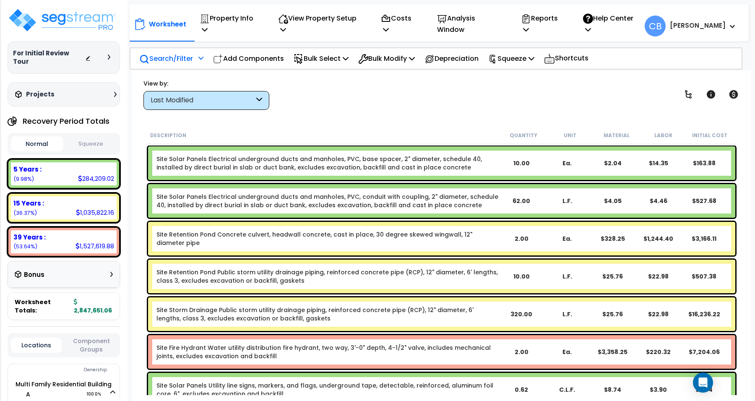
scroll to position [0, 0]
click at [258, 98] on icon at bounding box center [259, 101] width 6 height 10
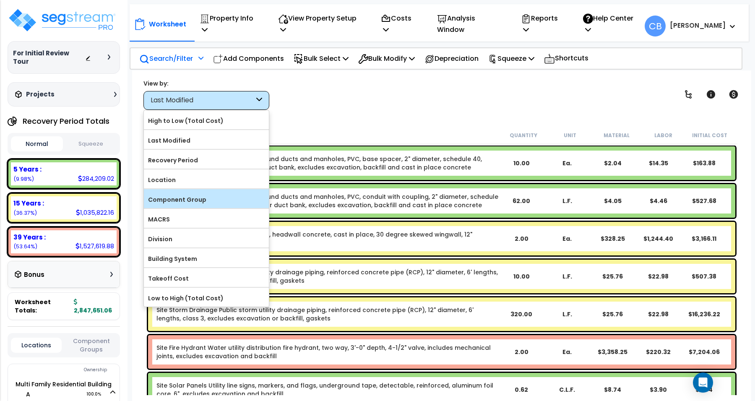
click at [192, 197] on label "Component Group" at bounding box center [206, 199] width 125 height 13
click at [0, 0] on input "Component Group" at bounding box center [0, 0] width 0 height 0
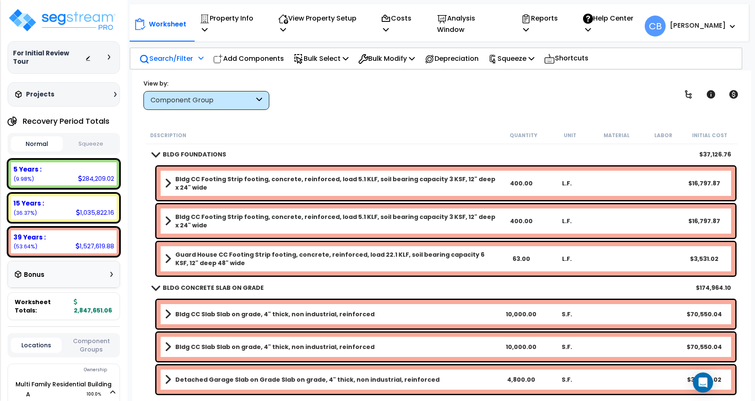
click at [254, 98] on div "Component Group" at bounding box center [206, 100] width 126 height 19
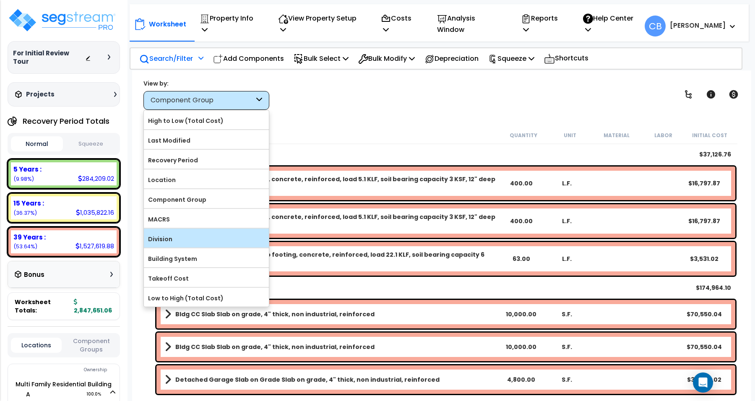
click at [182, 241] on label "Division" at bounding box center [206, 239] width 125 height 13
click at [0, 0] on input "Division" at bounding box center [0, 0] width 0 height 0
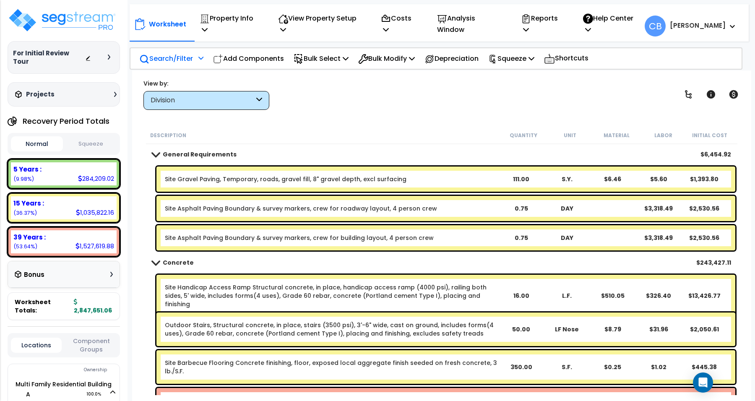
click at [328, 137] on div "Description" at bounding box center [325, 135] width 350 height 8
click at [199, 96] on div "Division" at bounding box center [203, 101] width 104 height 10
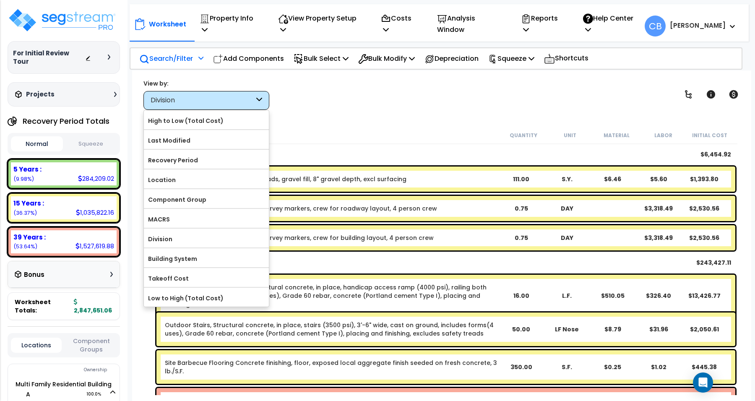
click at [194, 118] on label "High to Low (Total Cost)" at bounding box center [206, 120] width 125 height 13
click at [0, 0] on input "High to Low (Total Cost)" at bounding box center [0, 0] width 0 height 0
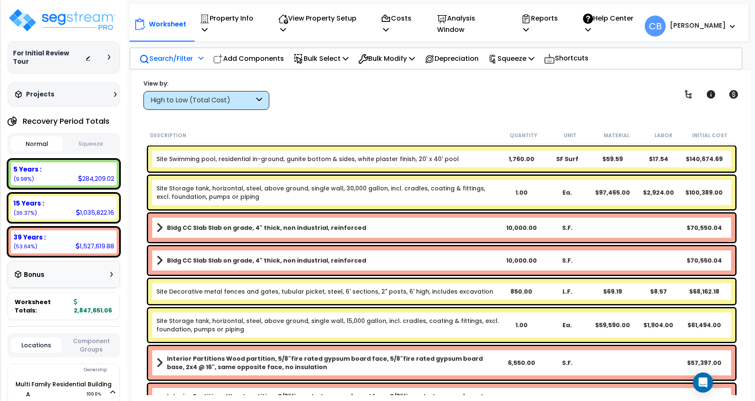
click at [323, 127] on div "Description Quantity Unit Material Labor Initial Cost" at bounding box center [441, 136] width 591 height 18
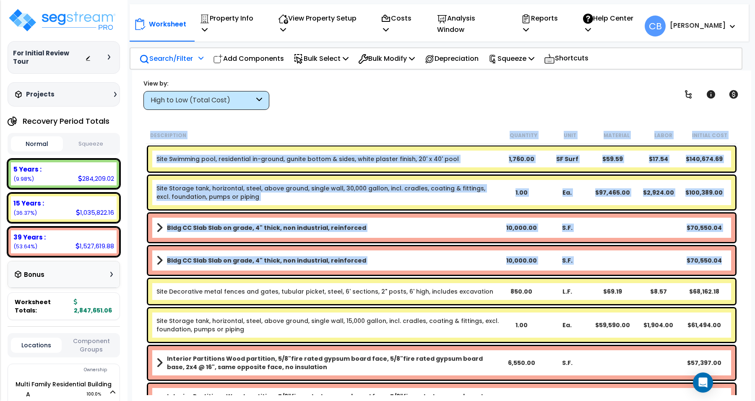
drag, startPoint x: 145, startPoint y: 135, endPoint x: 727, endPoint y: 261, distance: 595.7
click at [727, 261] on div "Description Quantity Unit Material Labor Initial Cost Site Swimming pool, resid…" at bounding box center [442, 261] width 594 height 269
copy div "Description Quantity Unit Material Labor Initial Cost Site Swimming pool, resid…"
click at [198, 137] on div "Description" at bounding box center [325, 135] width 350 height 8
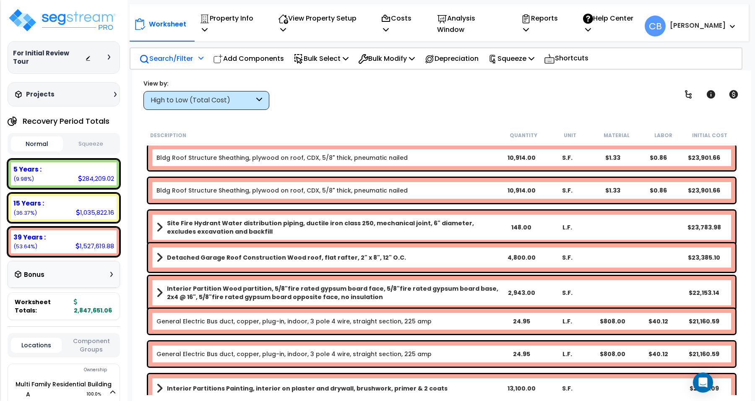
scroll to position [1258, 0]
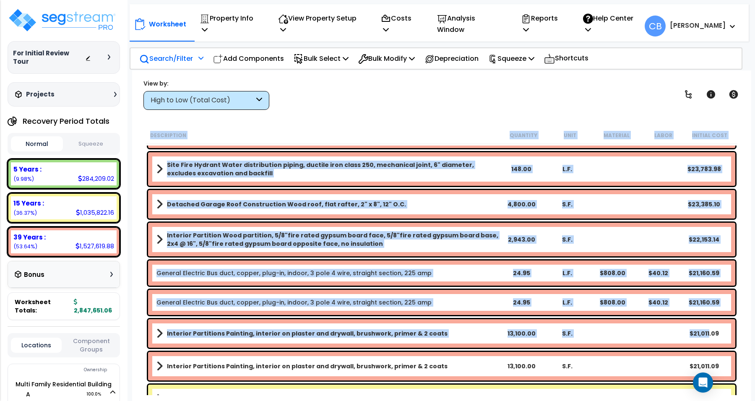
drag, startPoint x: 144, startPoint y: 130, endPoint x: 709, endPoint y: 330, distance: 598.8
click at [709, 330] on div "Description Quantity Unit Material Labor Initial Cost Site Brick Paver Plaza, b…" at bounding box center [441, 261] width 602 height 269
copy div "Description Quantity Unit Material Labor Initial Cost Site Brick Paver Plaza, b…"
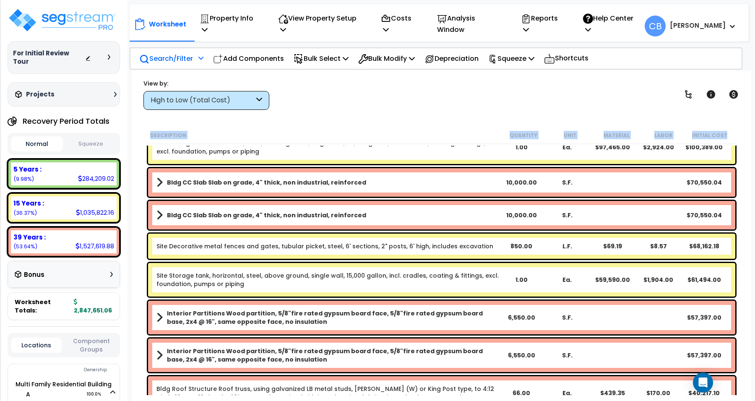
scroll to position [0, 0]
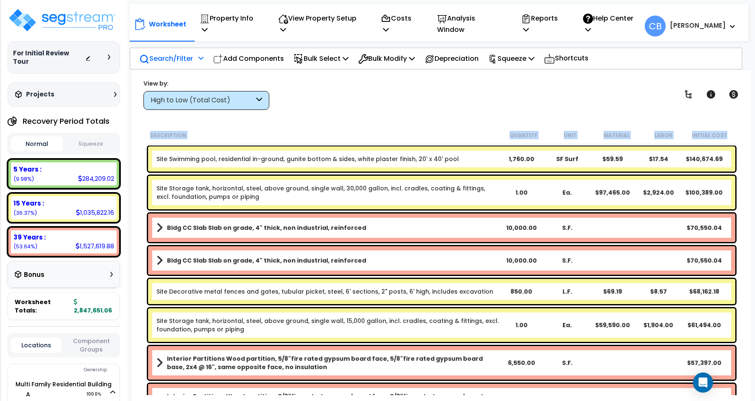
click at [292, 101] on div "View by: High to Low (Total Cost) High to Low (Total Cost)" at bounding box center [441, 94] width 602 height 31
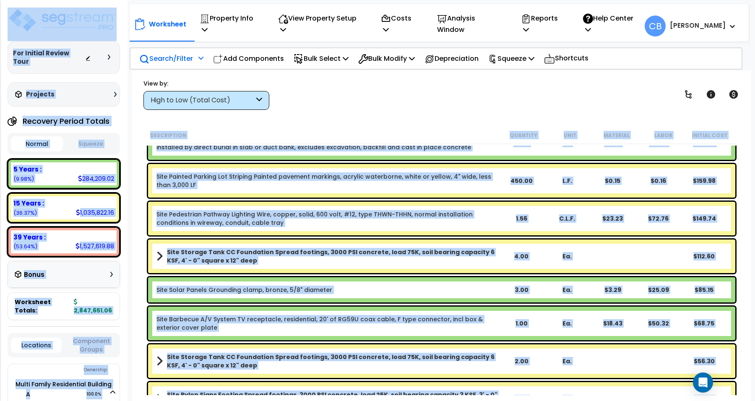
scroll to position [11047, 0]
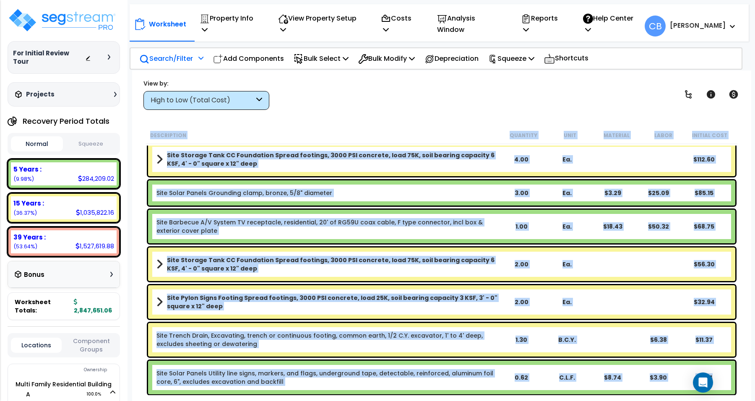
drag, startPoint x: 147, startPoint y: 132, endPoint x: 719, endPoint y: 382, distance: 624.1
click at [719, 382] on div "Description Quantity Unit Material Labor Initial Cost HVAC Electrical Circuit b…" at bounding box center [442, 261] width 594 height 269
copy div "Description Quantity Unit Material Labor Initial Cost HVAC Electrical Circuit b…"
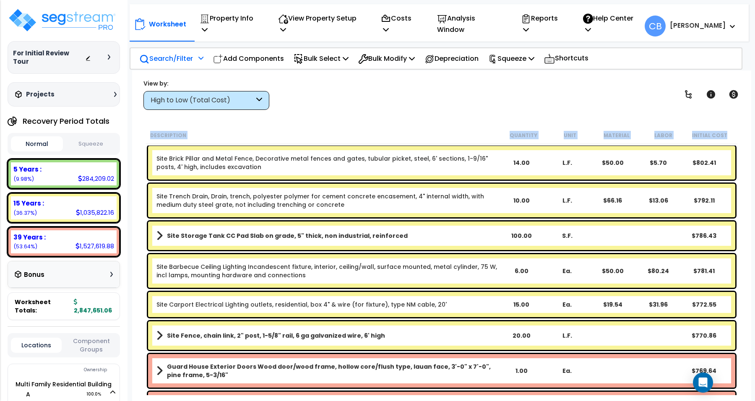
scroll to position [8269, 0]
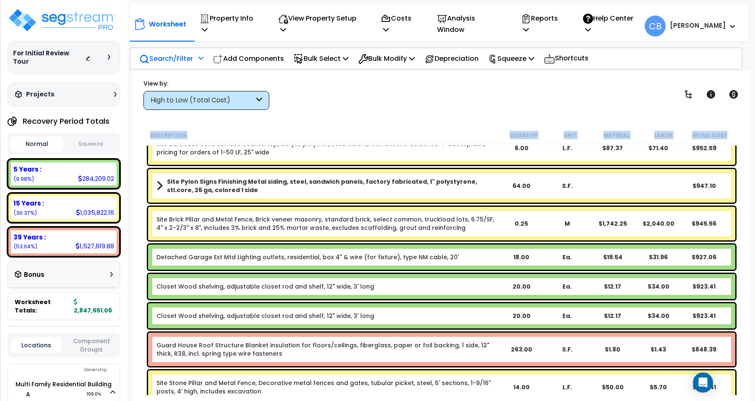
copy div "Description Quantity Unit Material Labor Initial Cost HVAC Electrical Circuit b…"
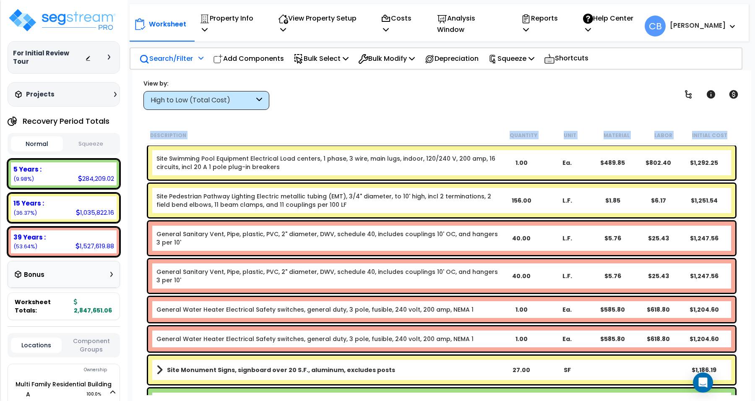
scroll to position [7378, 0]
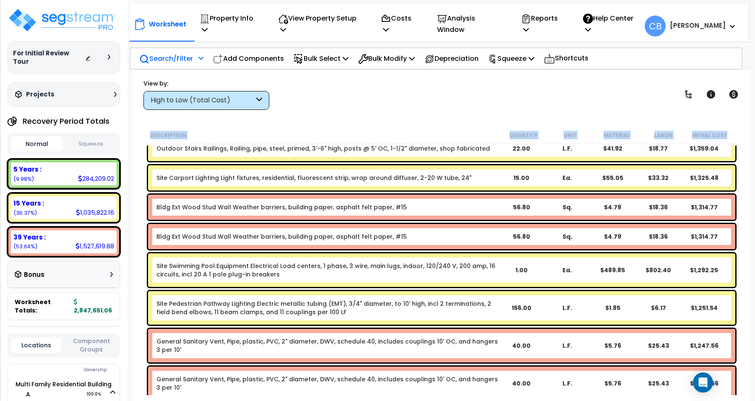
click at [447, 129] on div "Description Quantity Unit Material Labor Initial Cost" at bounding box center [441, 136] width 591 height 18
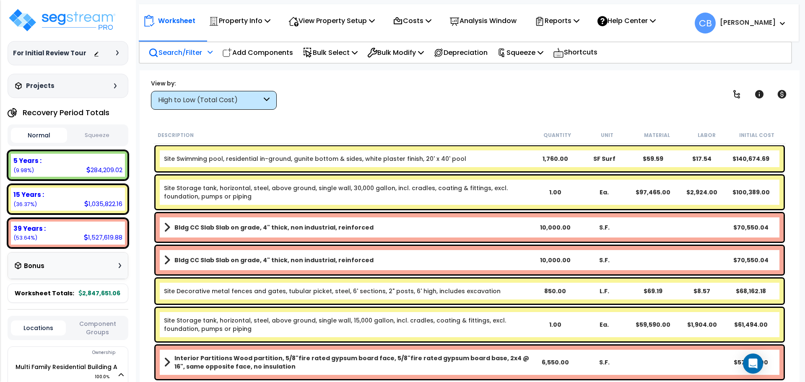
click at [170, 55] on p "Search/Filter" at bounding box center [175, 52] width 54 height 11
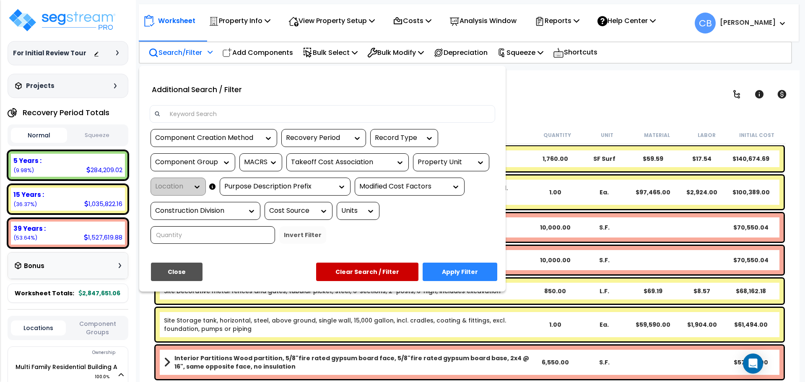
click at [296, 138] on div "Recovery Period" at bounding box center [317, 138] width 63 height 10
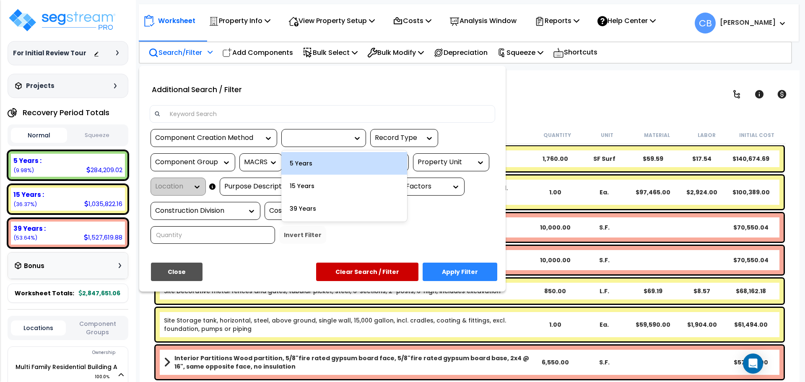
click at [326, 164] on div "5 Years" at bounding box center [344, 163] width 126 height 23
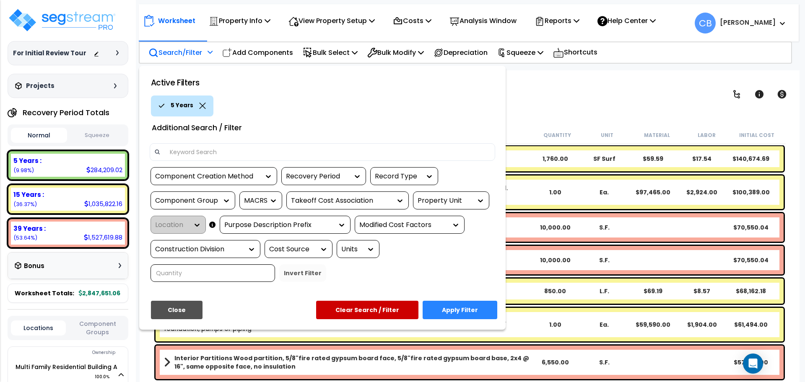
click at [453, 306] on button "Apply Filter" at bounding box center [460, 310] width 75 height 18
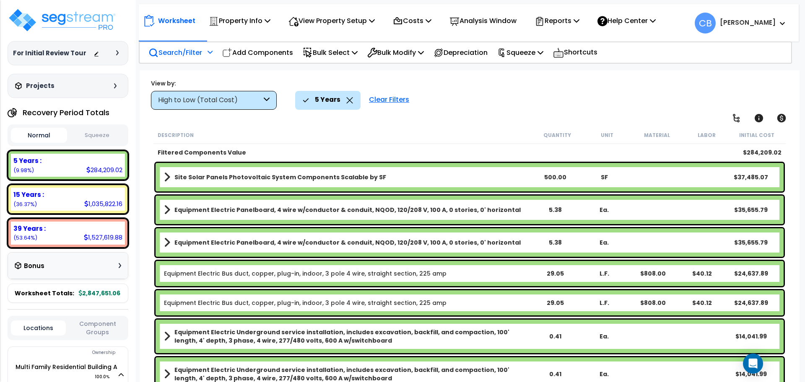
click at [417, 174] on link "Site Solar Panels Photovoltaic System Components Scalable by SF" at bounding box center [347, 177] width 367 height 12
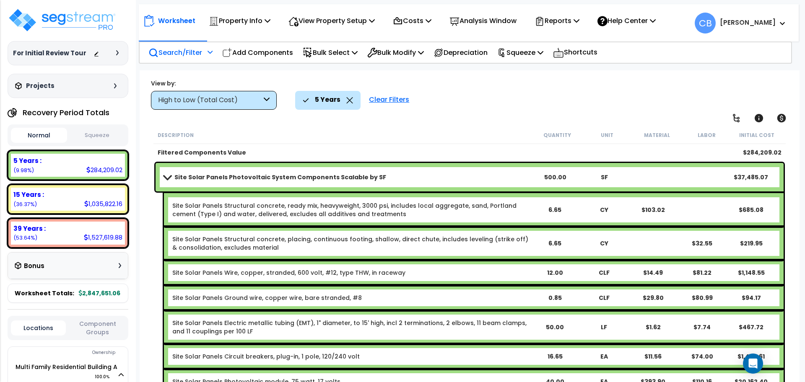
click at [417, 174] on link "Site Solar Panels Photovoltaic System Components Scalable by SF" at bounding box center [347, 177] width 367 height 12
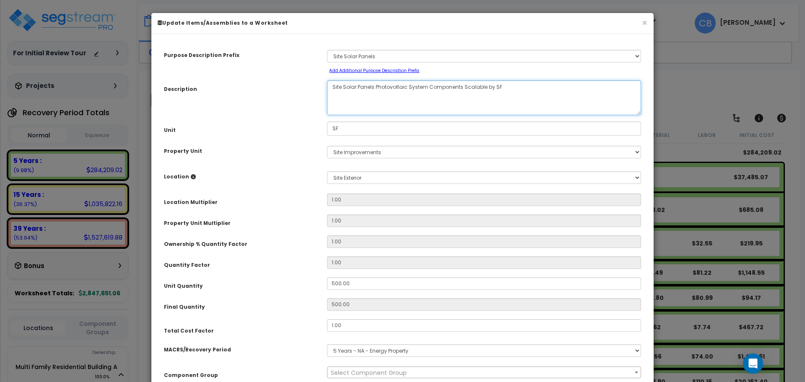
click at [465, 108] on textarea "Site Solar Panels Photovoltaic System Components Scalable by SF" at bounding box center [484, 97] width 314 height 35
select select "29420"
click at [646, 21] on button "×" at bounding box center [644, 22] width 5 height 9
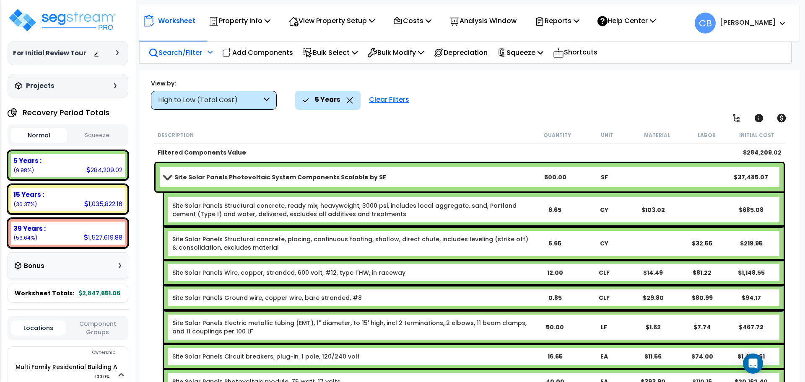
click at [350, 102] on icon at bounding box center [349, 100] width 7 height 6
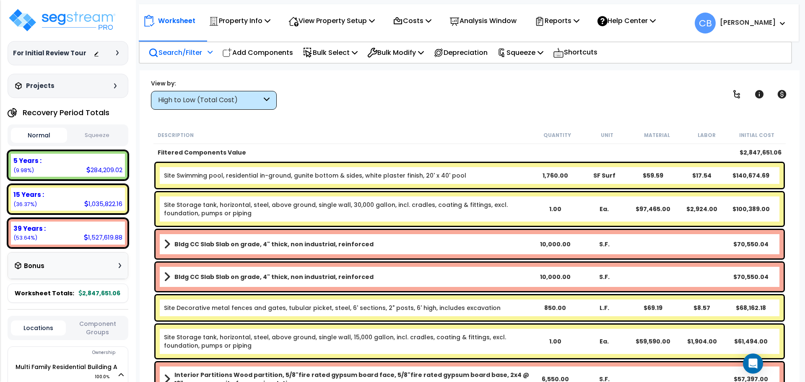
click at [245, 99] on div "High to Low (Total Cost)" at bounding box center [210, 101] width 104 height 10
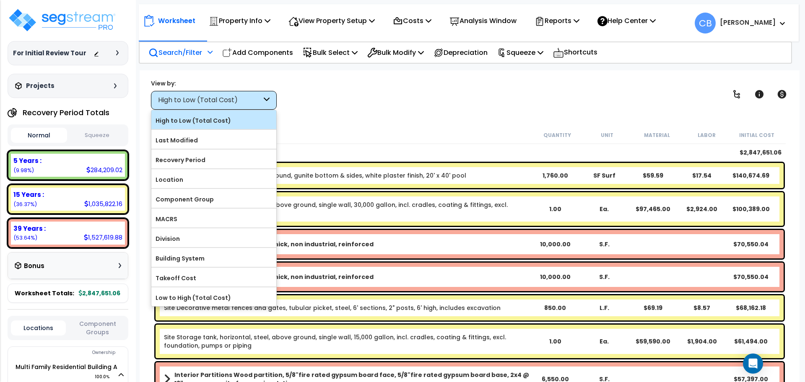
click at [245, 125] on label "High to Low (Total Cost)" at bounding box center [213, 120] width 125 height 13
click at [0, 0] on input "High to Low (Total Cost)" at bounding box center [0, 0] width 0 height 0
click at [226, 119] on label "High to Low (Total Cost)" at bounding box center [213, 120] width 125 height 13
click at [0, 0] on input "High to Low (Total Cost)" at bounding box center [0, 0] width 0 height 0
click at [180, 118] on label "High to Low (Total Cost)" at bounding box center [213, 120] width 125 height 13
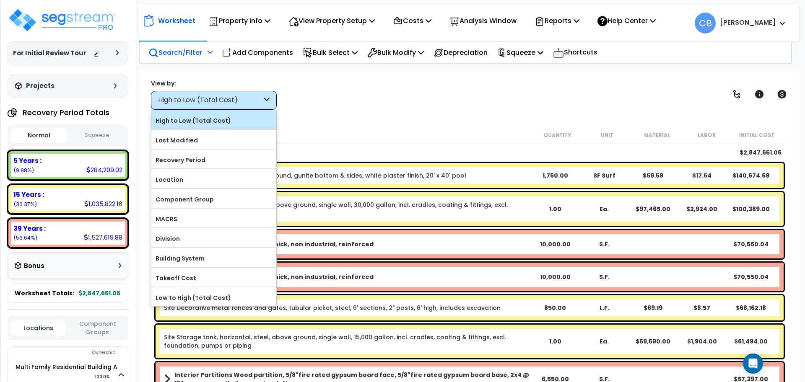
click at [0, 0] on input "High to Low (Total Cost)" at bounding box center [0, 0] width 0 height 0
click at [410, 125] on div "Worksheet Property Info Property Setup Add Property Unit Template property Clon…" at bounding box center [470, 261] width 660 height 382
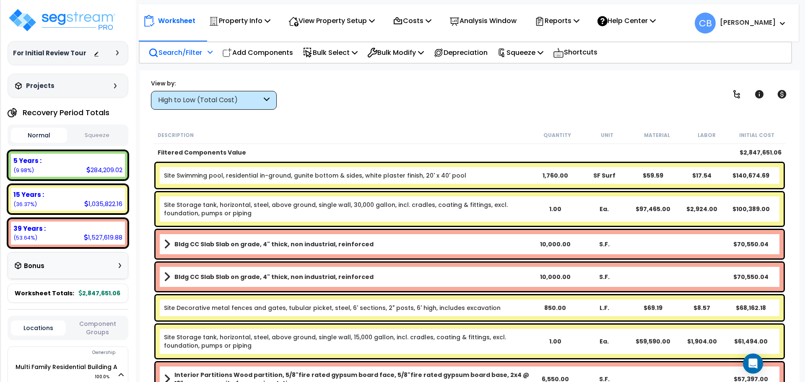
click at [246, 92] on div "High to Low (Total Cost)" at bounding box center [214, 100] width 126 height 19
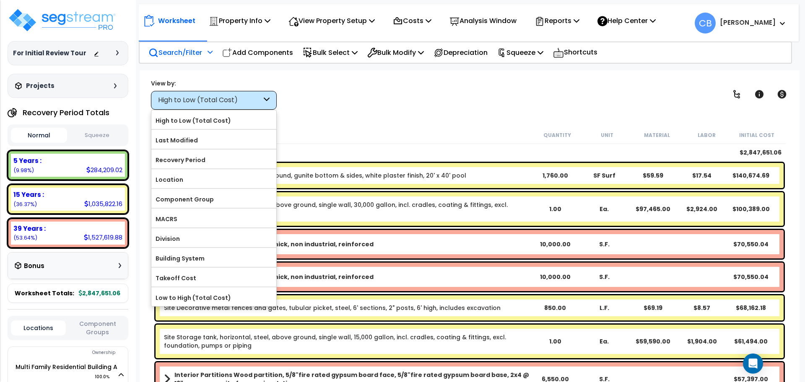
click at [360, 143] on div "Description Quantity Unit Material Labor Initial Cost" at bounding box center [469, 136] width 632 height 18
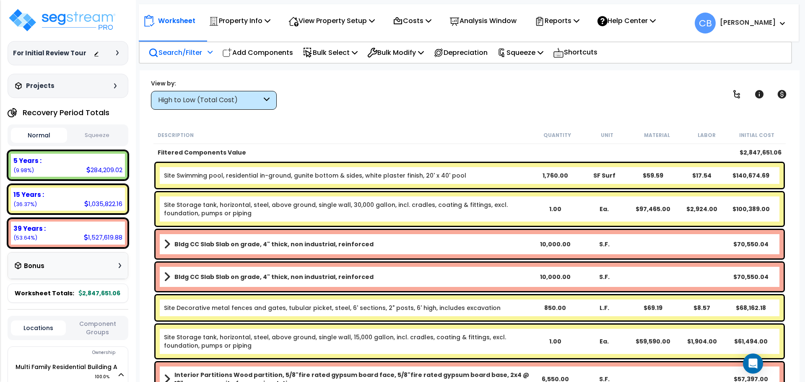
click at [203, 96] on div "High to Low (Total Cost)" at bounding box center [210, 101] width 104 height 10
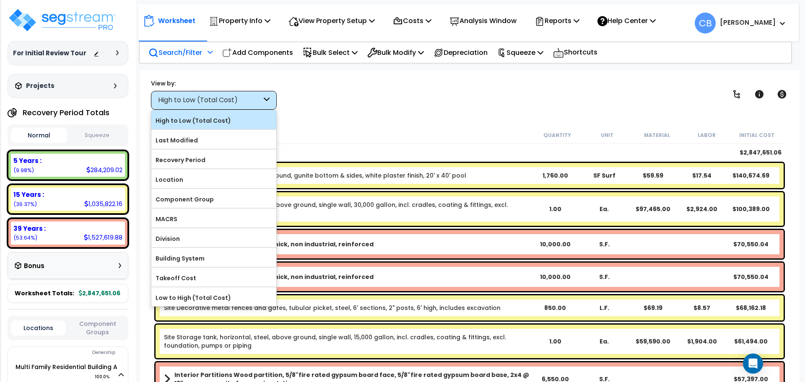
click at [204, 121] on label "High to Low (Total Cost)" at bounding box center [213, 120] width 125 height 13
click at [0, 0] on input "High to Low (Total Cost)" at bounding box center [0, 0] width 0 height 0
click at [213, 113] on div "High to Low (Total Cost)" at bounding box center [213, 119] width 125 height 19
click at [218, 104] on div "High to Low (Total Cost)" at bounding box center [210, 101] width 104 height 10
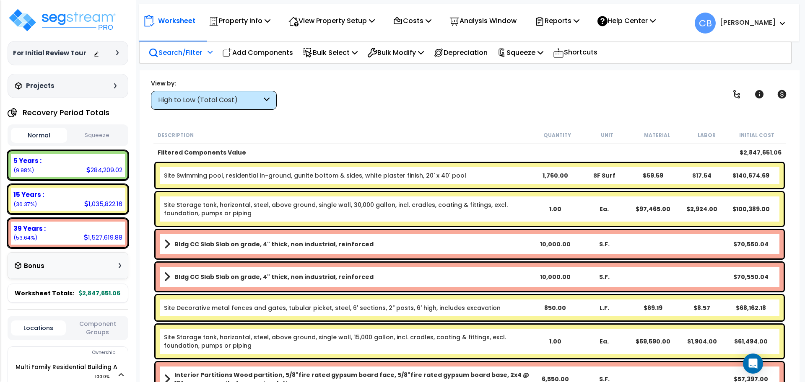
click at [217, 99] on div "High to Low (Total Cost)" at bounding box center [210, 101] width 104 height 10
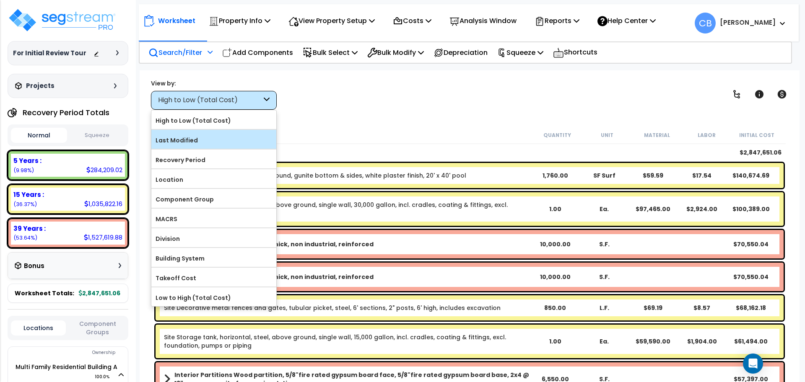
click at [190, 145] on label "Last Modified" at bounding box center [213, 140] width 125 height 13
click at [0, 0] on input "Last Modified" at bounding box center [0, 0] width 0 height 0
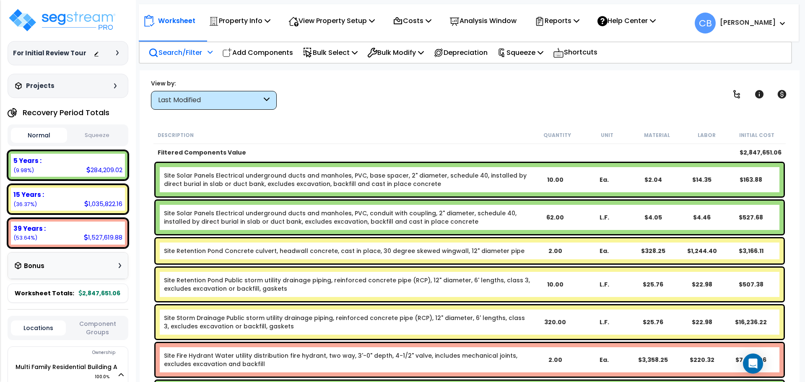
click at [263, 102] on div "Last Modified" at bounding box center [214, 100] width 126 height 19
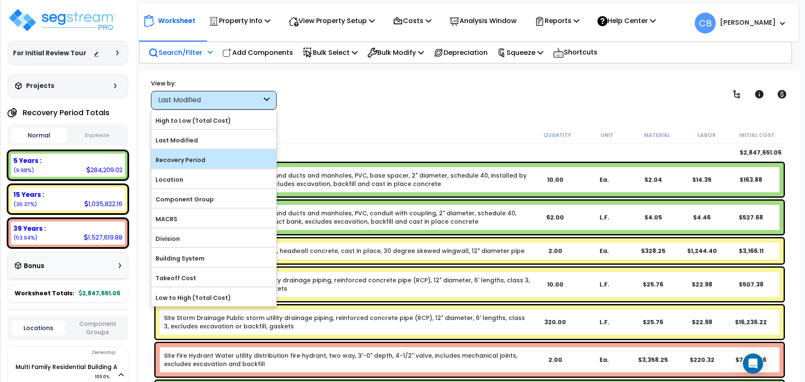
click at [228, 161] on label "Recovery Period" at bounding box center [213, 160] width 125 height 13
click at [0, 0] on input "Recovery Period" at bounding box center [0, 0] width 0 height 0
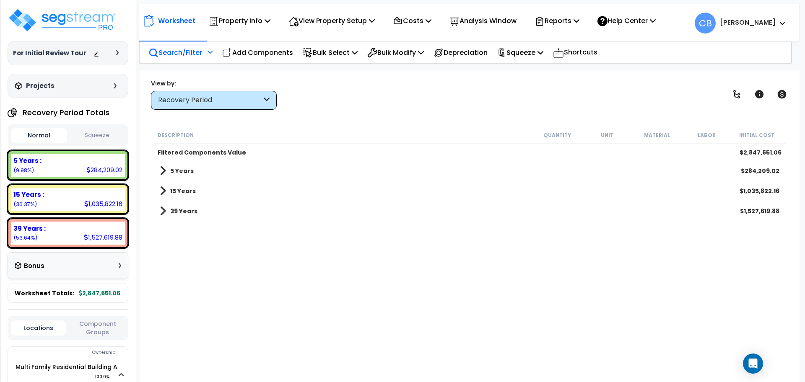
click at [229, 99] on div "Recovery Period" at bounding box center [210, 101] width 104 height 10
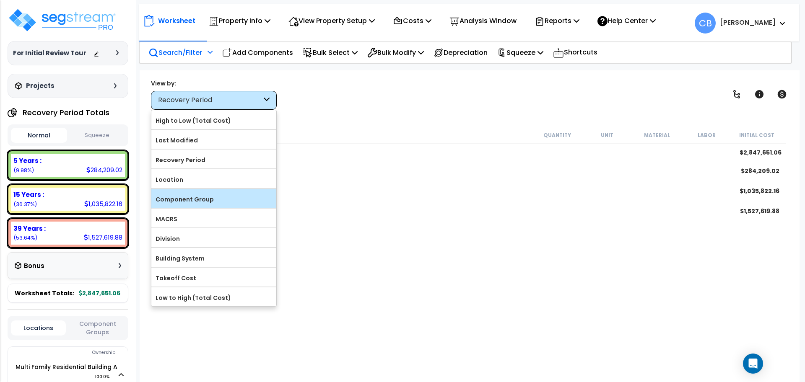
click at [207, 200] on label "Component Group" at bounding box center [213, 199] width 125 height 13
click at [0, 0] on input "Component Group" at bounding box center [0, 0] width 0 height 0
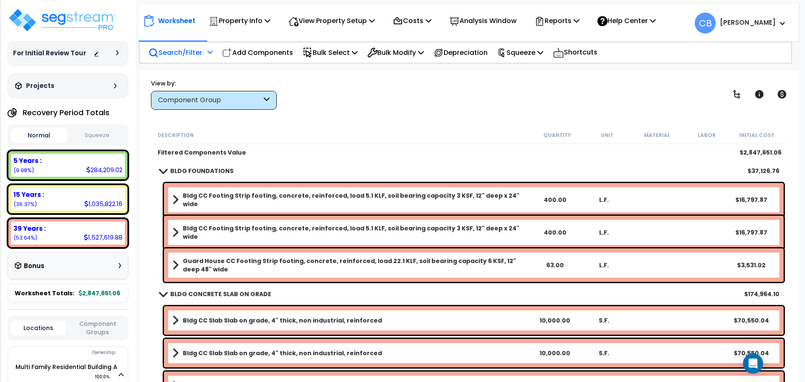
click at [527, 128] on div "Description Quantity Unit Material Labor Initial Cost" at bounding box center [469, 136] width 632 height 18
